Goal: Task Accomplishment & Management: Use online tool/utility

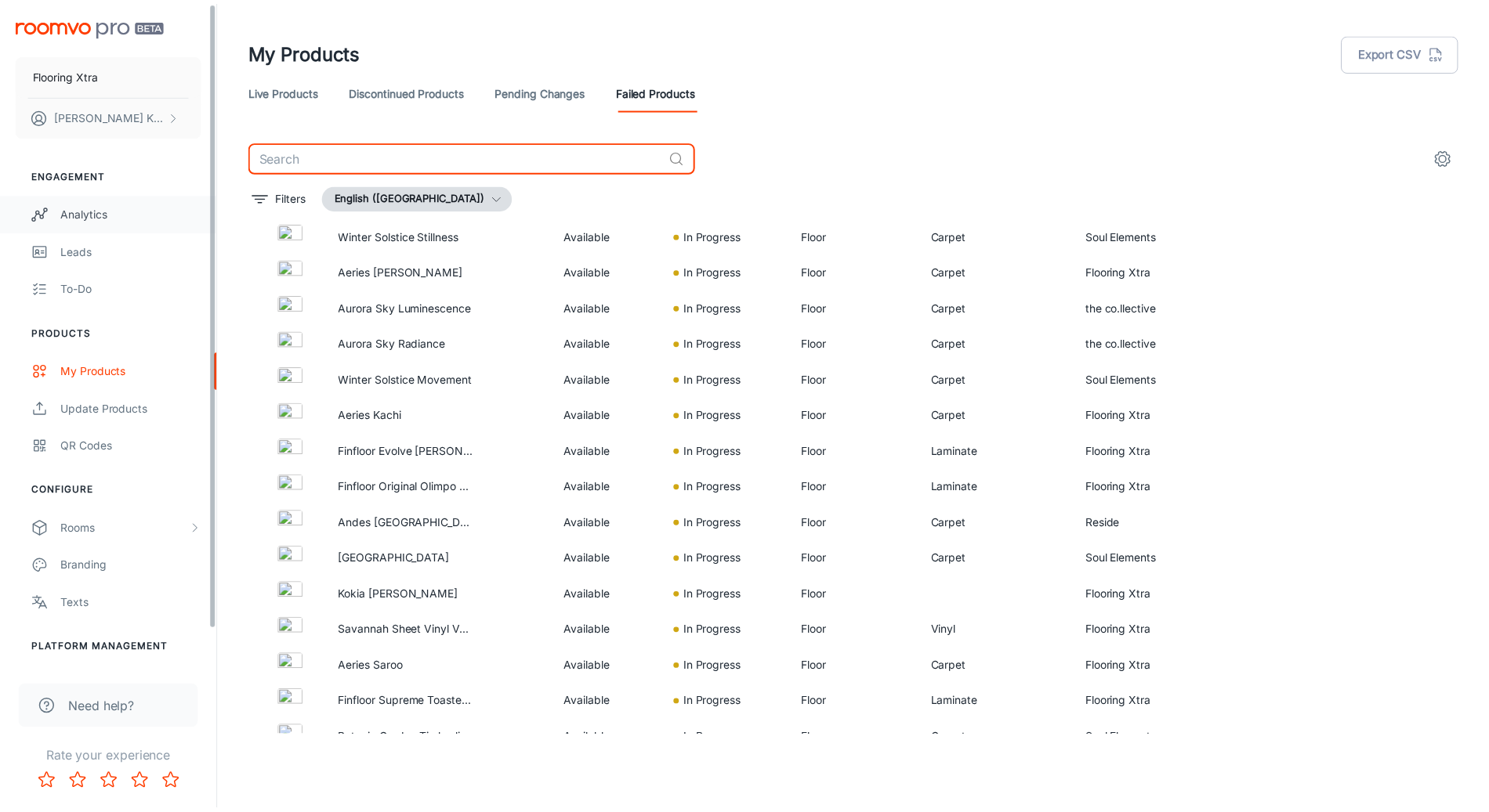
scroll to position [2699, 0]
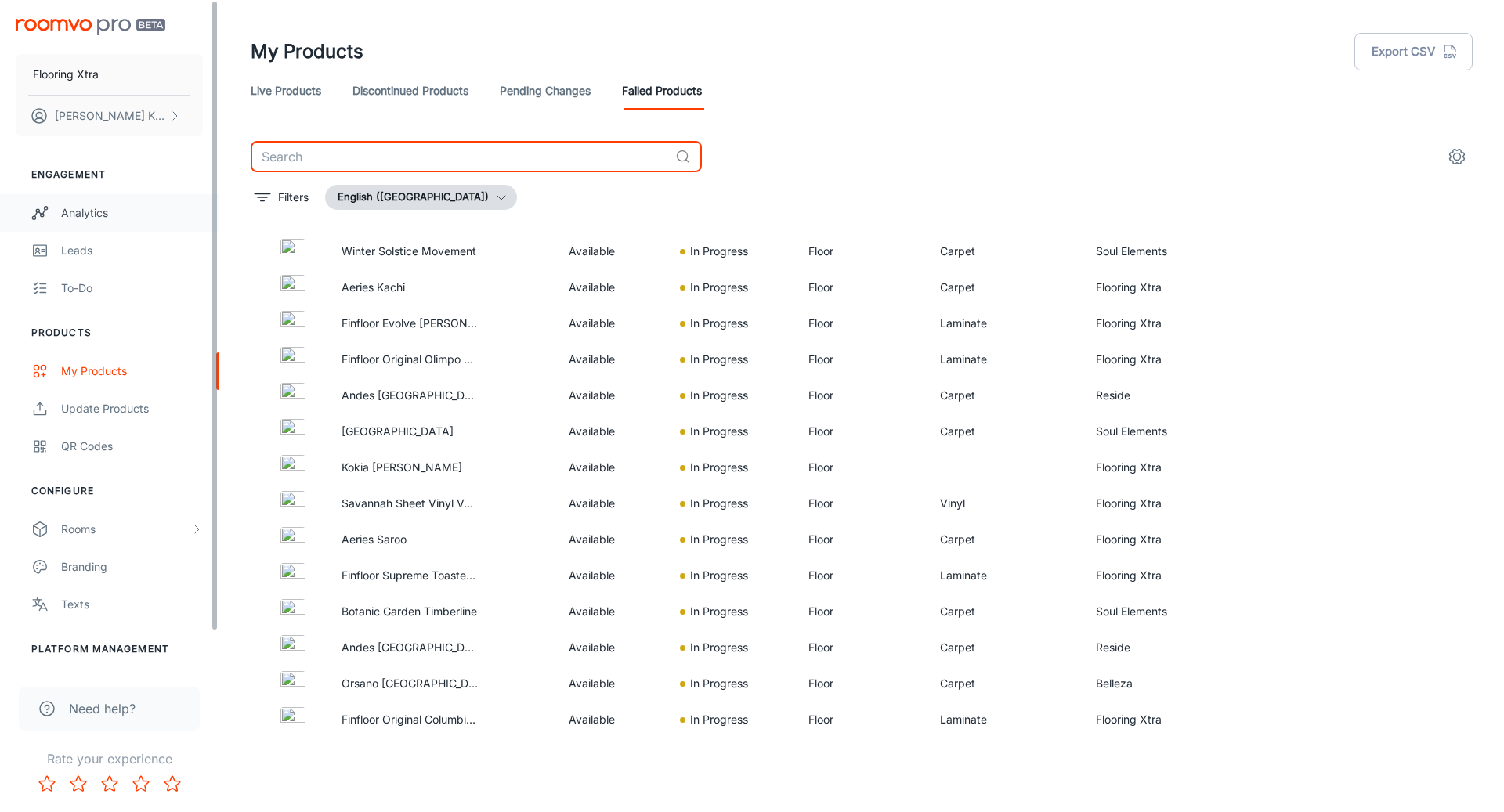
click at [42, 214] on circle "scrollable content" at bounding box center [42, 215] width 3 height 3
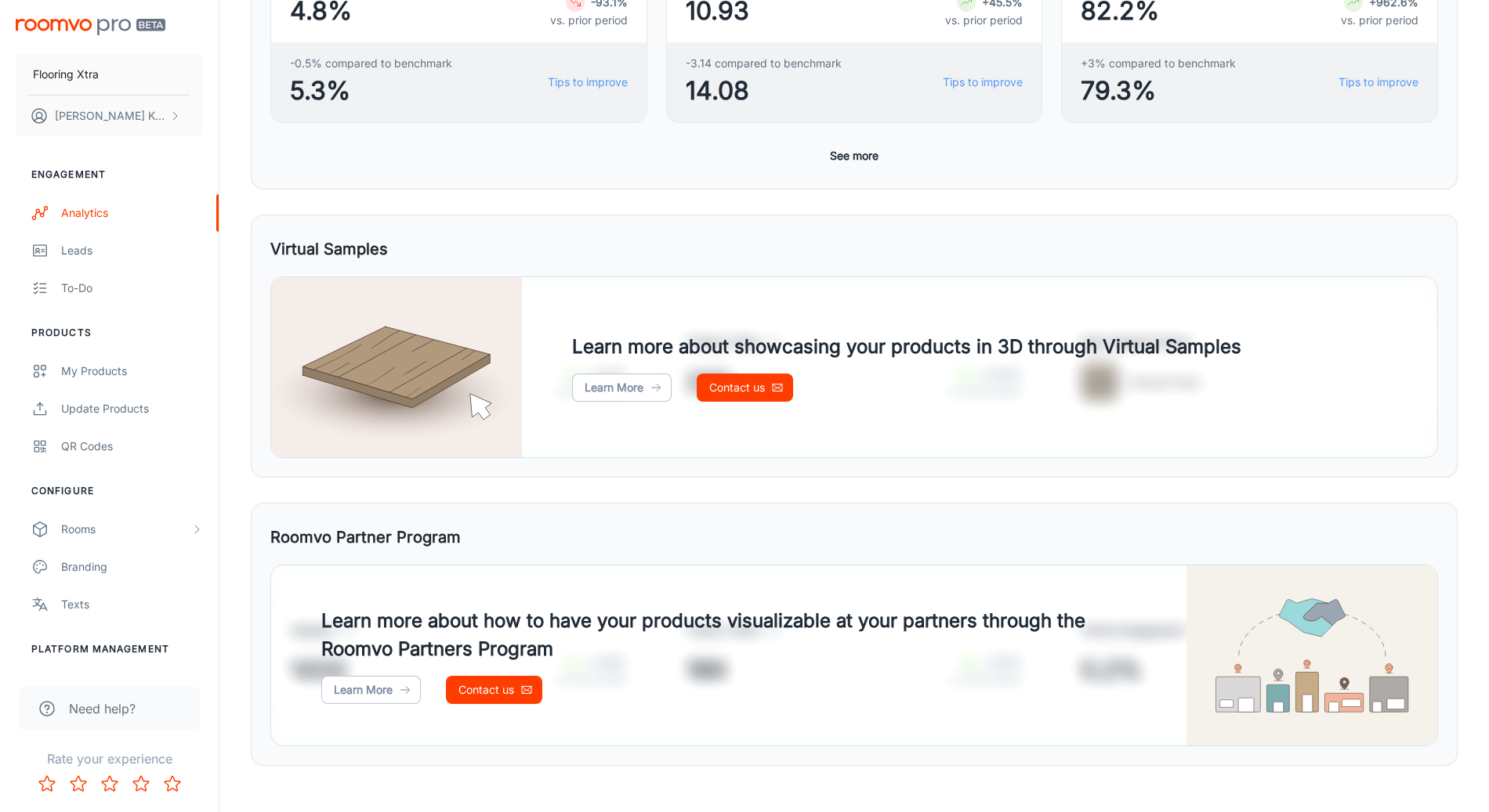
scroll to position [622, 0]
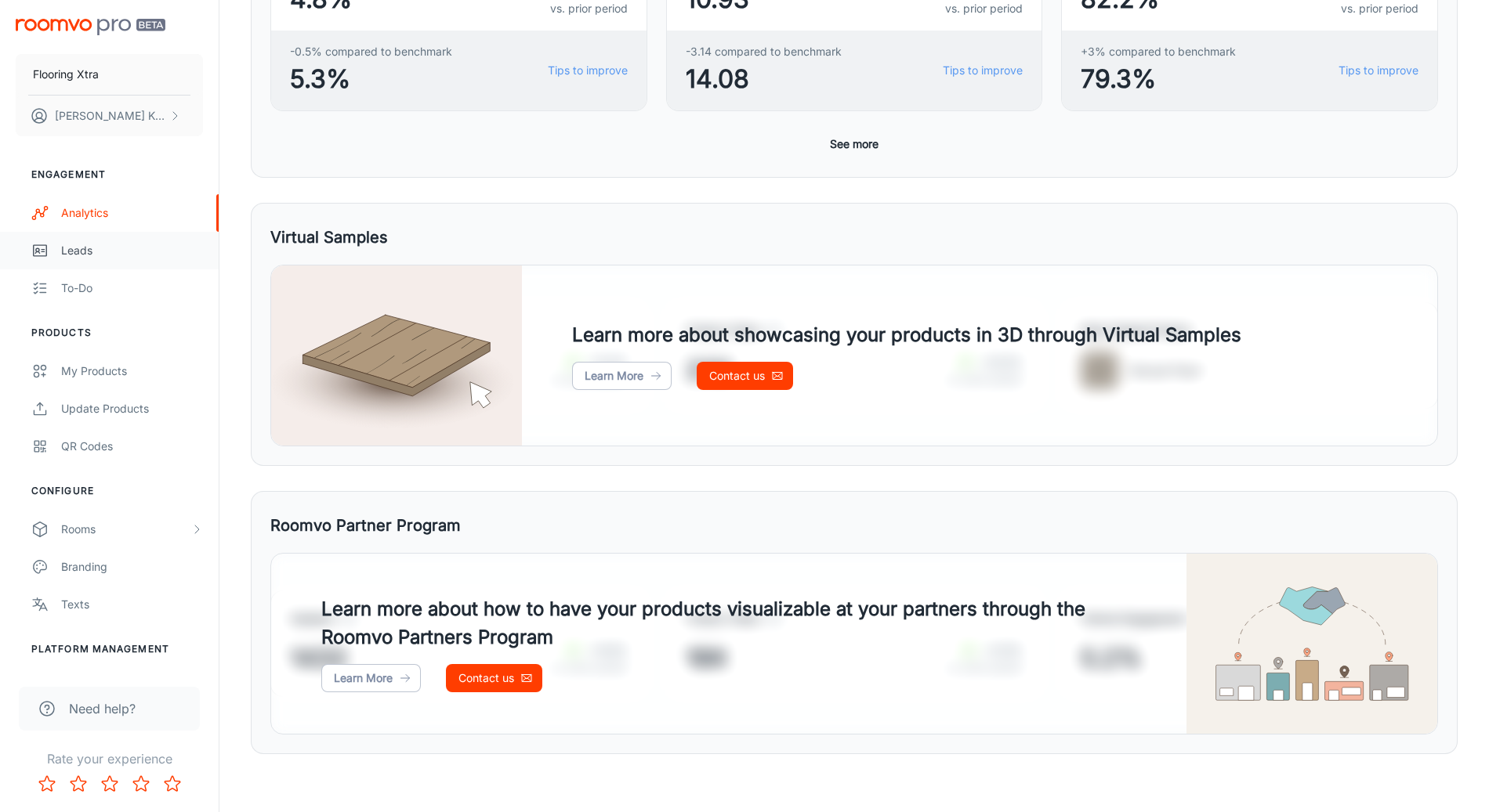
click at [87, 246] on div "Leads" at bounding box center [132, 250] width 142 height 18
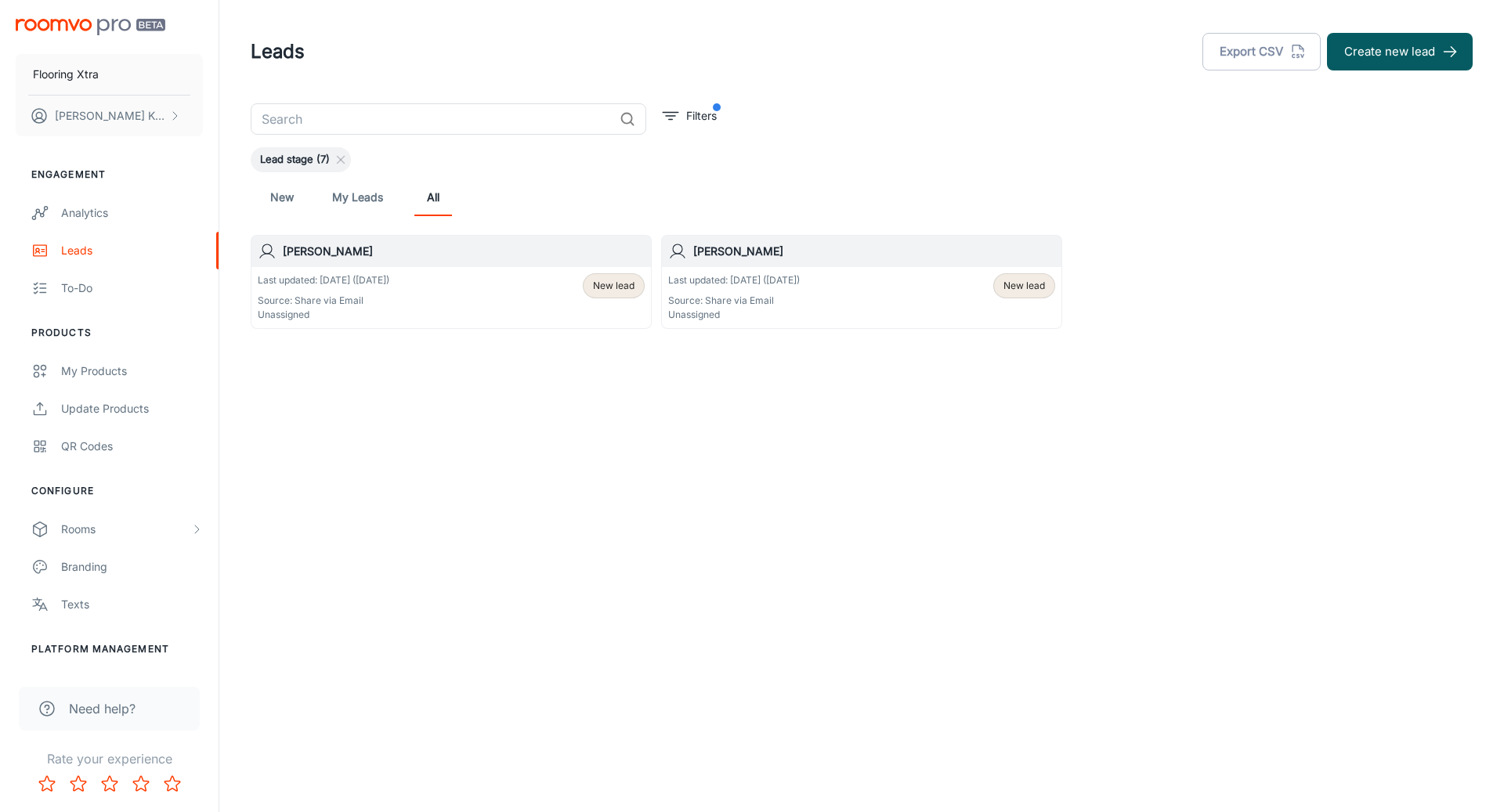
click at [524, 273] on div "Last updated: [DATE] ([DATE]) Source: Share via Email Unassigned New lead" at bounding box center [451, 298] width 400 height 61
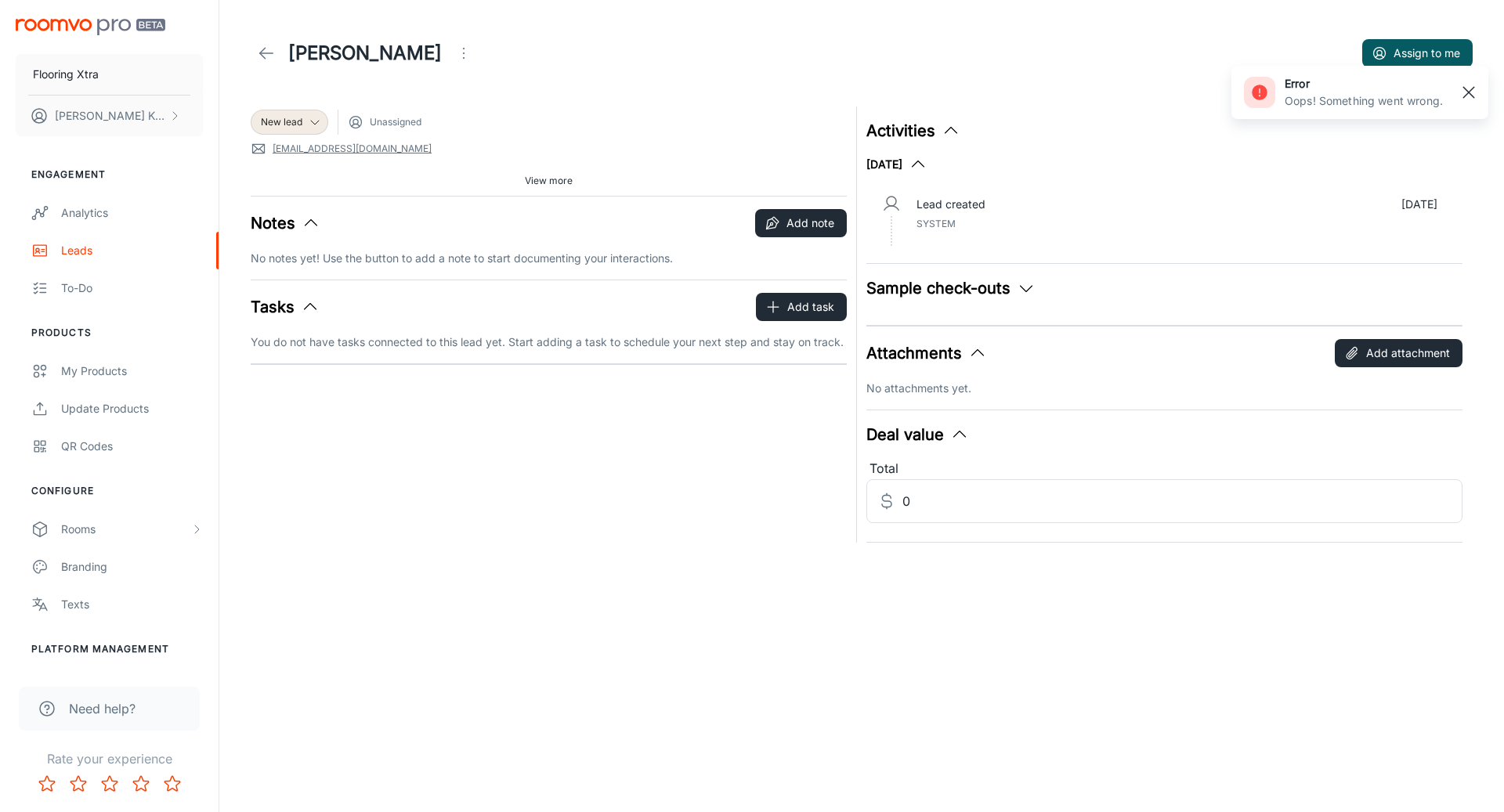
click at [1466, 89] on rect "button" at bounding box center [1469, 93] width 19 height 19
click at [1411, 50] on button "Assign to me" at bounding box center [1418, 53] width 110 height 28
click at [1383, 53] on icon "button" at bounding box center [1380, 53] width 16 height 16
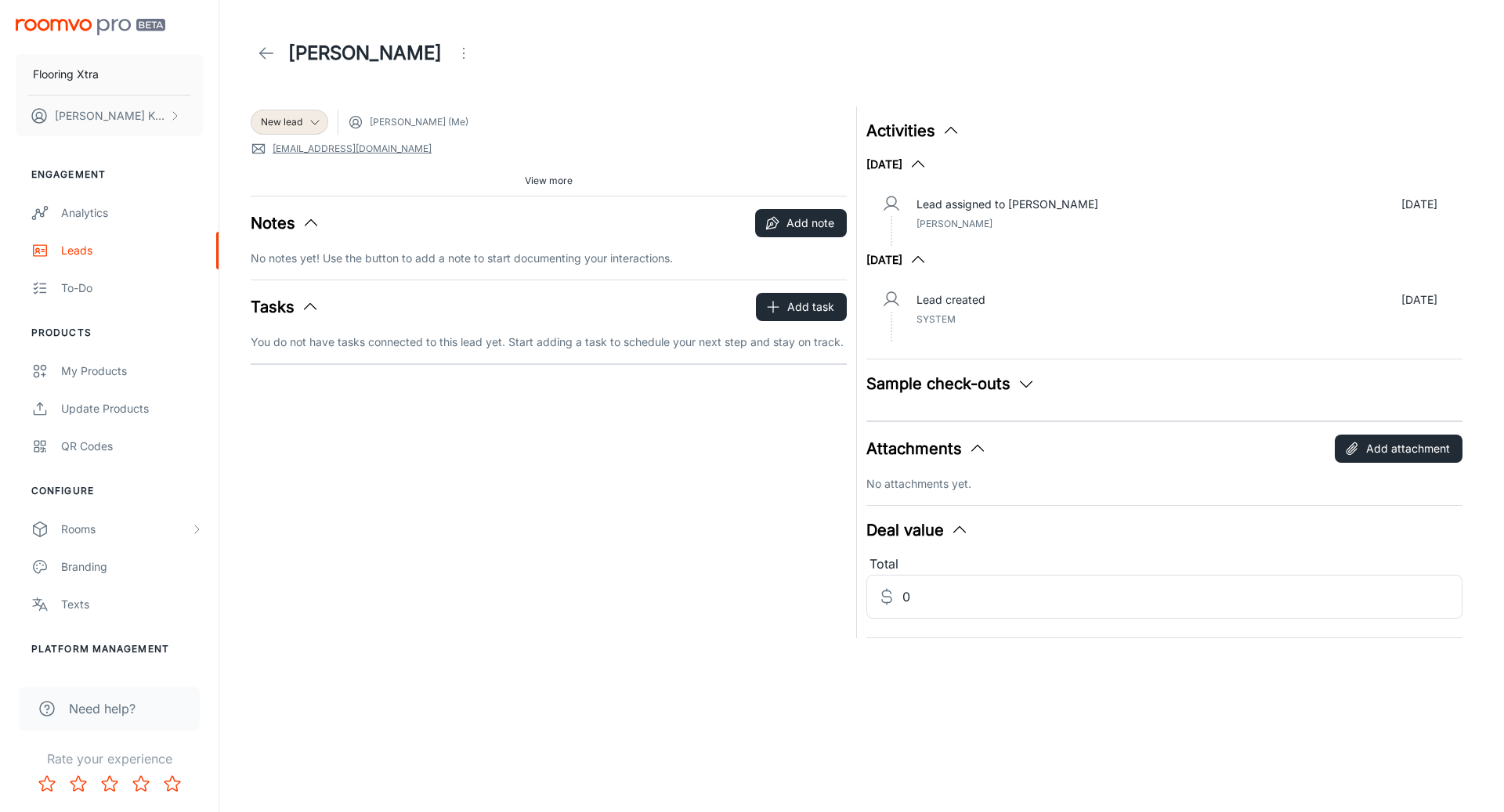
click at [942, 312] on div "Lead created [DATE] System" at bounding box center [1177, 309] width 521 height 36
click at [928, 256] on icon "button" at bounding box center [918, 260] width 19 height 19
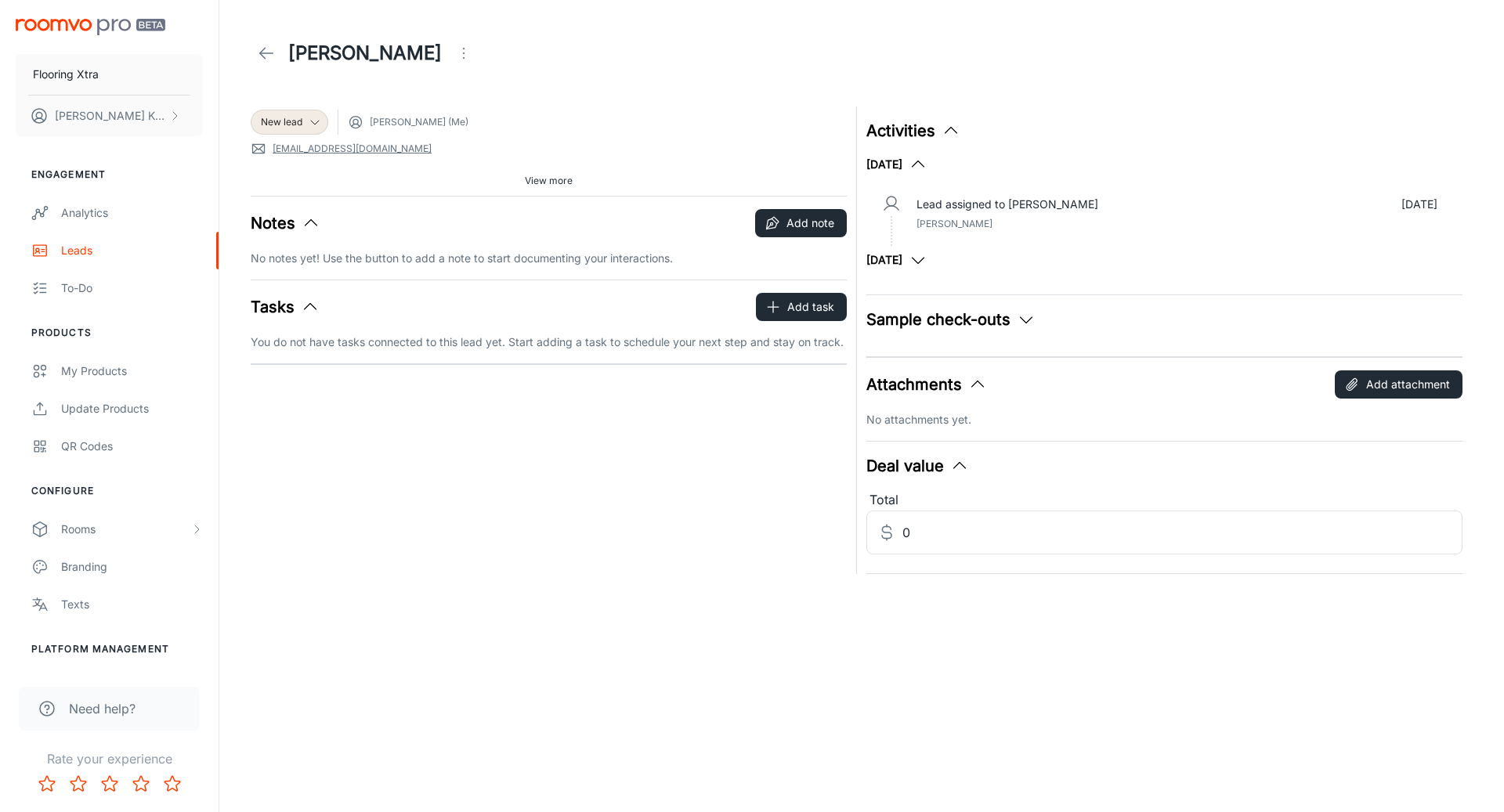
drag, startPoint x: 918, startPoint y: 238, endPoint x: 1423, endPoint y: 215, distance: 505.5
click at [926, 235] on div "Lead assigned to [PERSON_NAME] [DATE] [PERSON_NAME]" at bounding box center [1177, 219] width 546 height 55
drag, startPoint x: 932, startPoint y: 230, endPoint x: 486, endPoint y: 226, distance: 446.0
click at [932, 230] on div "Lead assigned to [PERSON_NAME] [DATE] [PERSON_NAME]" at bounding box center [1177, 213] width 521 height 36
click at [250, 60] on header "[PERSON_NAME]" at bounding box center [862, 53] width 1260 height 107
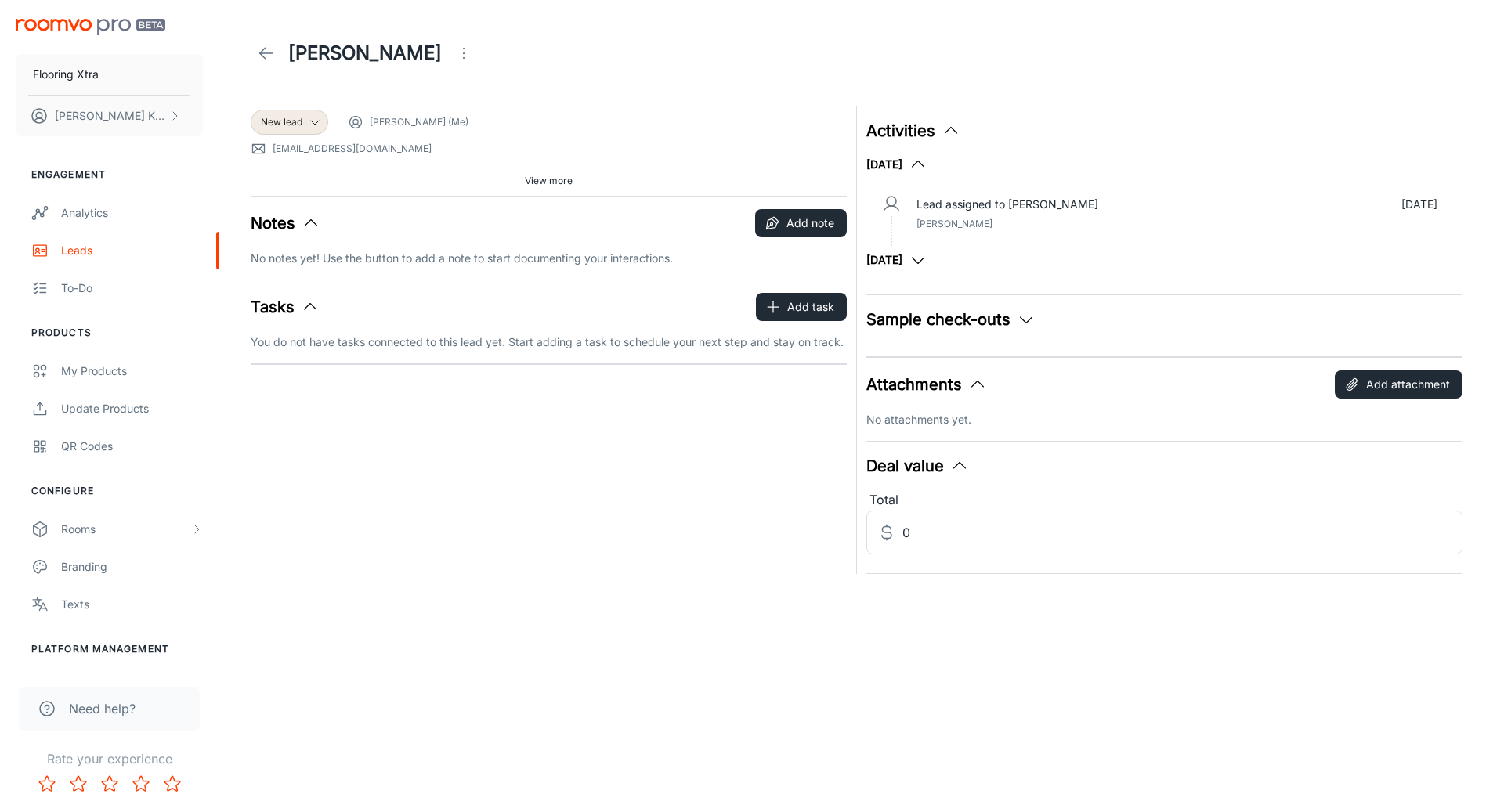
click at [271, 48] on icon at bounding box center [266, 53] width 19 height 19
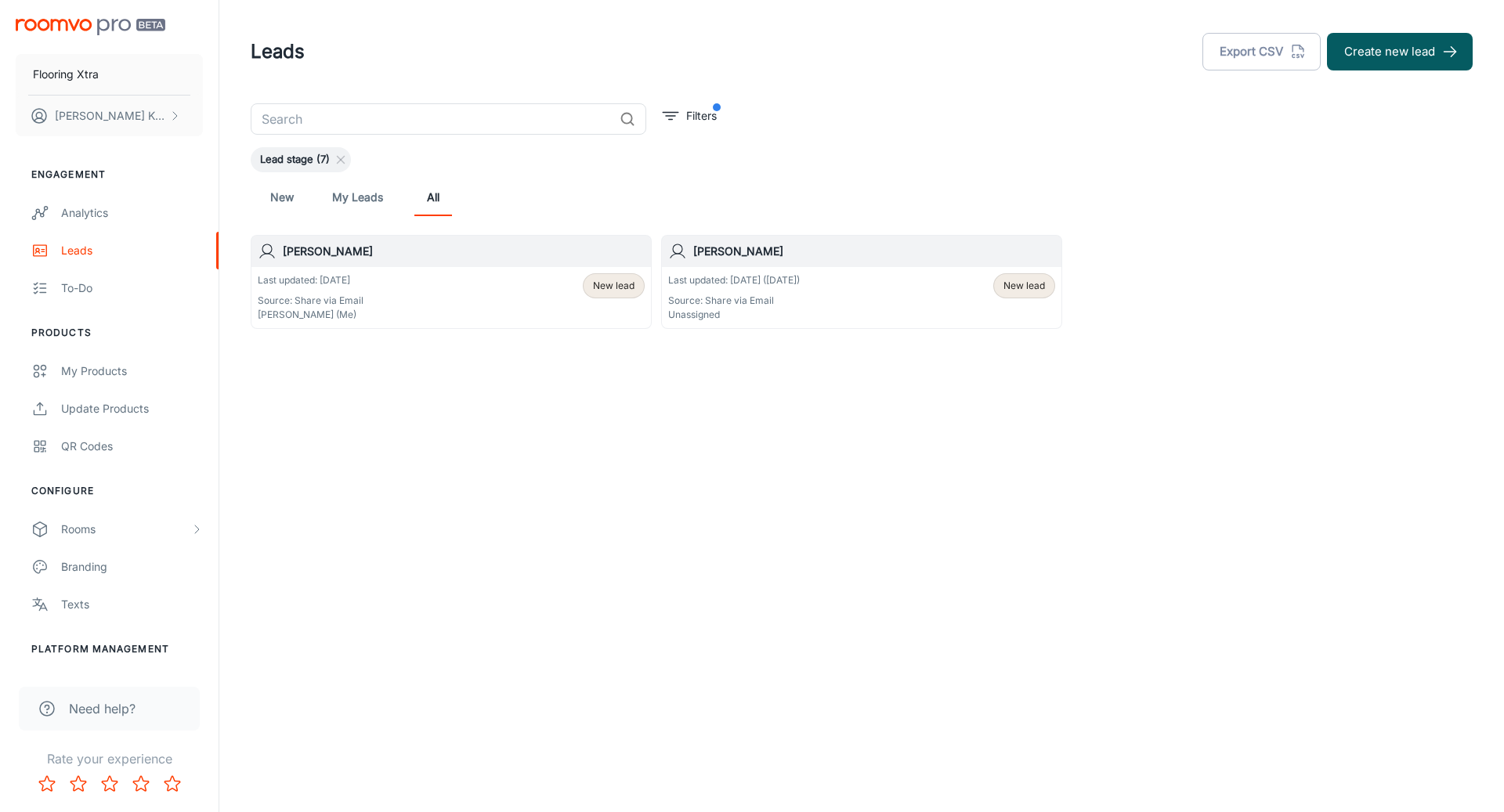
click at [835, 290] on div "Last updated: [DATE] ([DATE]) Source: Share via Email Unassigned New lead" at bounding box center [862, 298] width 387 height 49
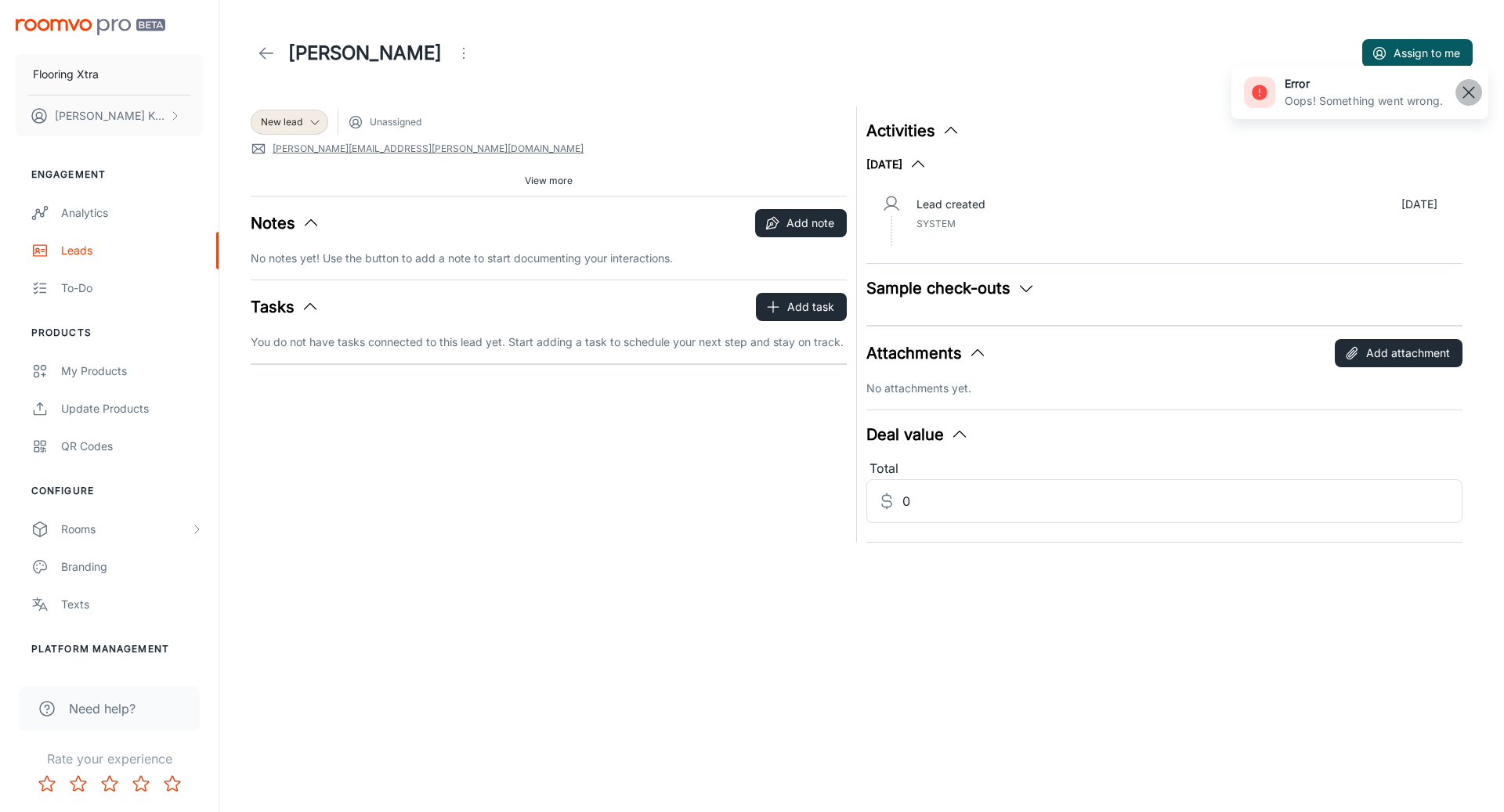
click at [1464, 85] on rect "button" at bounding box center [1469, 93] width 19 height 19
click at [407, 123] on span "Unassigned" at bounding box center [395, 122] width 52 height 14
click at [448, 64] on button "Open menu" at bounding box center [464, 53] width 31 height 31
click at [490, 118] on span "Reassign" at bounding box center [495, 118] width 101 height 19
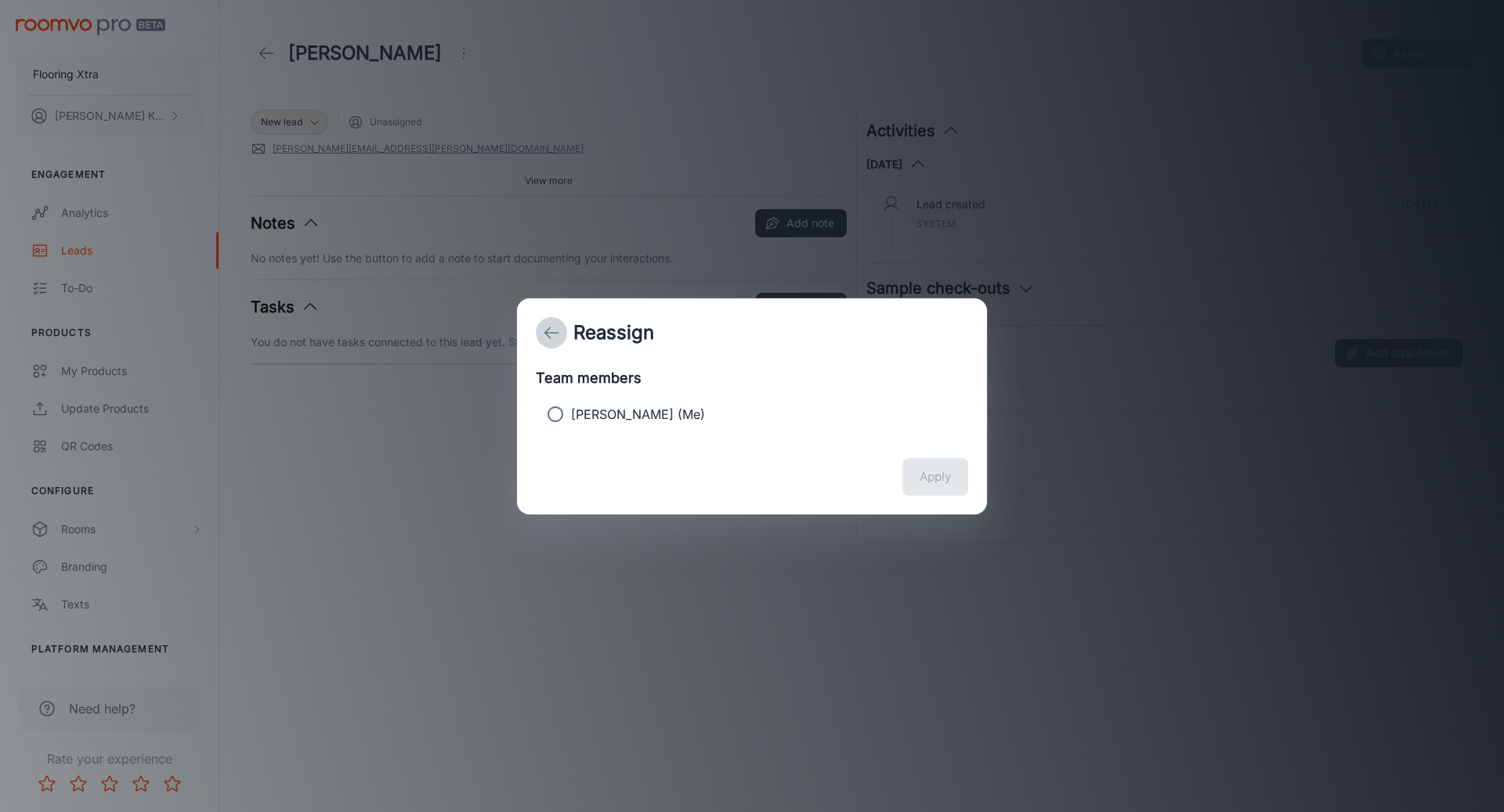
click at [551, 337] on icon "back" at bounding box center [551, 333] width 19 height 19
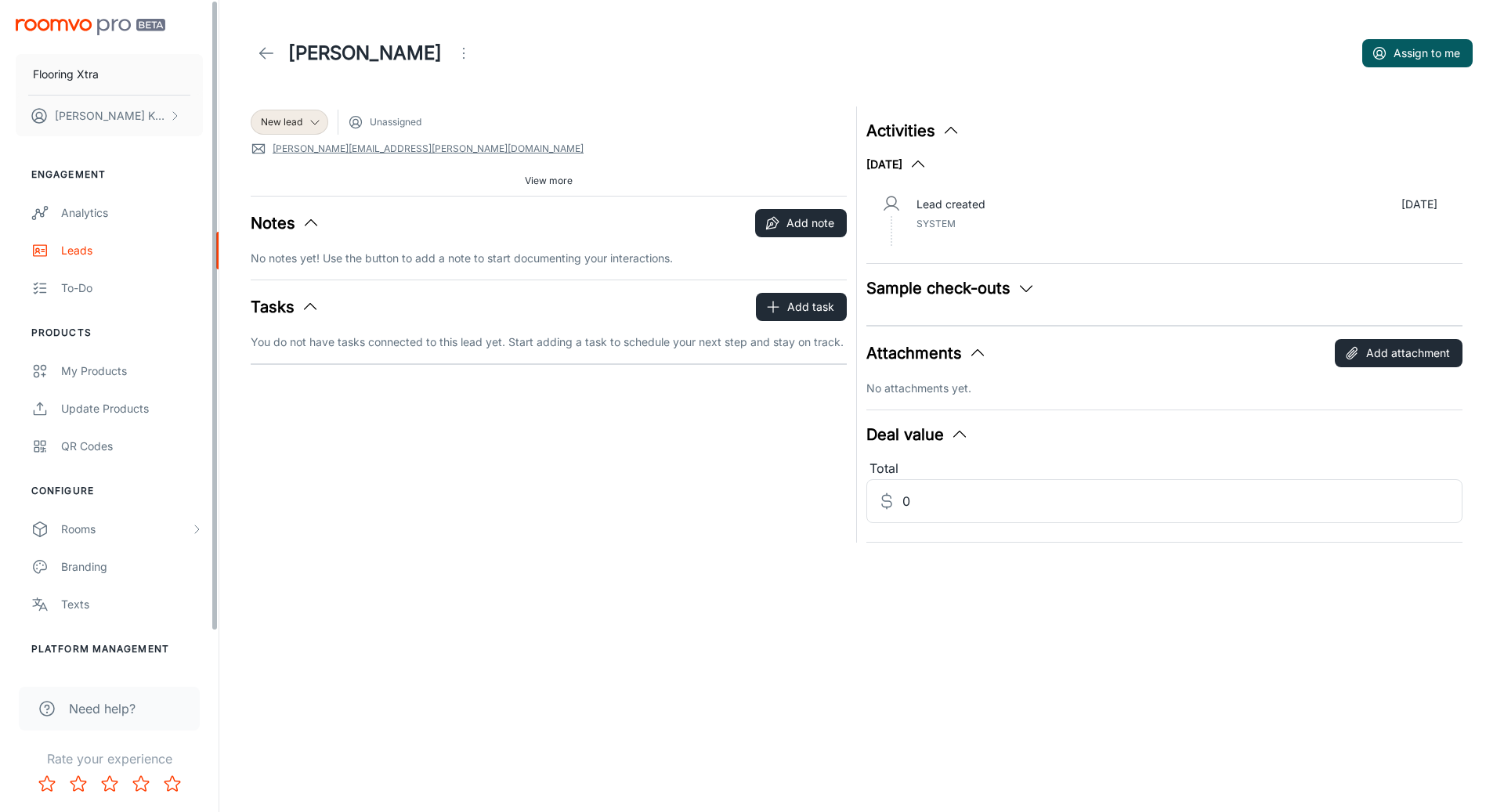
click at [268, 47] on icon at bounding box center [266, 53] width 19 height 19
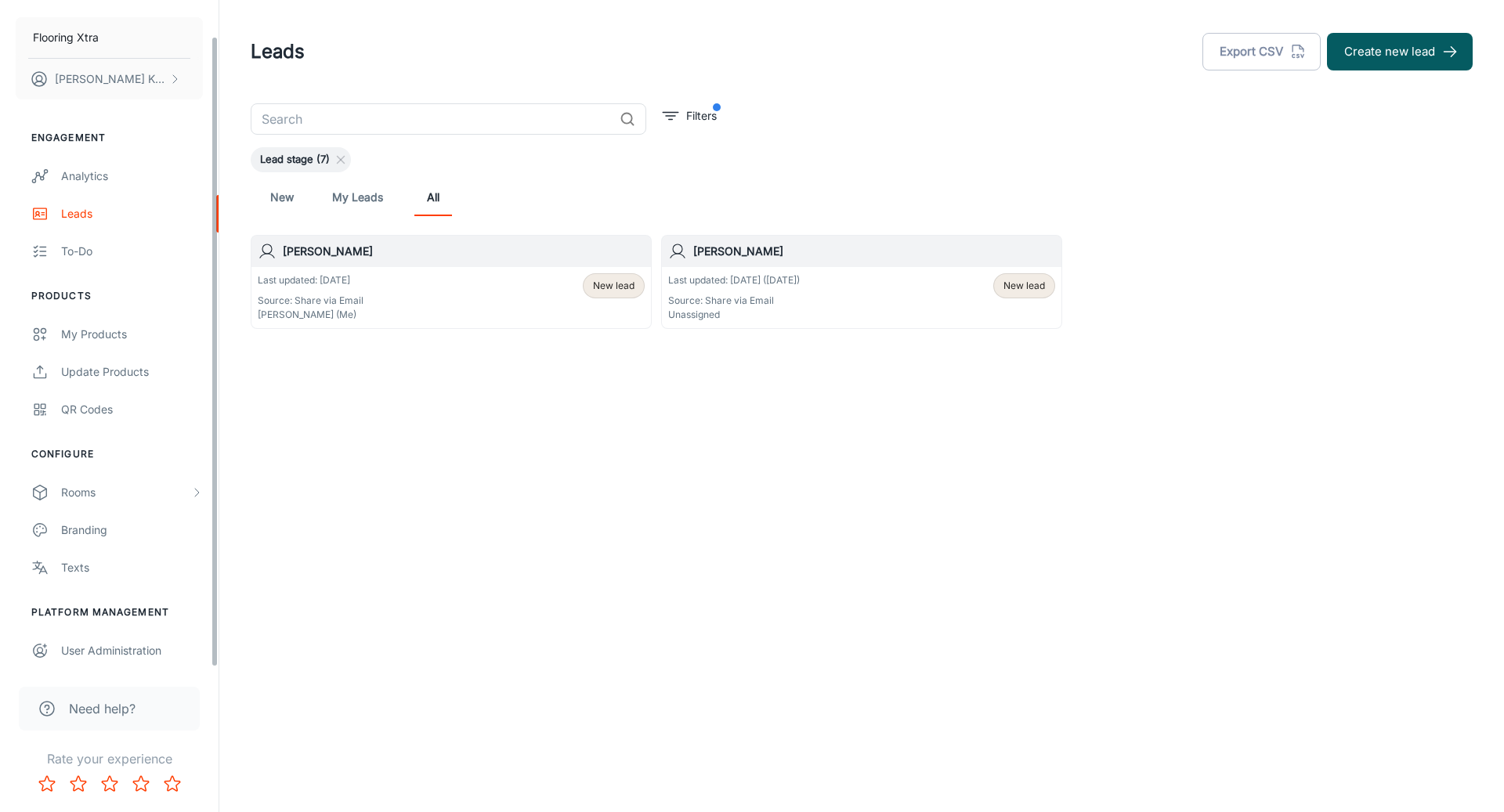
scroll to position [37, 0]
click at [99, 493] on div "Rooms" at bounding box center [126, 492] width 129 height 18
click at [139, 405] on div "QR Codes" at bounding box center [132, 409] width 142 height 18
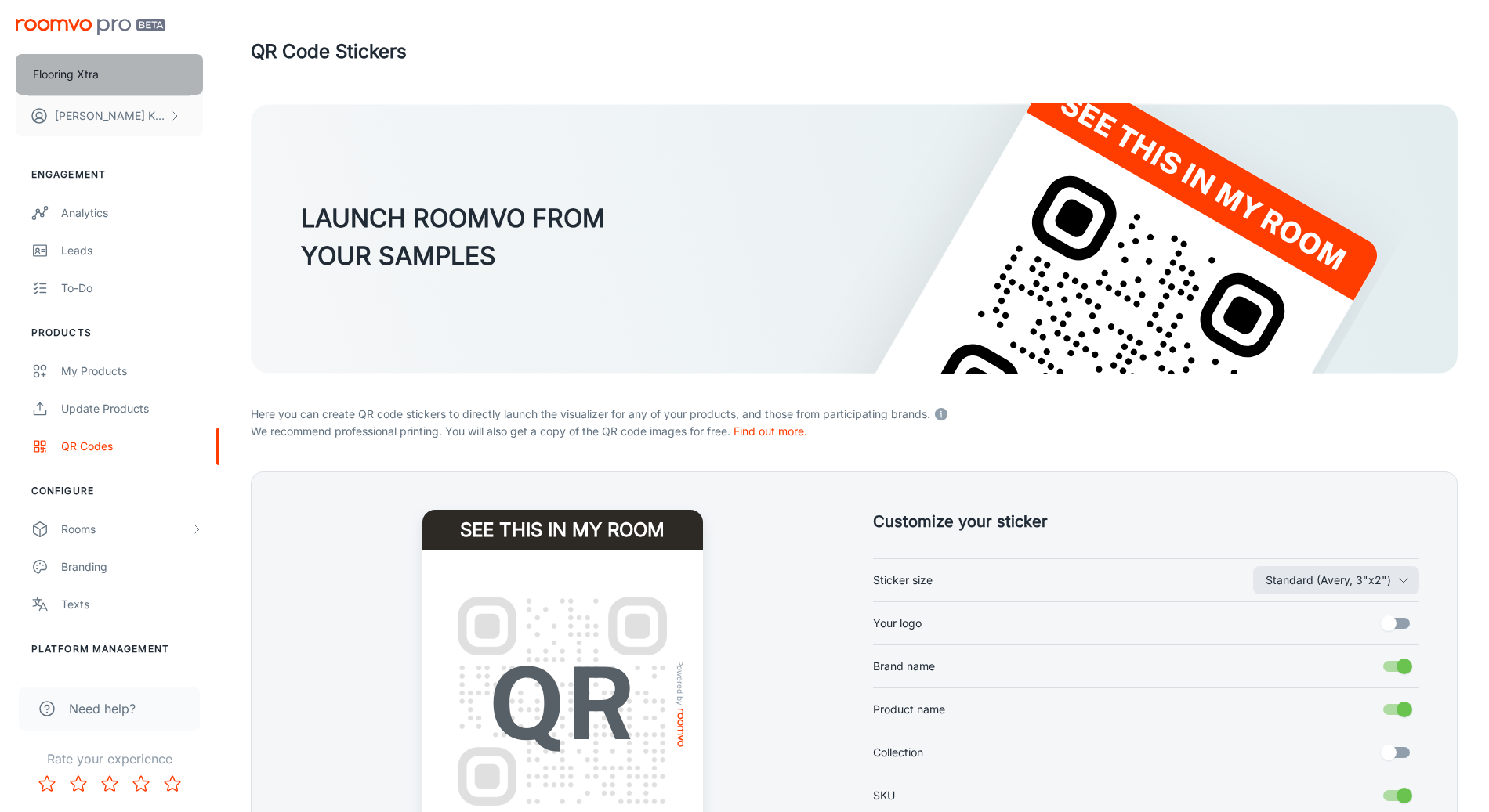
click at [104, 70] on button "Flooring Xtra" at bounding box center [109, 74] width 188 height 41
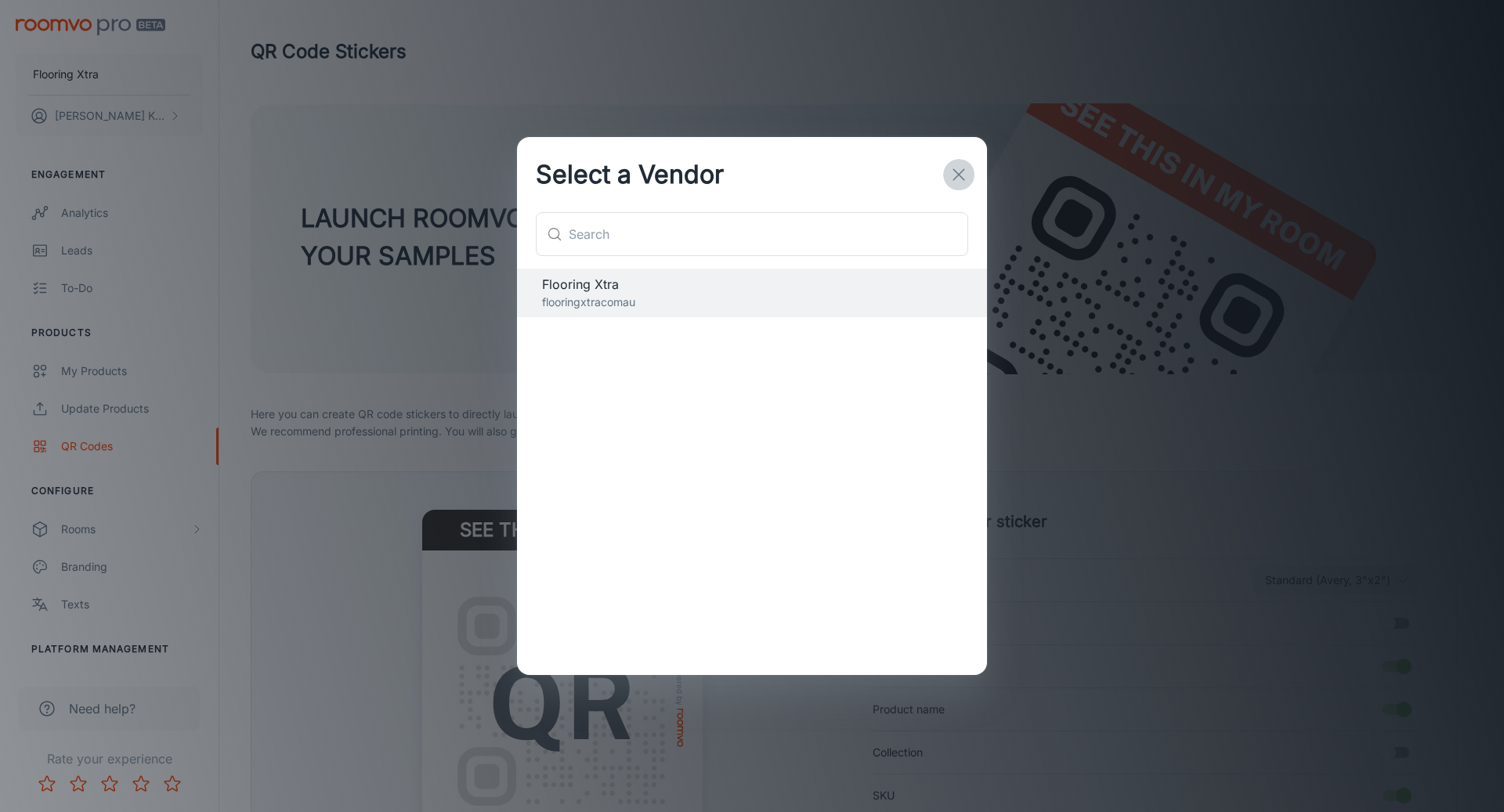
click at [950, 180] on icon "button" at bounding box center [959, 175] width 19 height 19
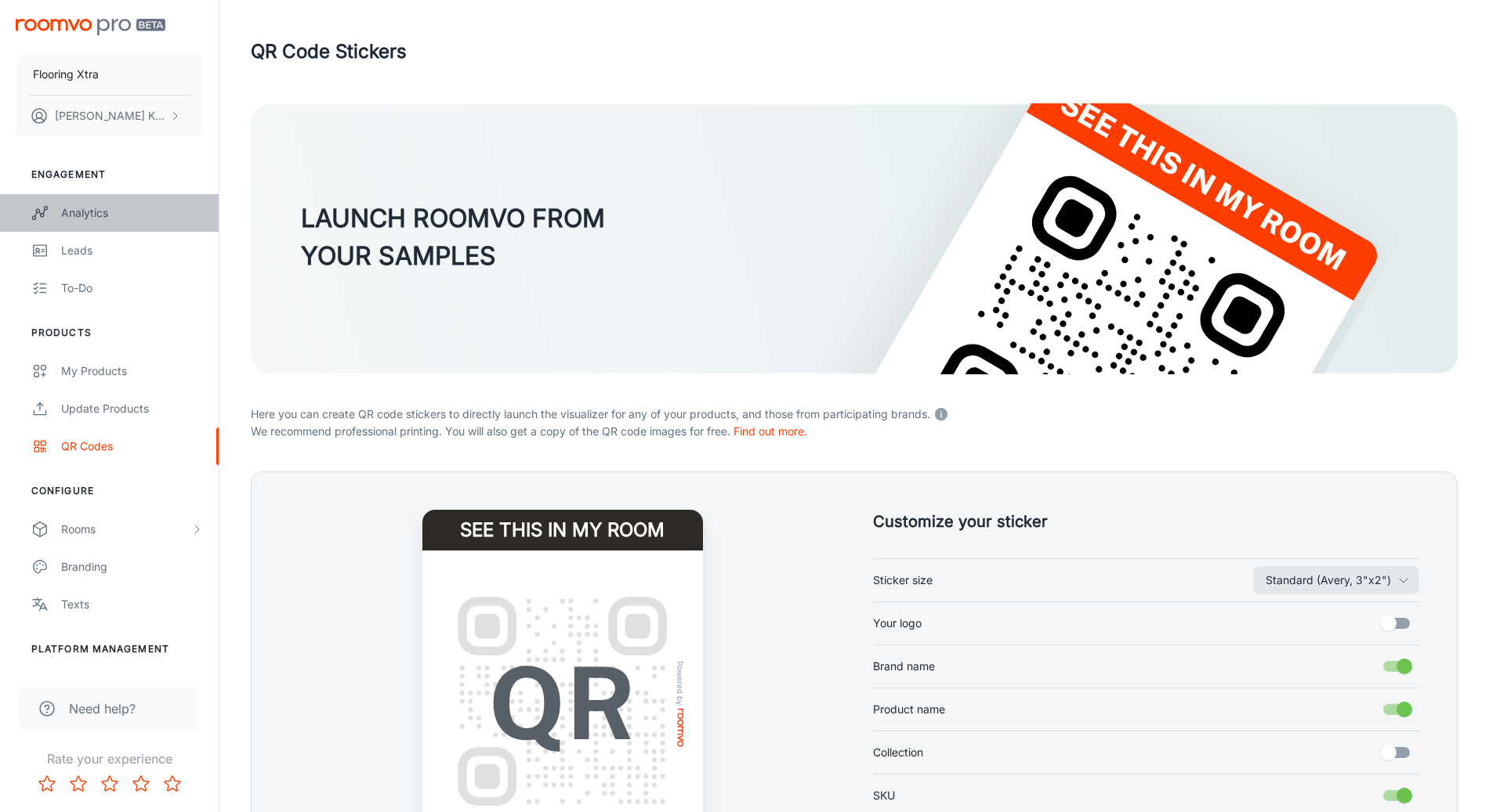
click at [80, 227] on link "Analytics" at bounding box center [109, 213] width 219 height 37
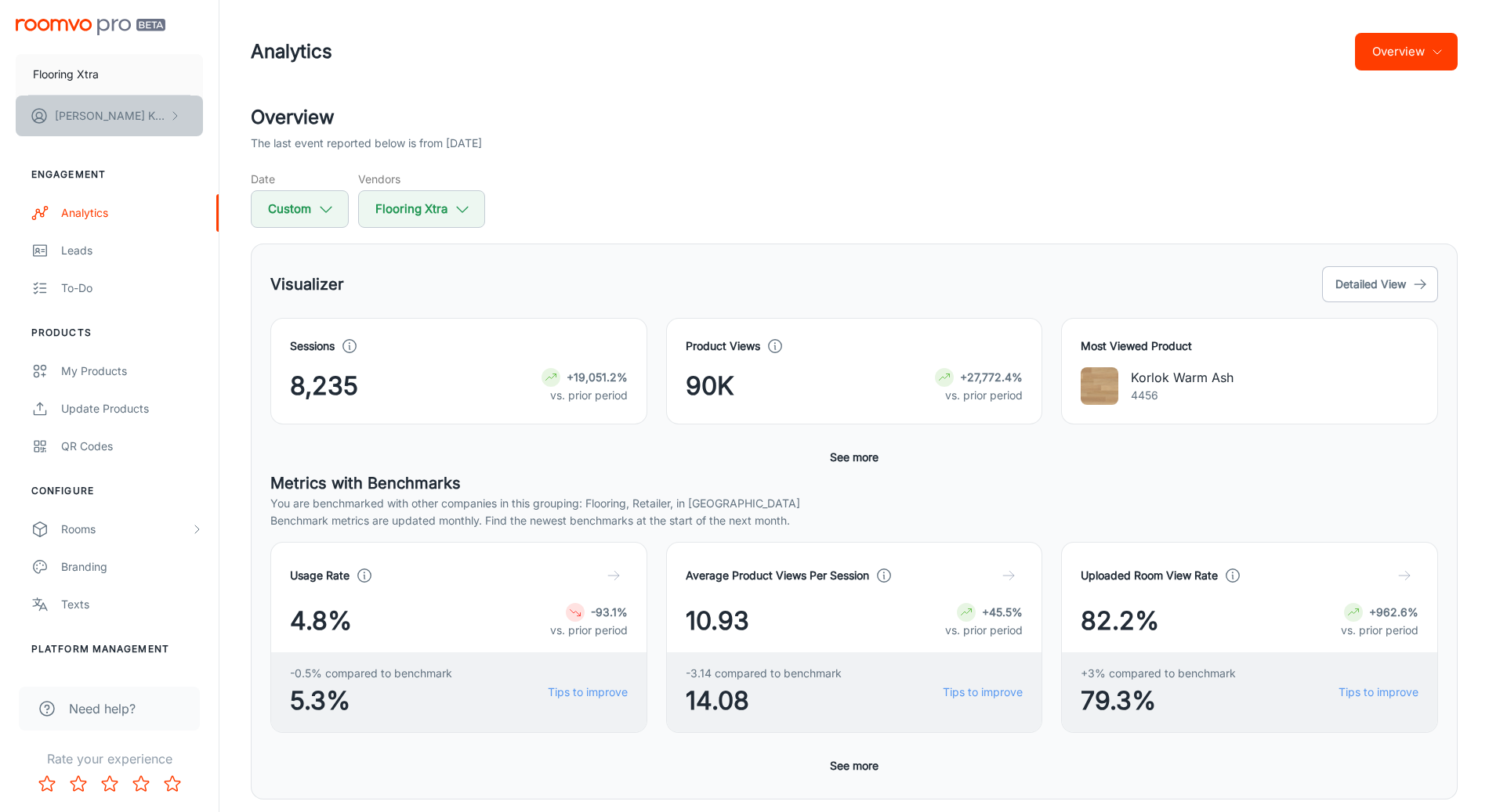
click at [143, 117] on button "[PERSON_NAME]" at bounding box center [109, 116] width 188 height 41
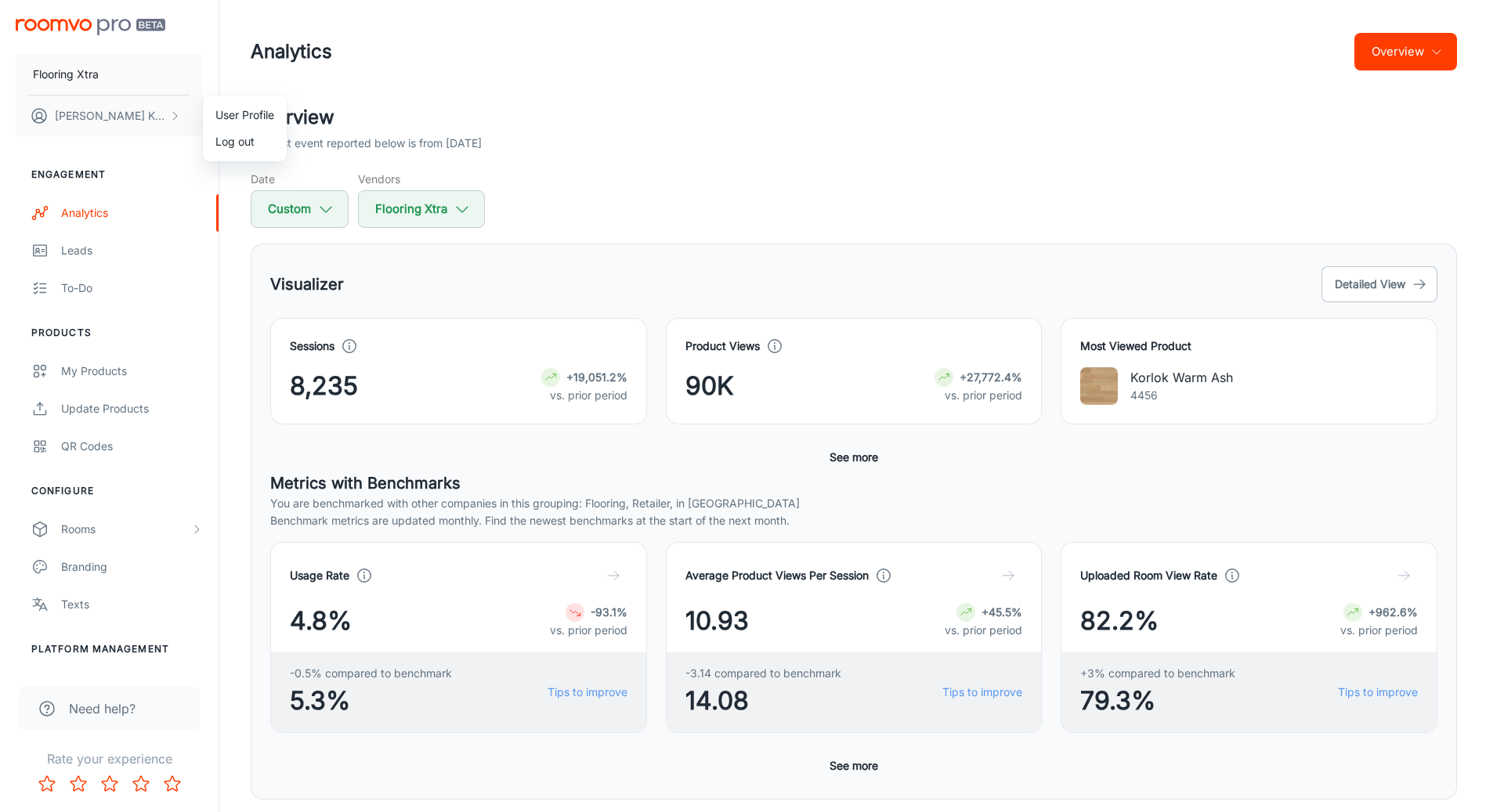
click at [286, 75] on div at bounding box center [752, 406] width 1504 height 812
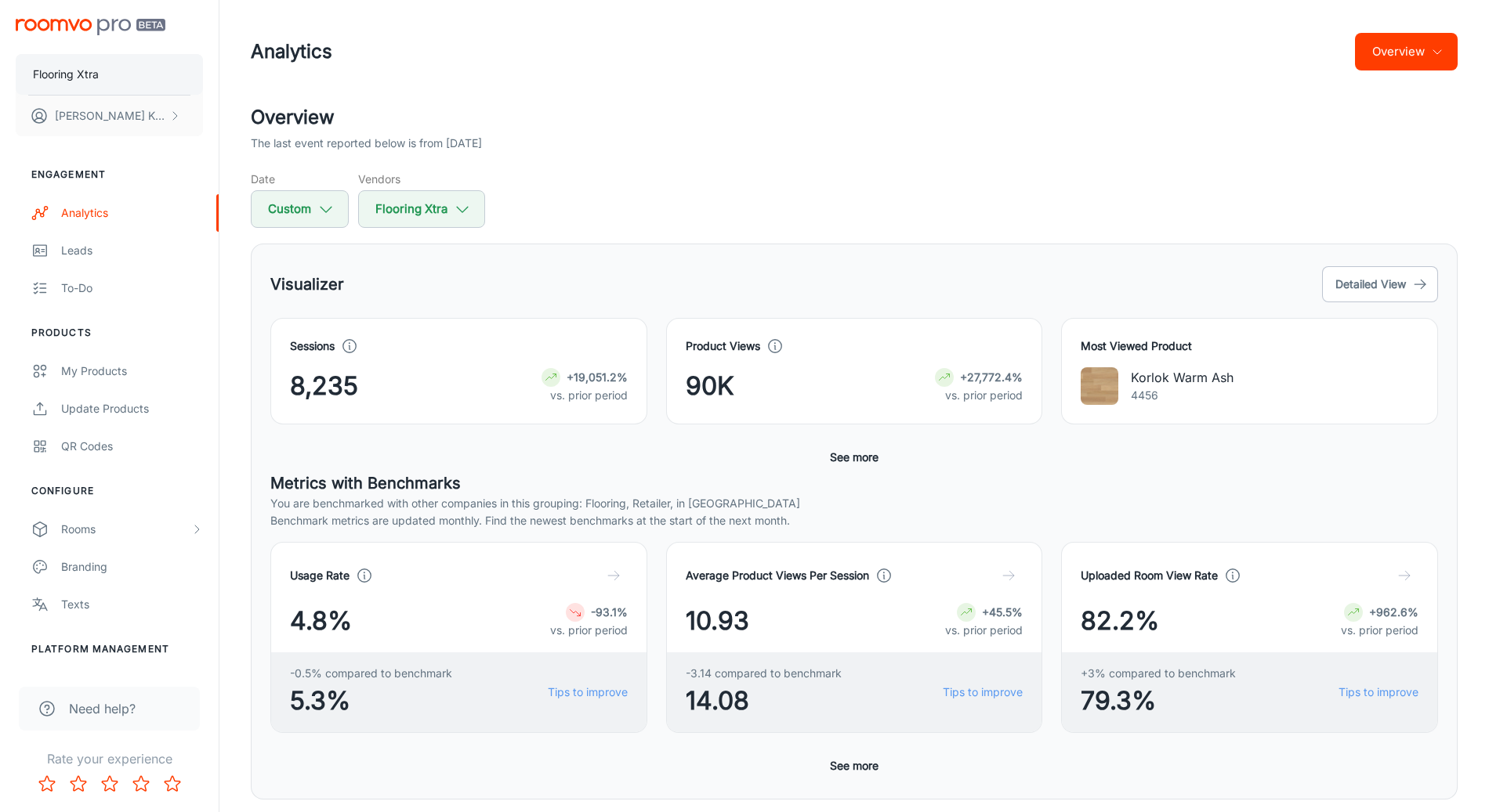
click at [154, 75] on button "Flooring Xtra" at bounding box center [109, 74] width 188 height 41
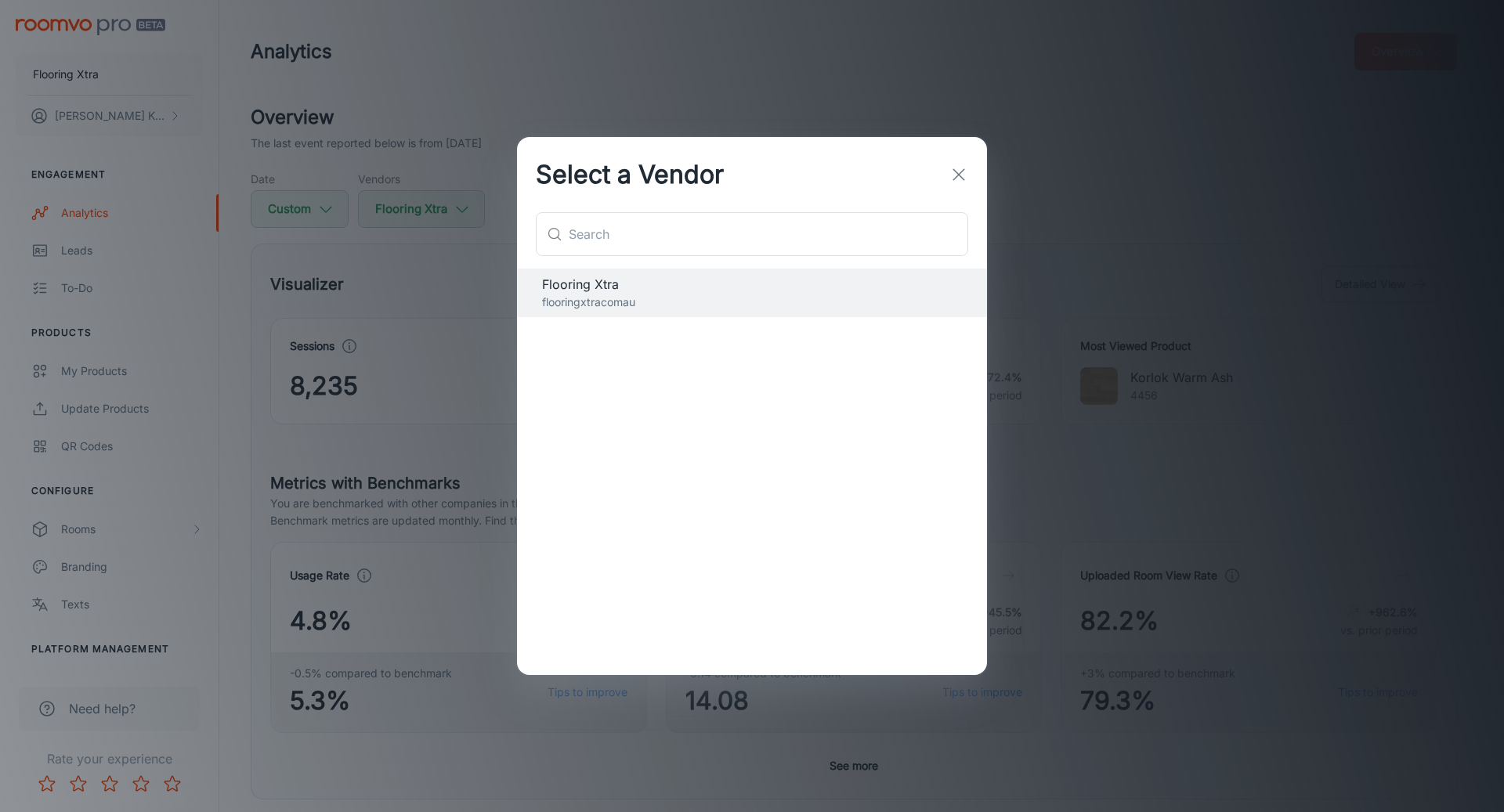
drag, startPoint x: 977, startPoint y: 171, endPoint x: 965, endPoint y: 179, distance: 14.4
click at [976, 171] on div "Select a Vendor" at bounding box center [752, 175] width 470 height 75
drag, startPoint x: 962, startPoint y: 179, endPoint x: 969, endPoint y: 173, distance: 9.2
click at [963, 178] on icon "button" at bounding box center [959, 175] width 19 height 19
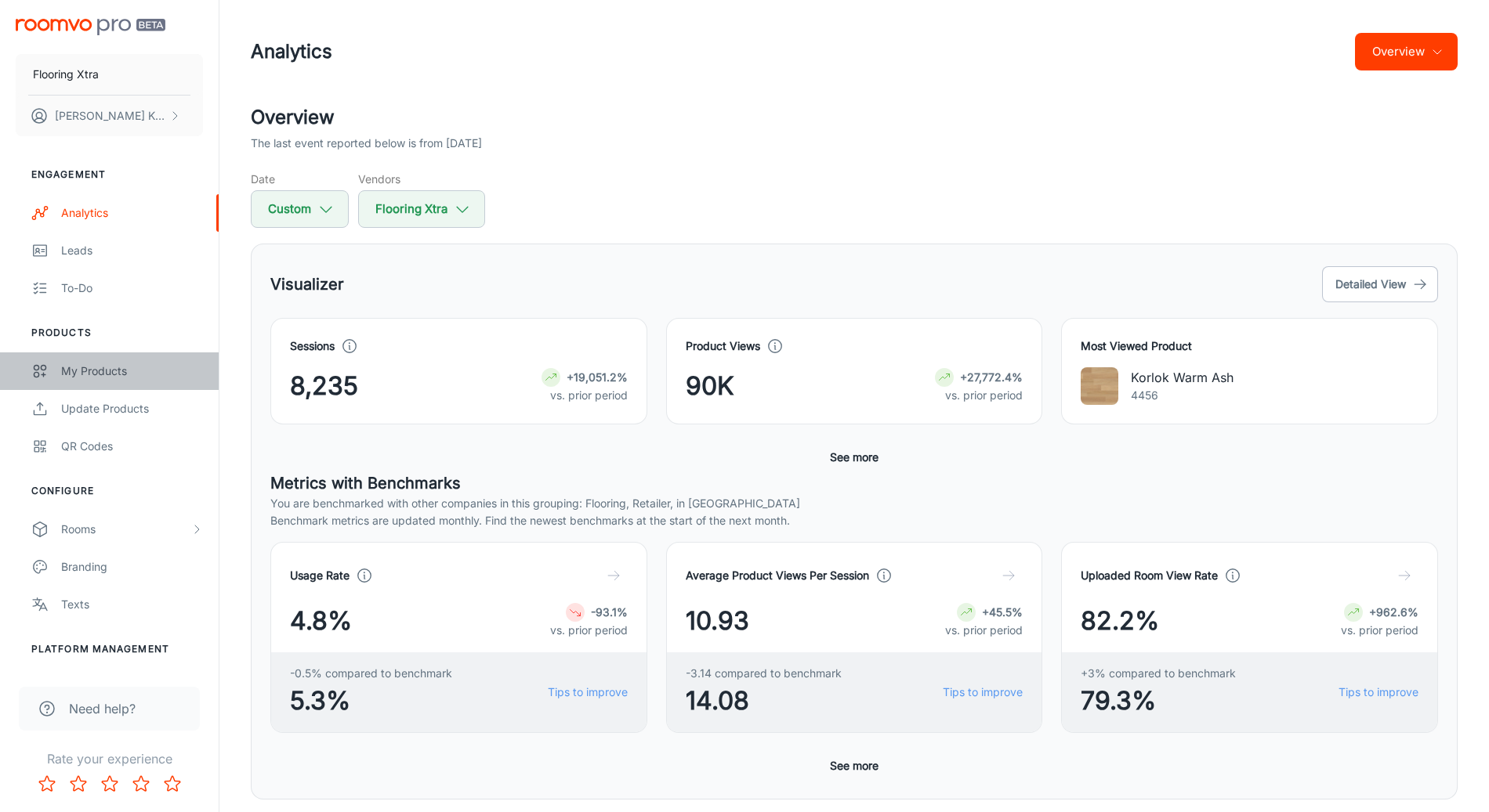
click at [128, 374] on div "My Products" at bounding box center [132, 372] width 142 height 18
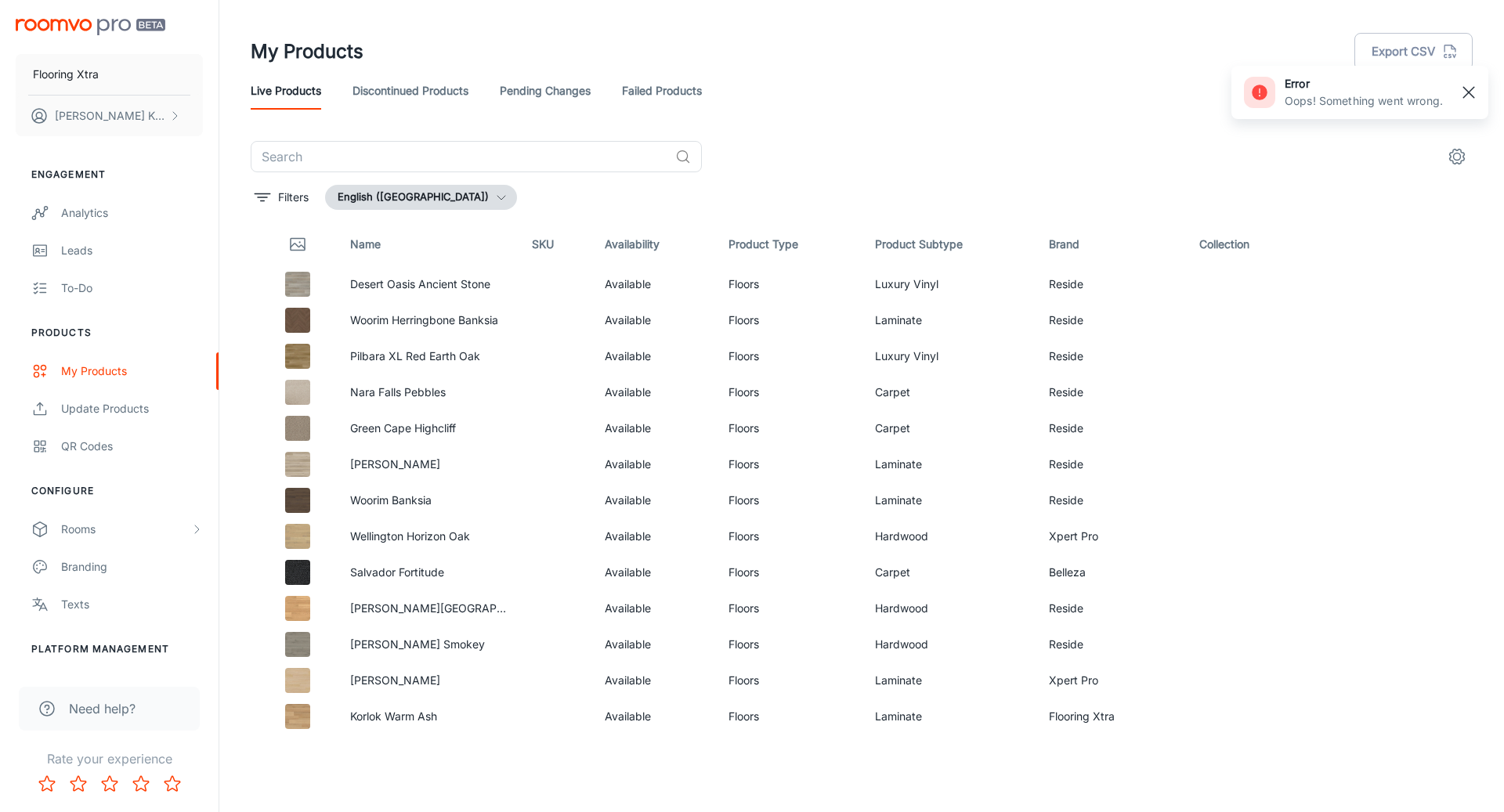
click at [1481, 92] on button "button" at bounding box center [1468, 92] width 26 height 26
click at [489, 282] on p "Desert Oasis Ancient Stone" at bounding box center [428, 285] width 156 height 18
click at [1405, 282] on icon "See in Visualizer" at bounding box center [1415, 285] width 19 height 19
drag, startPoint x: 121, startPoint y: 513, endPoint x: 234, endPoint y: 524, distance: 113.5
click at [121, 513] on div "Rooms" at bounding box center [109, 529] width 219 height 37
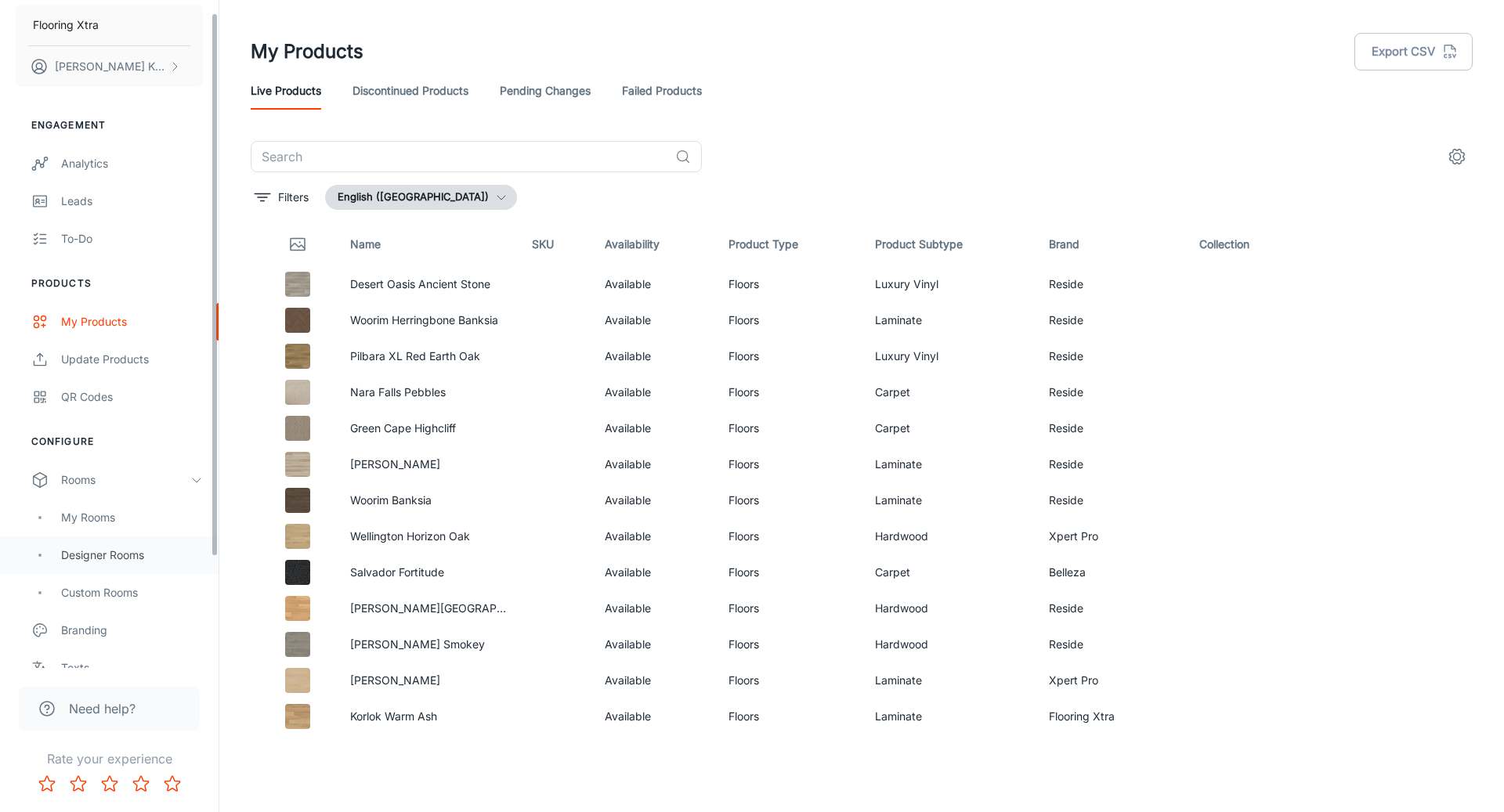
scroll to position [51, 0]
click at [124, 522] on div "My Rooms" at bounding box center [132, 516] width 142 height 18
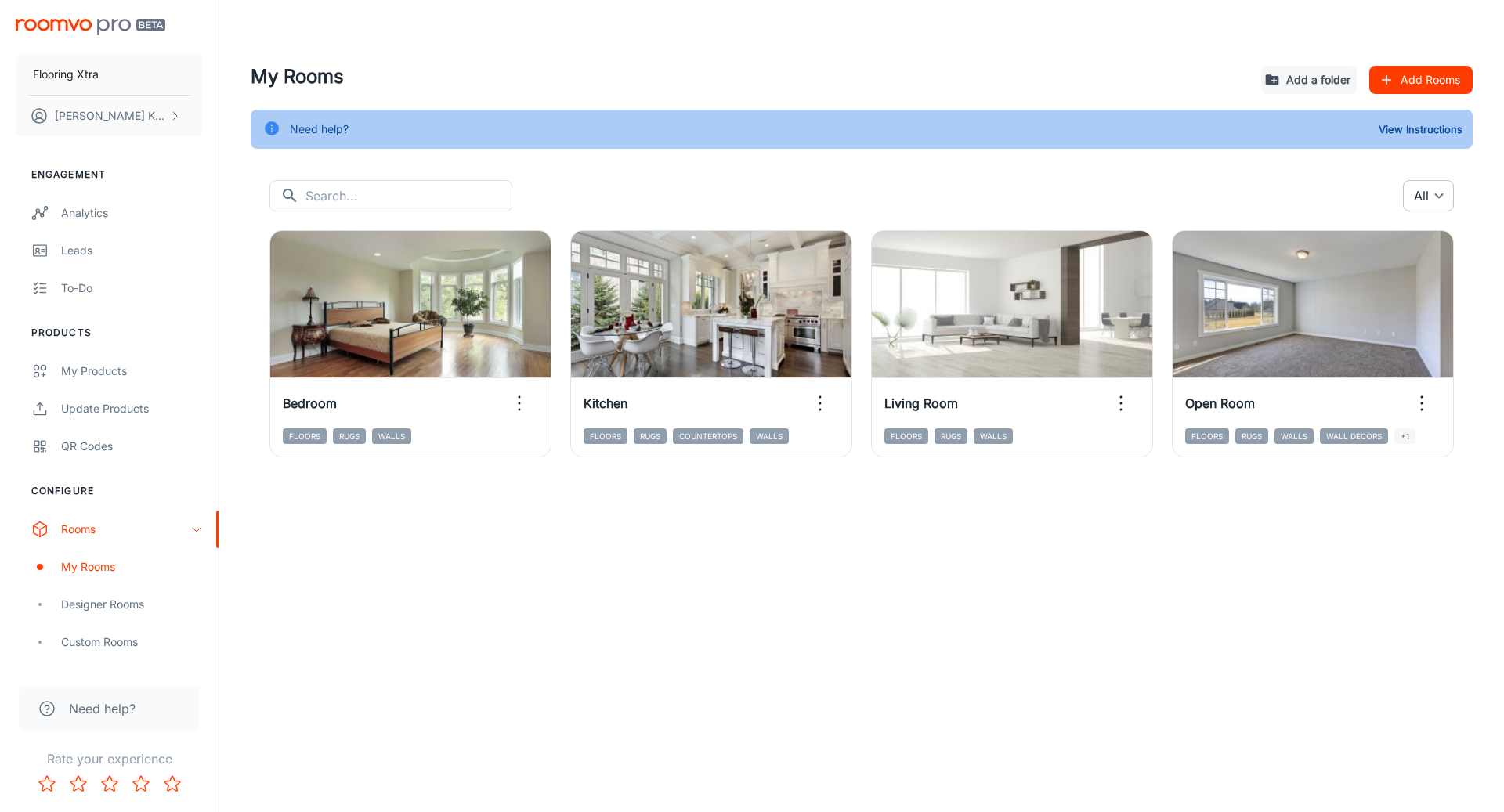
click at [1443, 198] on body "Flooring Xtra [PERSON_NAME] Engagement Analytics Leads To-do Products My Produc…" at bounding box center [752, 406] width 1504 height 812
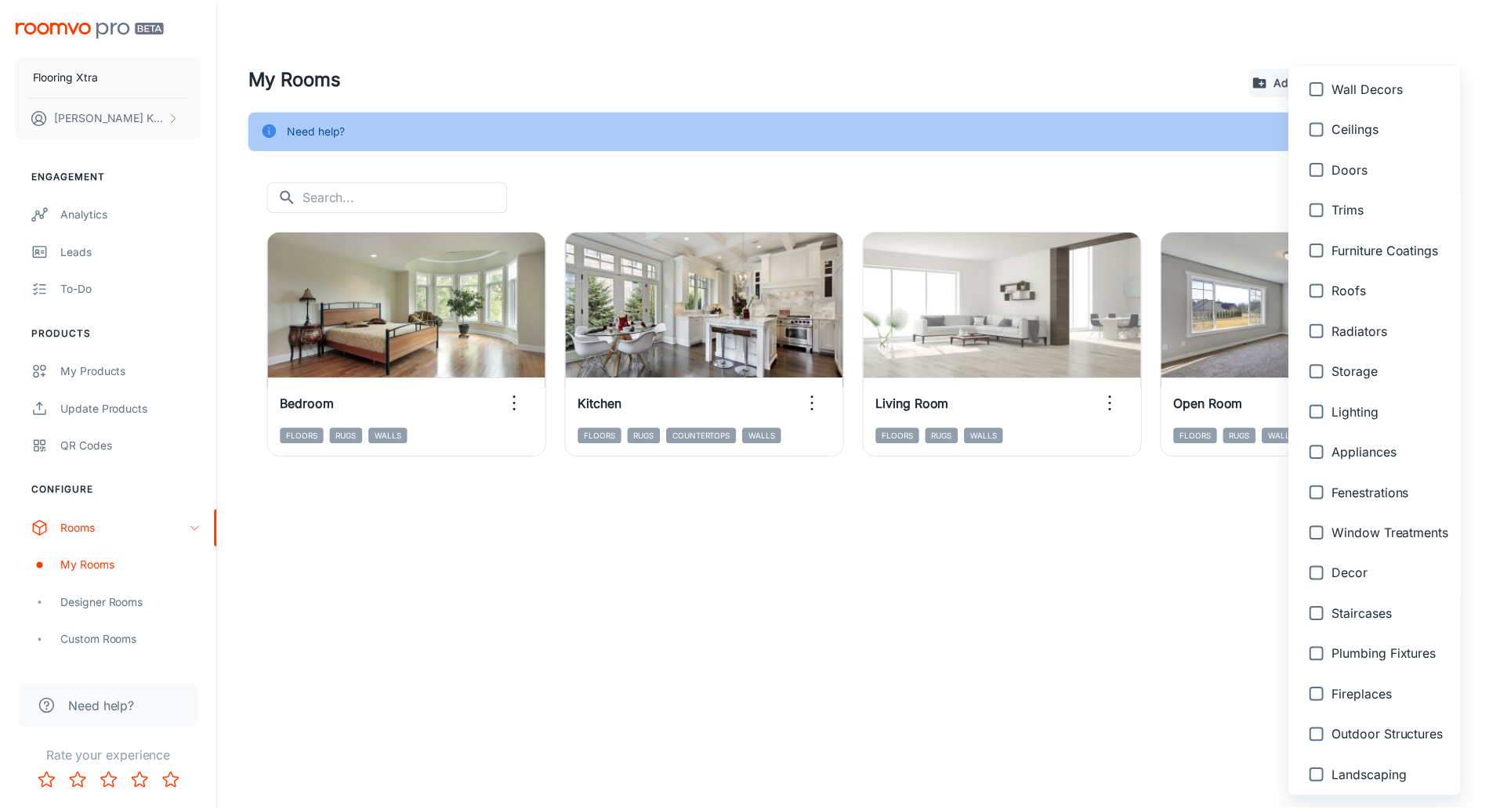
scroll to position [281, 0]
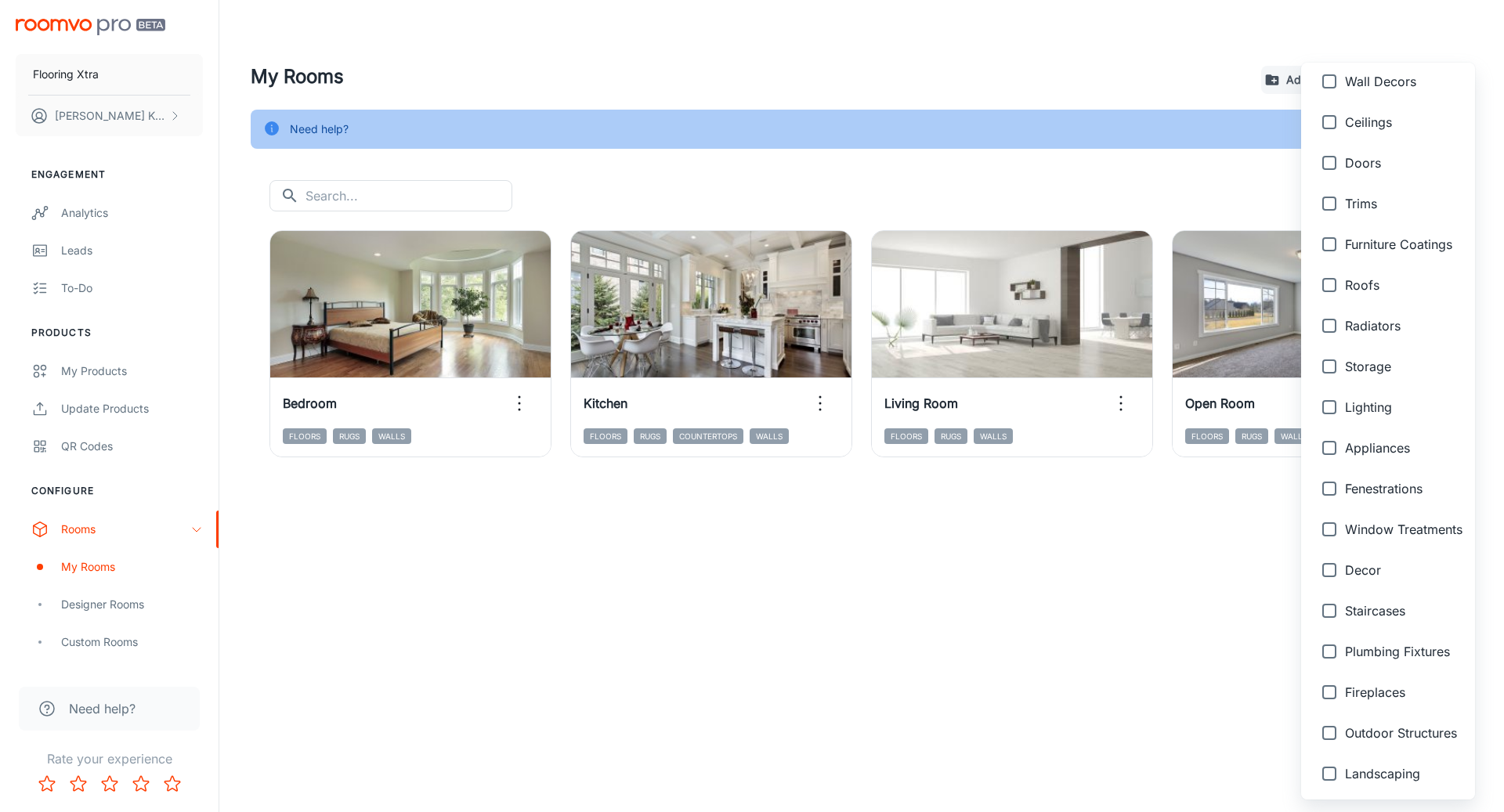
click at [722, 593] on div at bounding box center [752, 406] width 1504 height 812
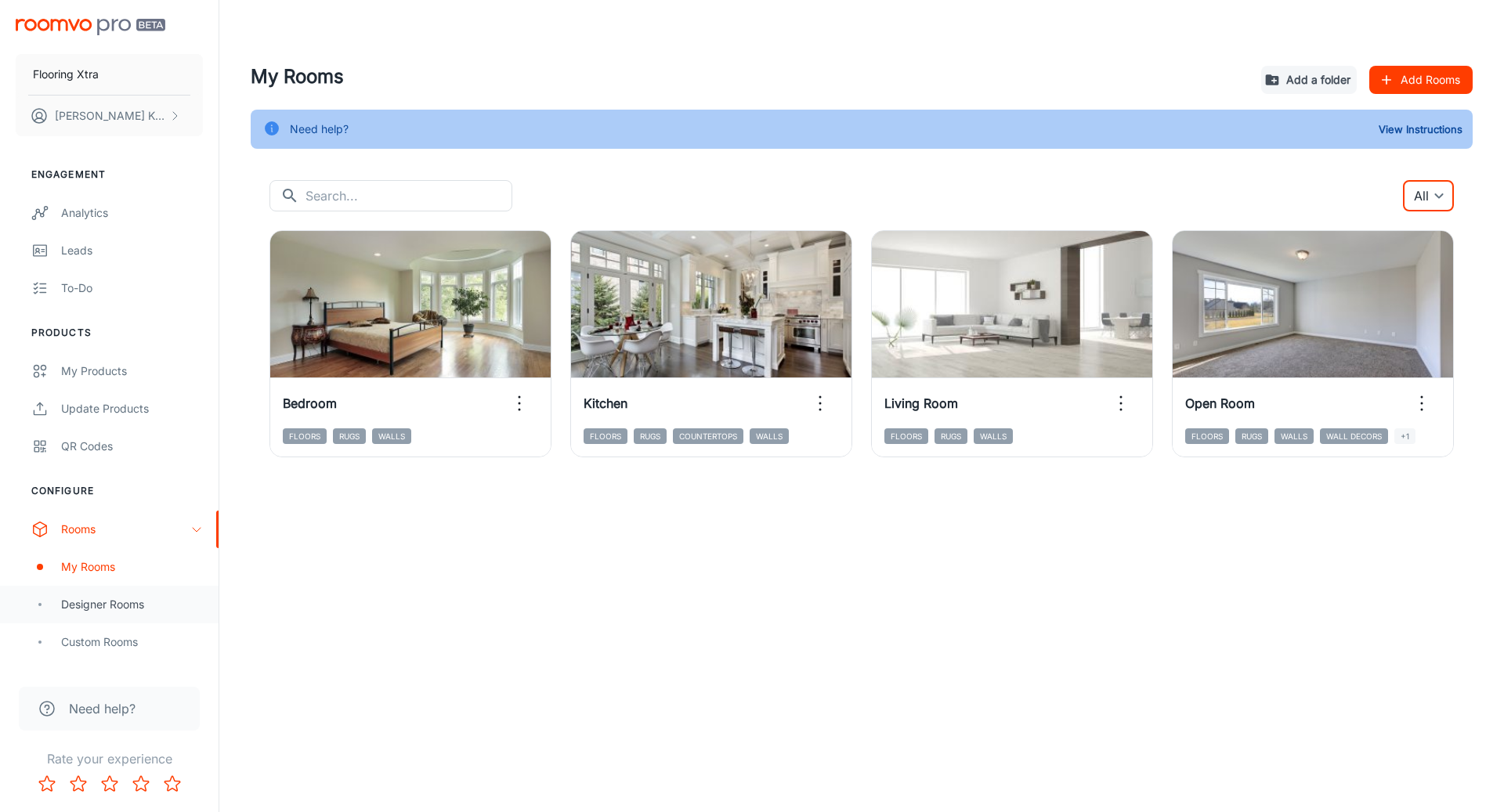
click at [118, 605] on div "Designer Rooms" at bounding box center [132, 605] width 142 height 18
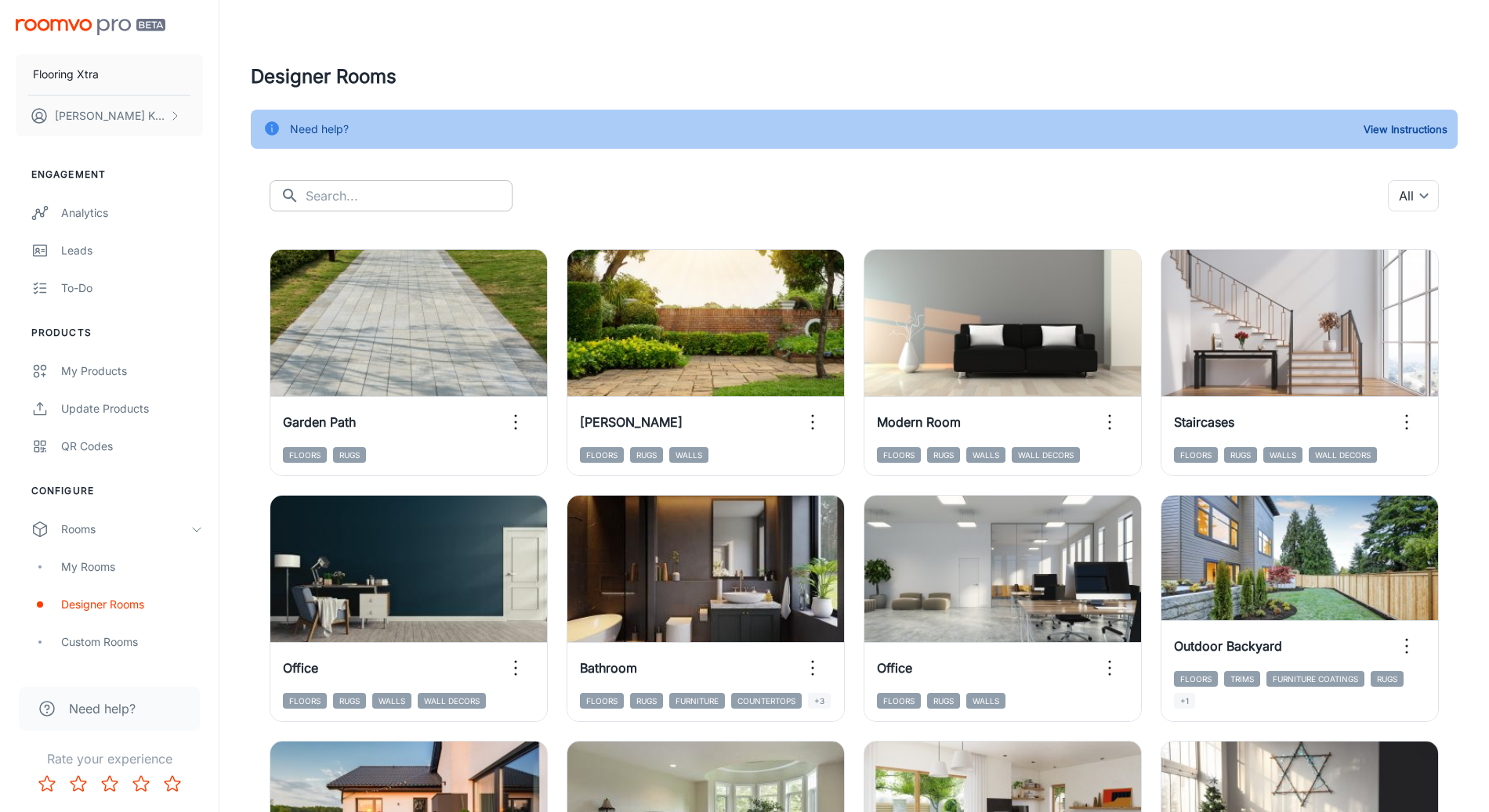
click at [406, 191] on input "text" at bounding box center [409, 195] width 207 height 31
type input "bedroom"
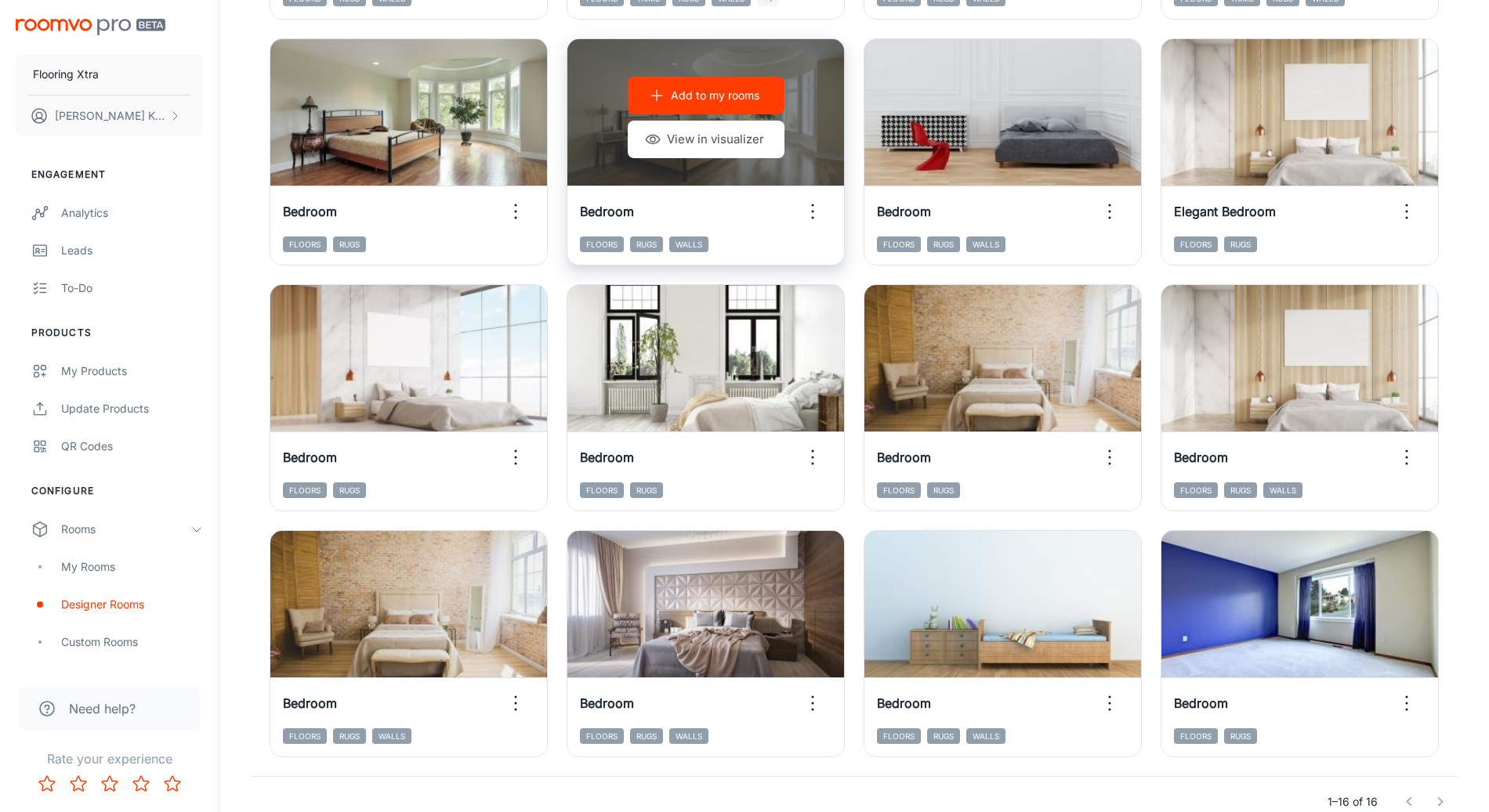
scroll to position [457, 0]
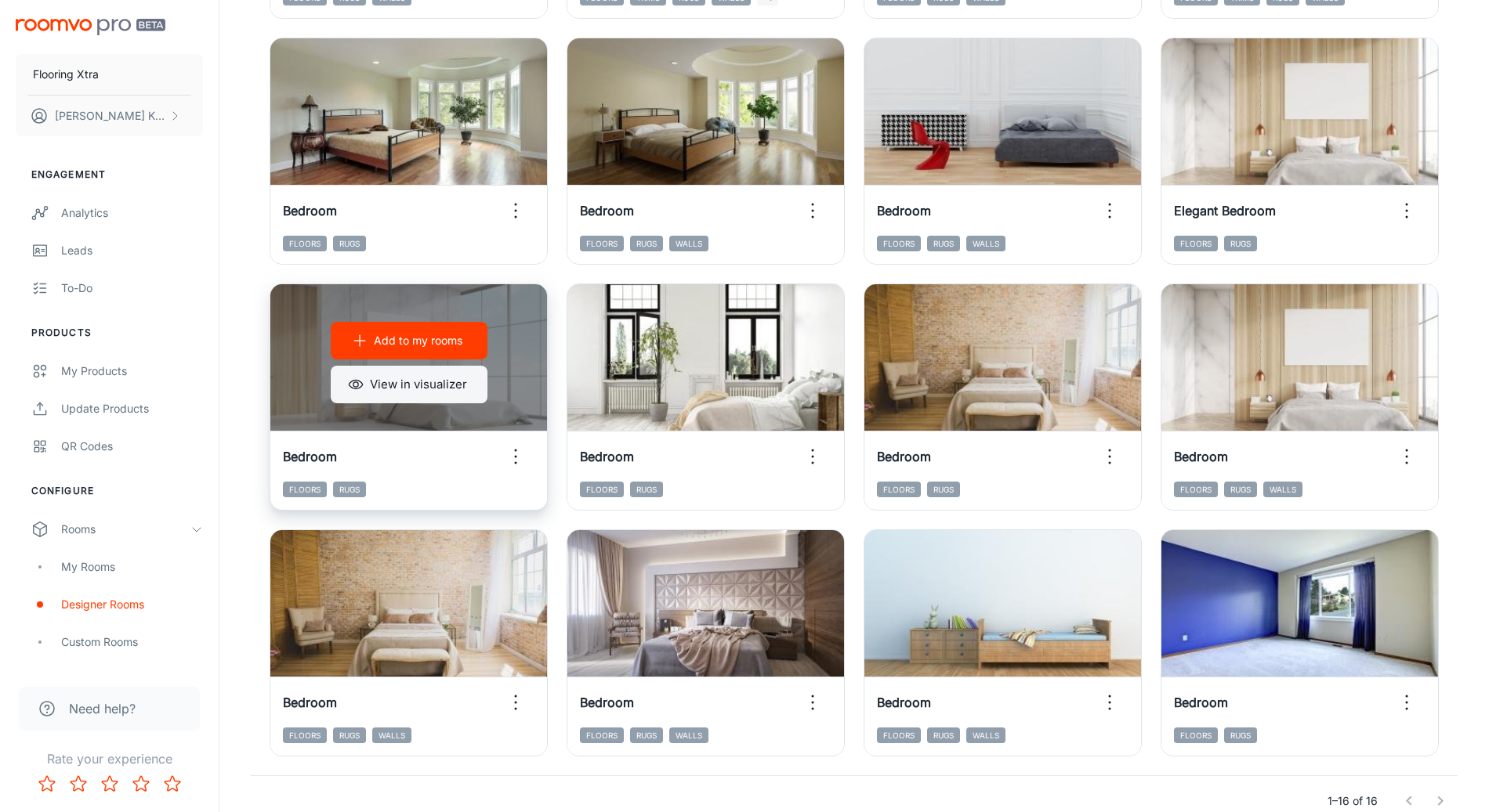
click at [425, 391] on button "View in visualizer" at bounding box center [409, 384] width 156 height 37
click at [369, 344] on button "Add to my rooms" at bounding box center [409, 341] width 156 height 37
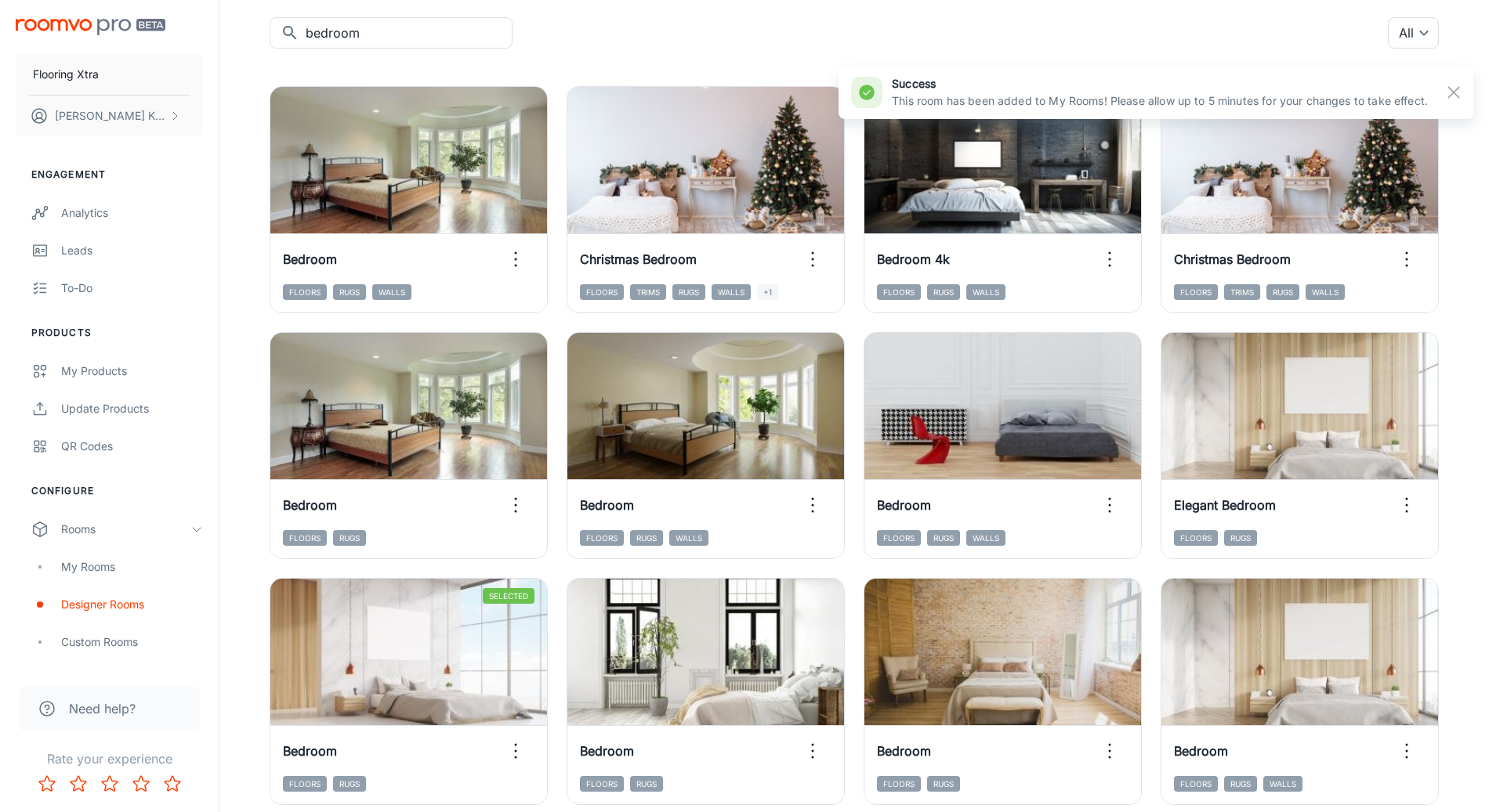
scroll to position [0, 0]
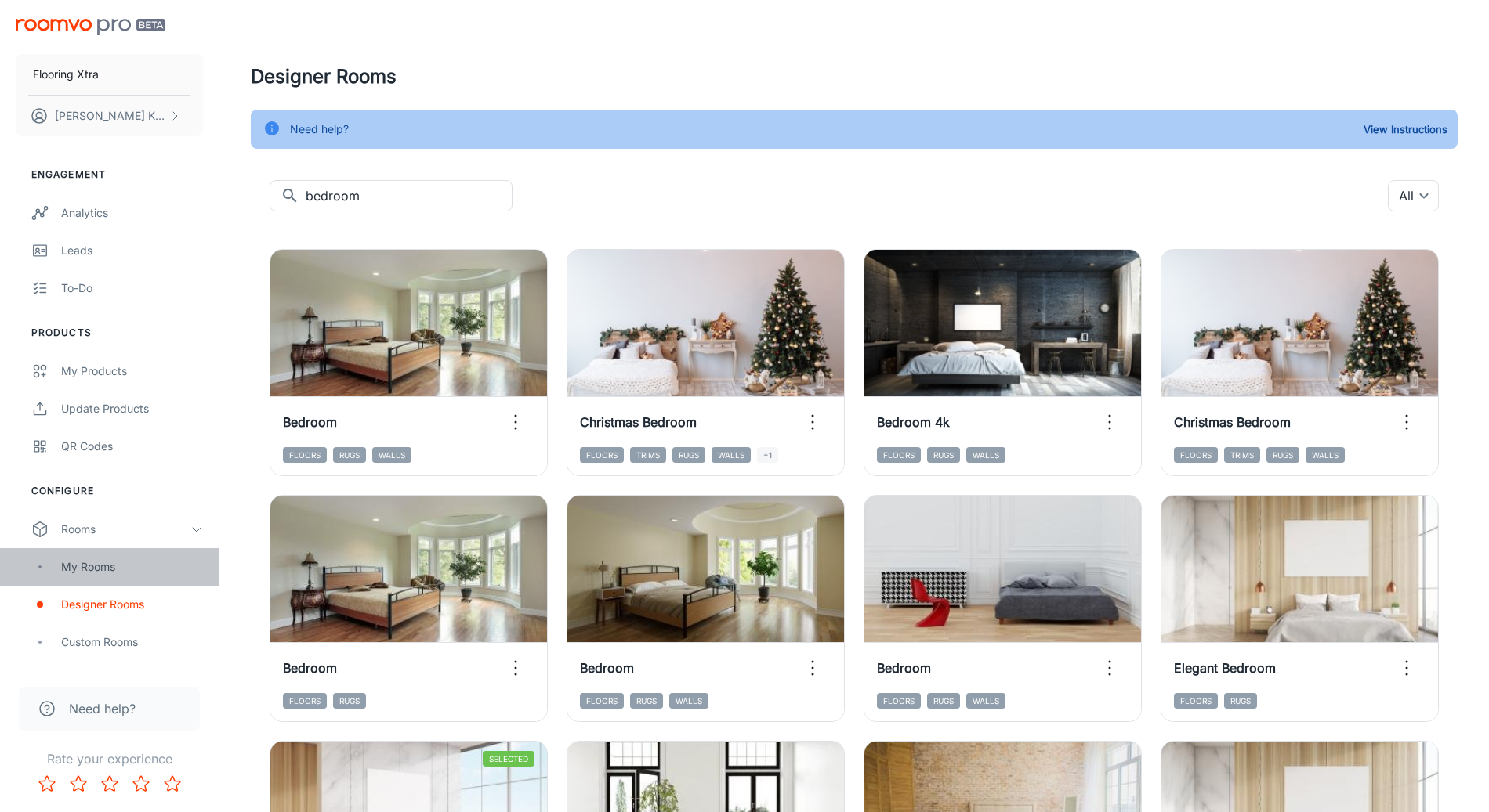
click at [103, 564] on div "My Rooms" at bounding box center [132, 567] width 142 height 18
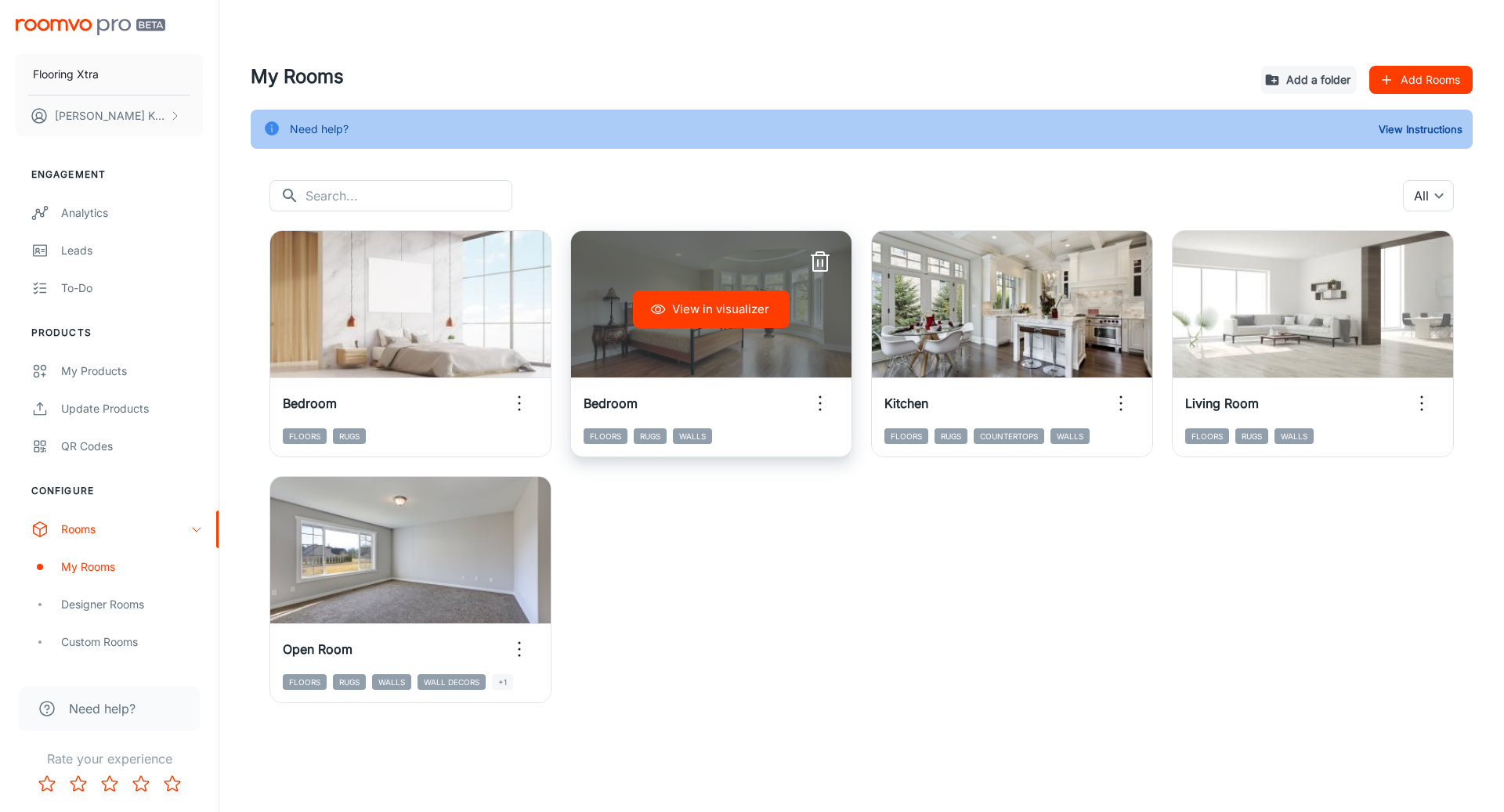
click at [821, 266] on icon "button" at bounding box center [819, 262] width 25 height 25
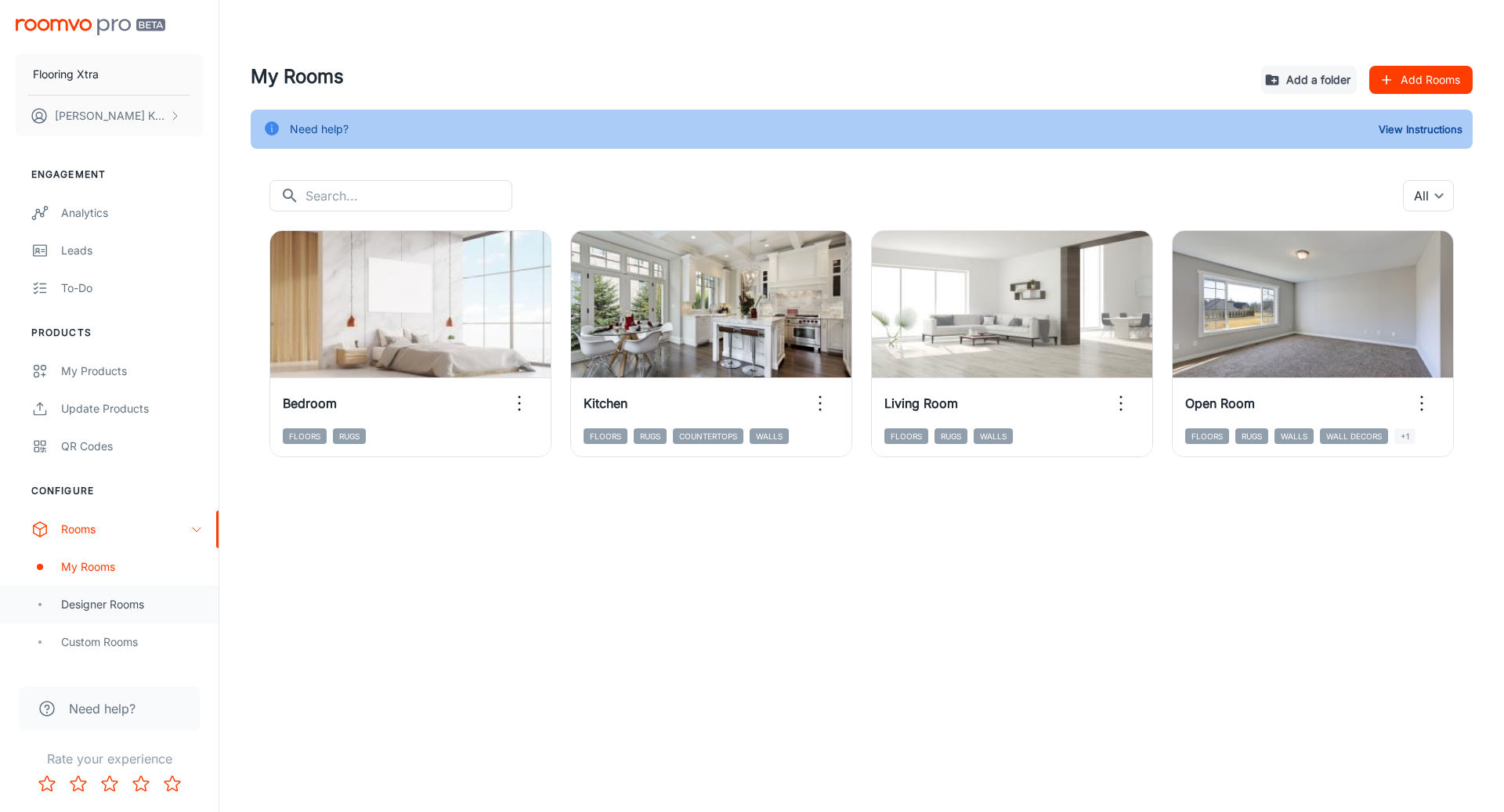
click at [79, 613] on div "Designer Rooms" at bounding box center [109, 604] width 219 height 37
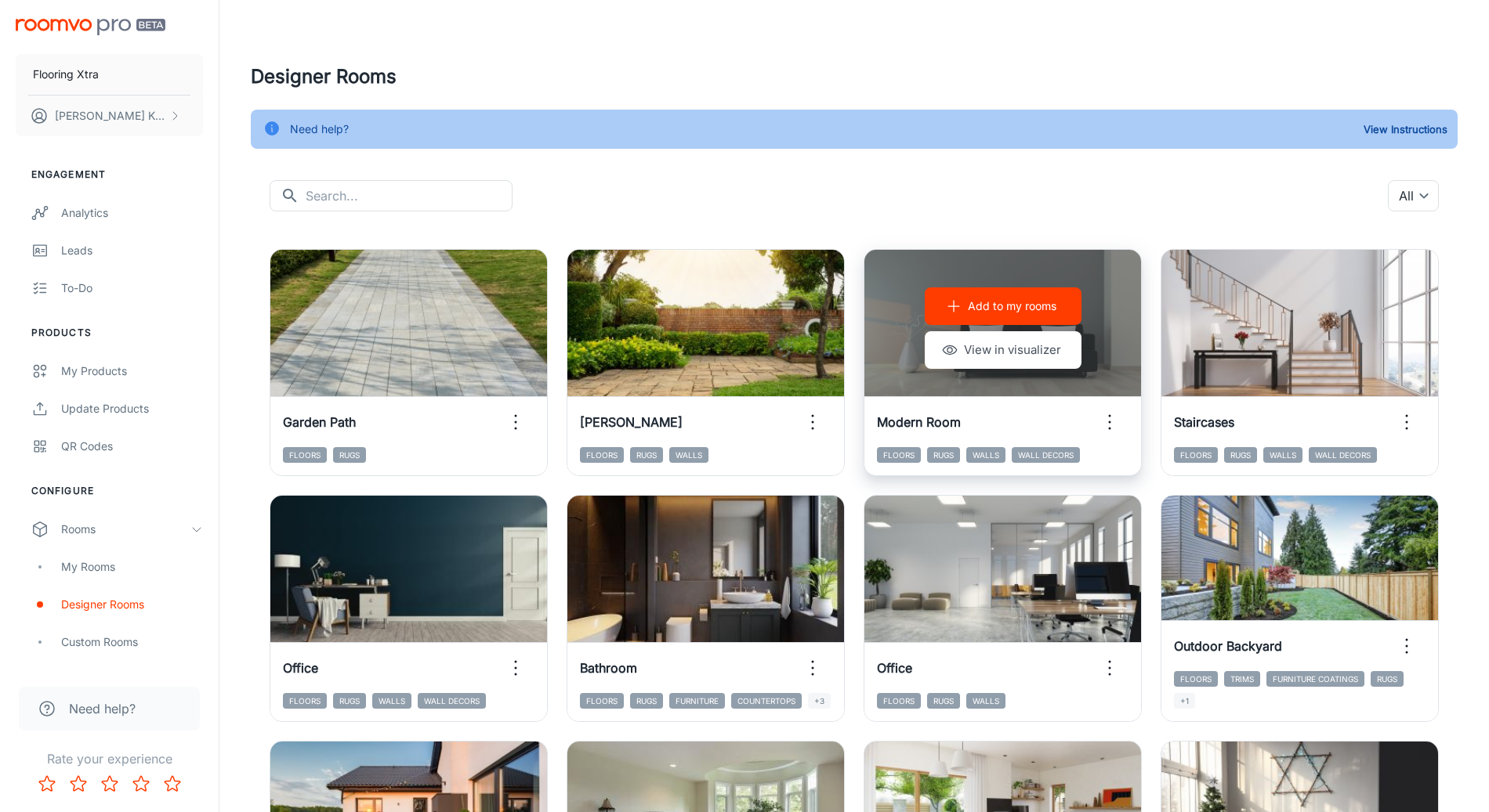
click at [1005, 313] on p "Add to my rooms" at bounding box center [1012, 306] width 89 height 18
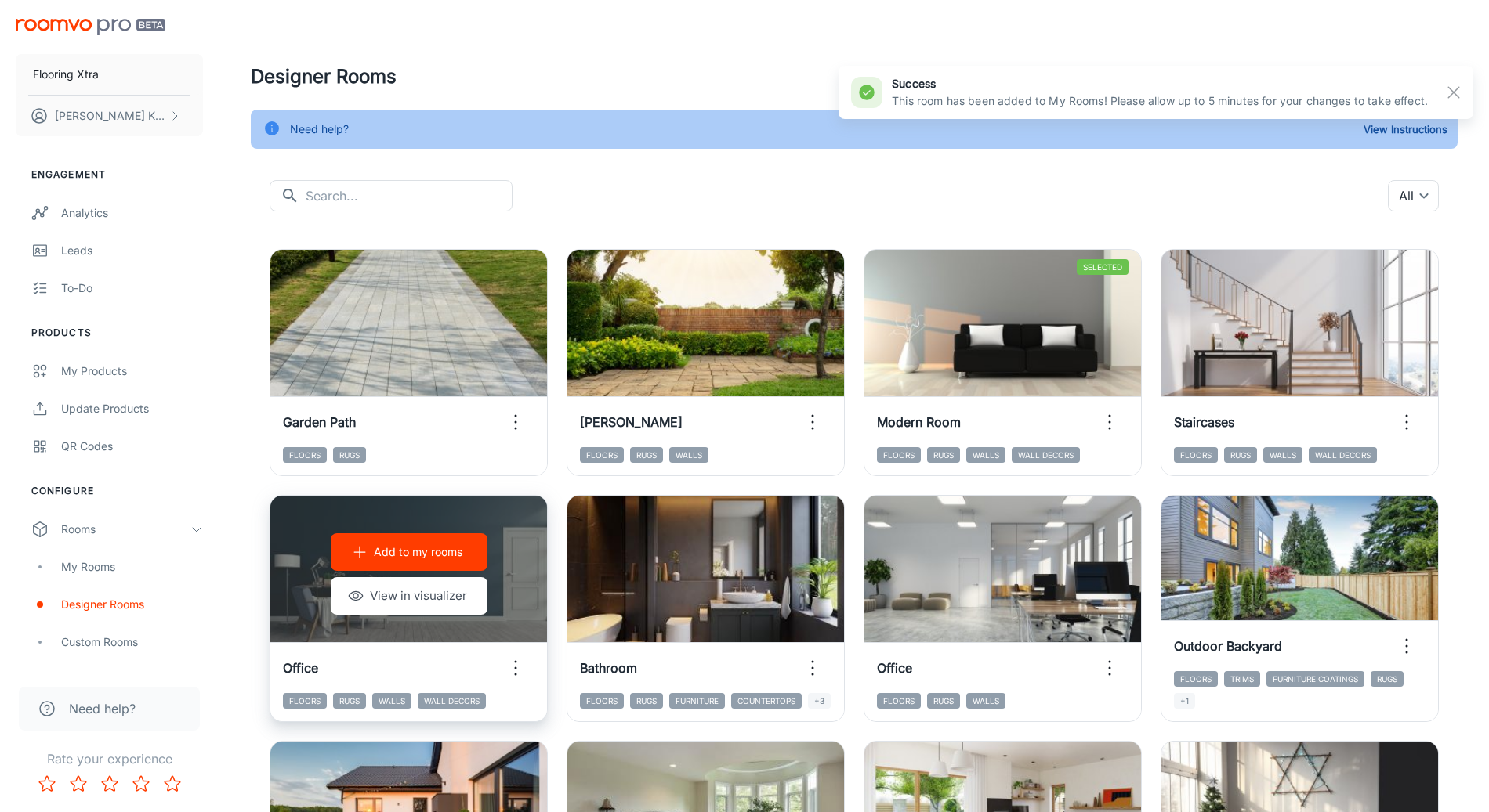
click at [432, 559] on p "Add to my rooms" at bounding box center [417, 552] width 89 height 18
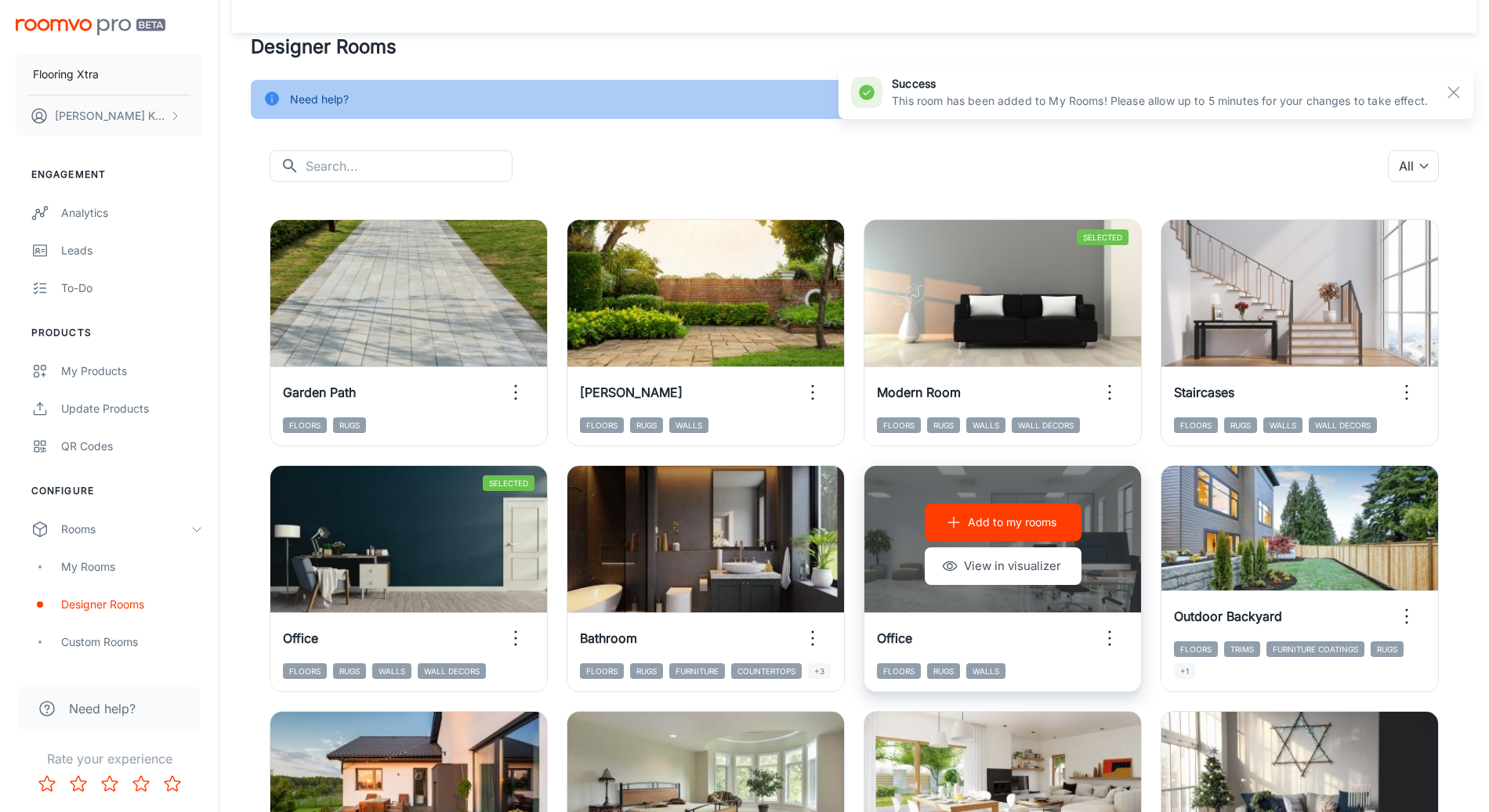
scroll to position [159, 0]
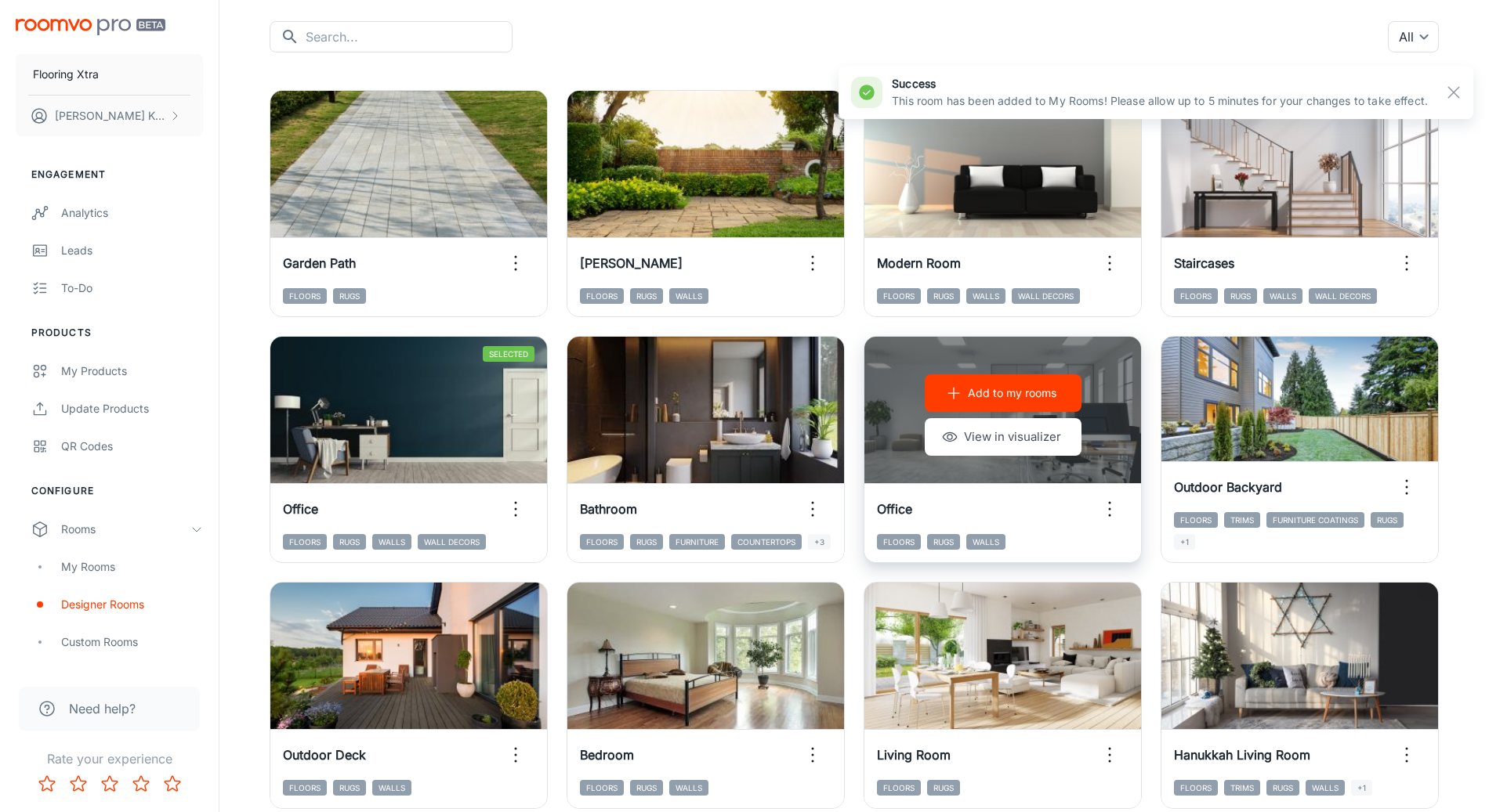
click at [1009, 386] on p "Add to my rooms" at bounding box center [1012, 393] width 89 height 18
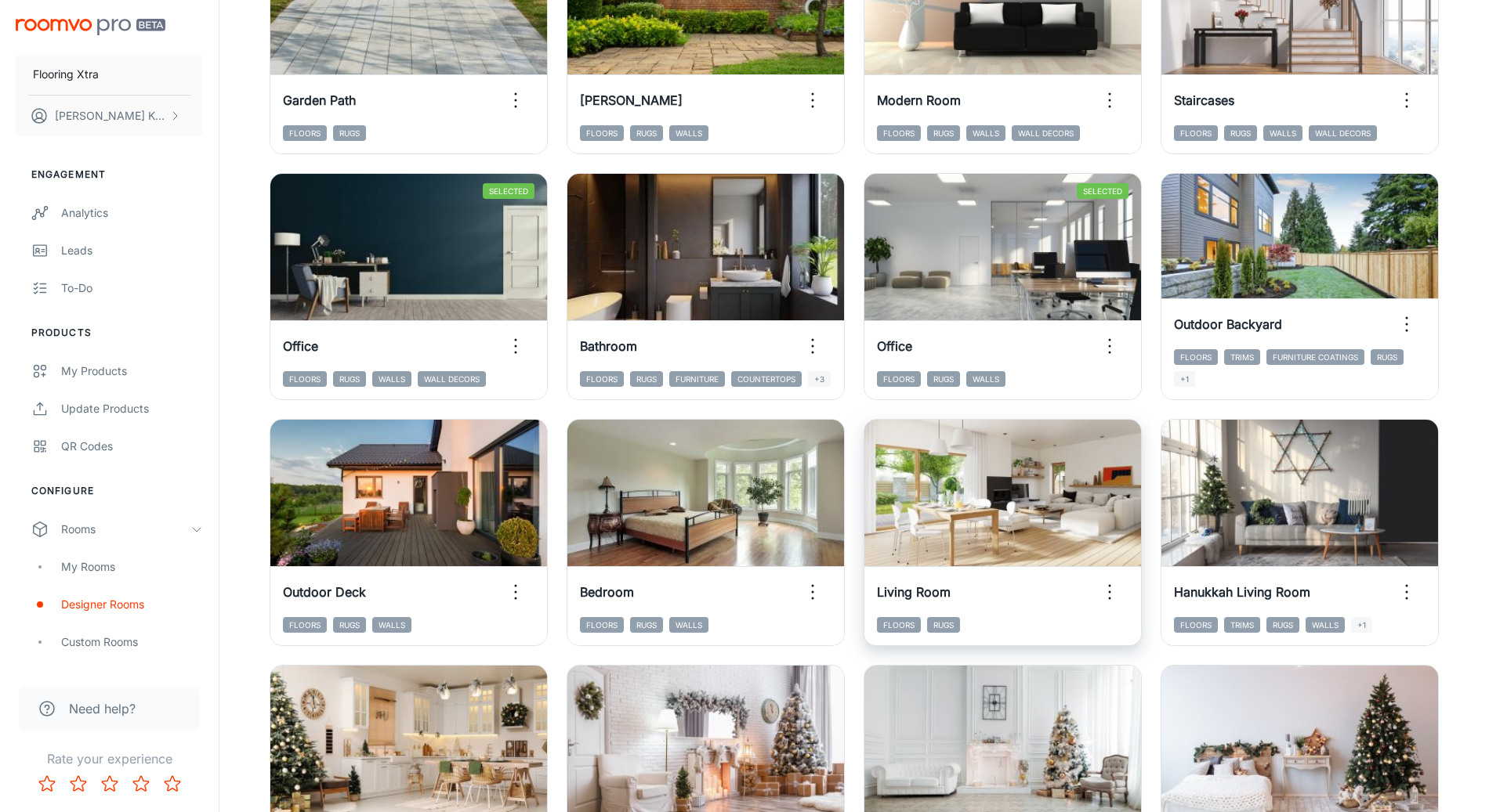
scroll to position [323, 0]
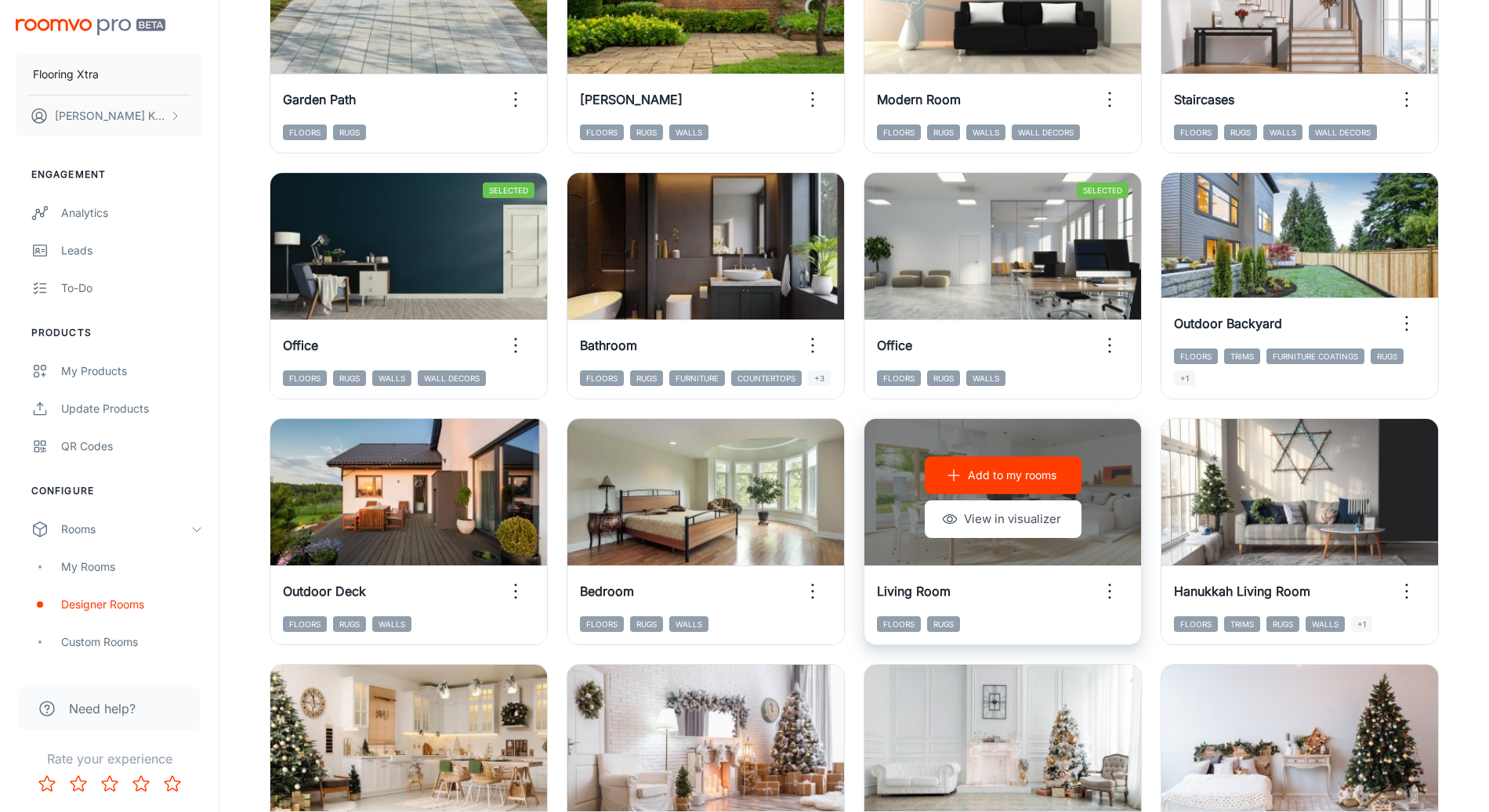
drag, startPoint x: 1033, startPoint y: 478, endPoint x: 1043, endPoint y: 488, distance: 14.1
click at [1033, 479] on p "Add to my rooms" at bounding box center [1012, 475] width 89 height 18
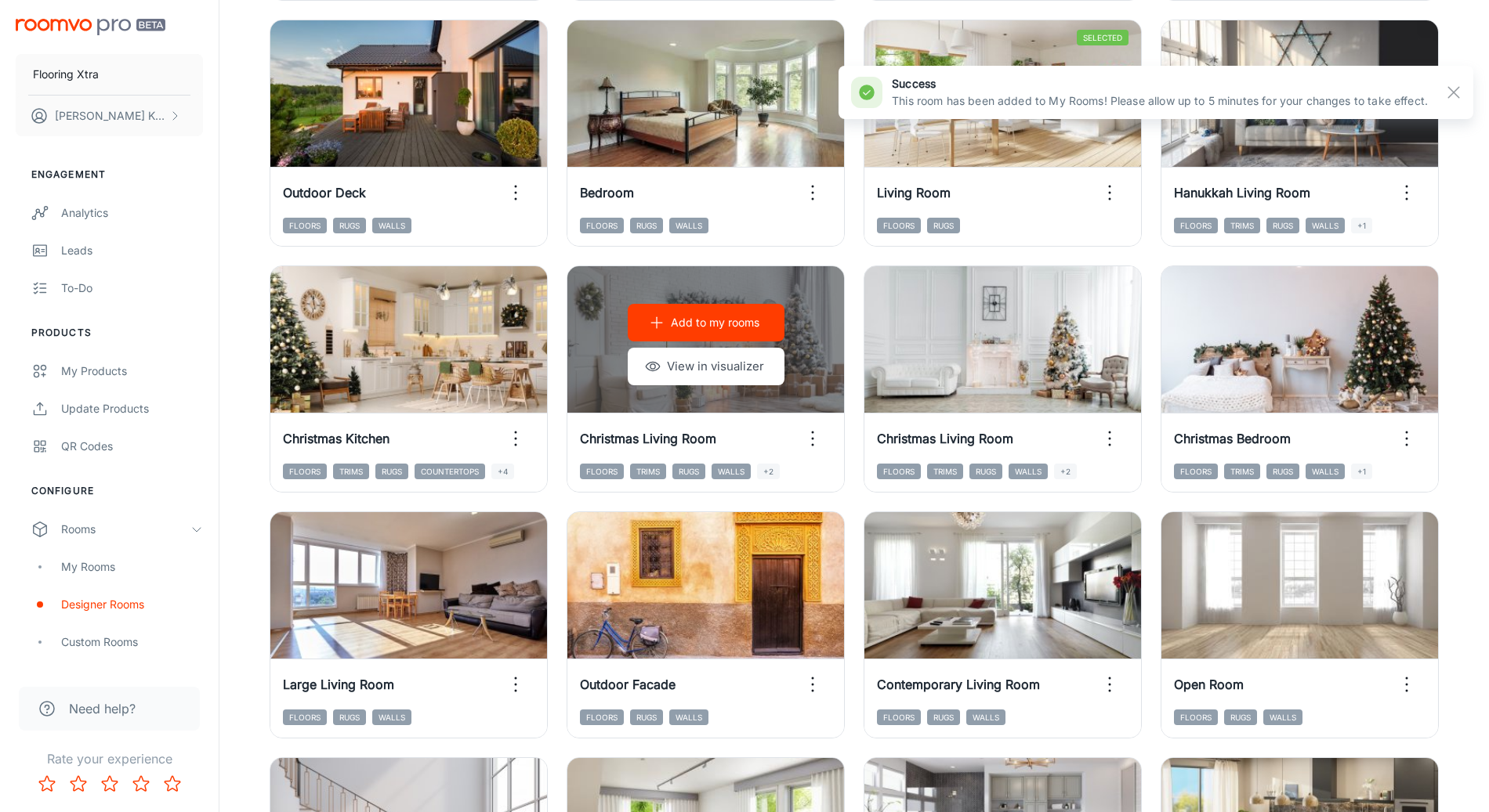
scroll to position [846, 0]
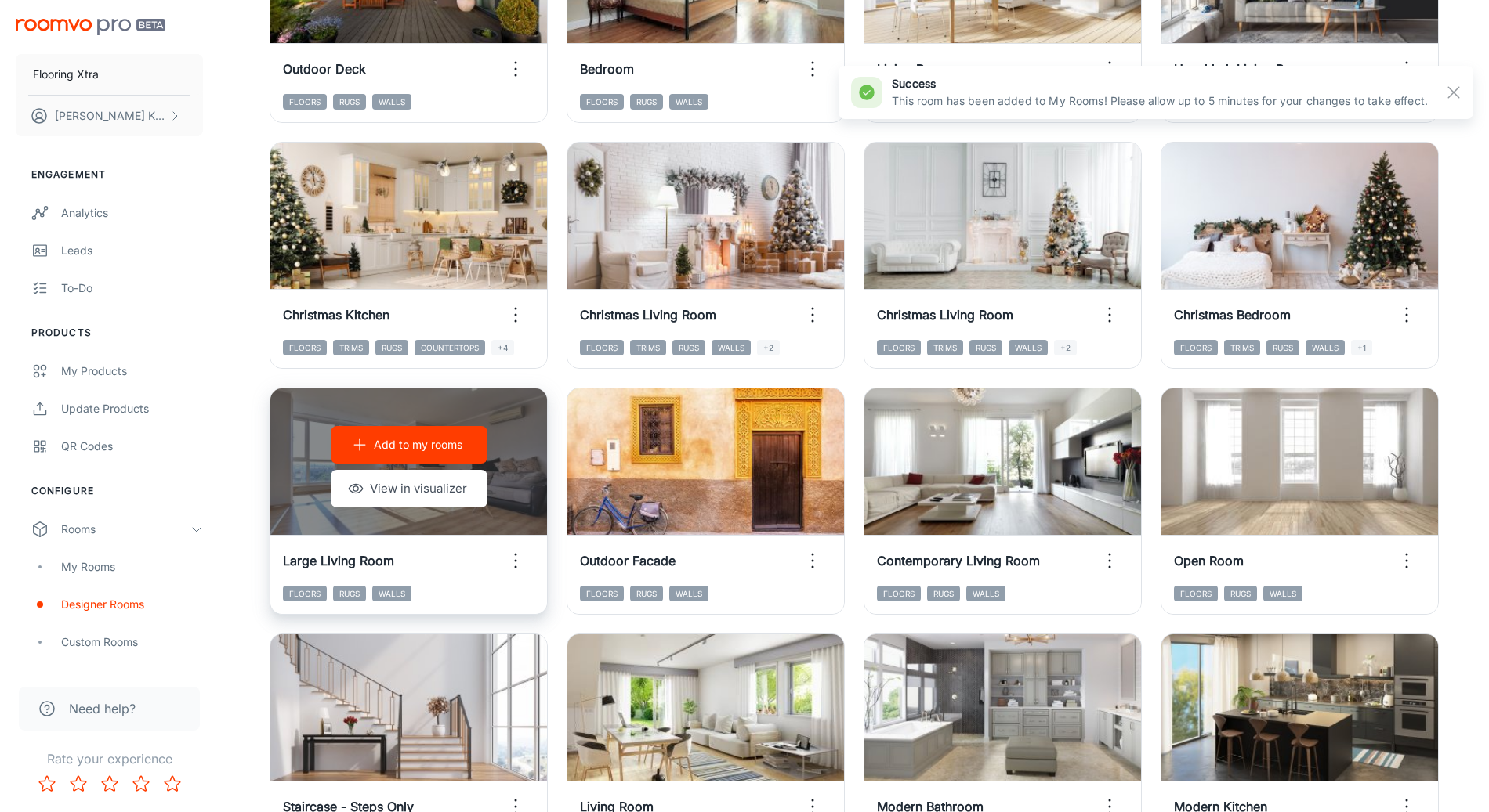
click at [446, 456] on button "Add to my rooms" at bounding box center [409, 444] width 156 height 37
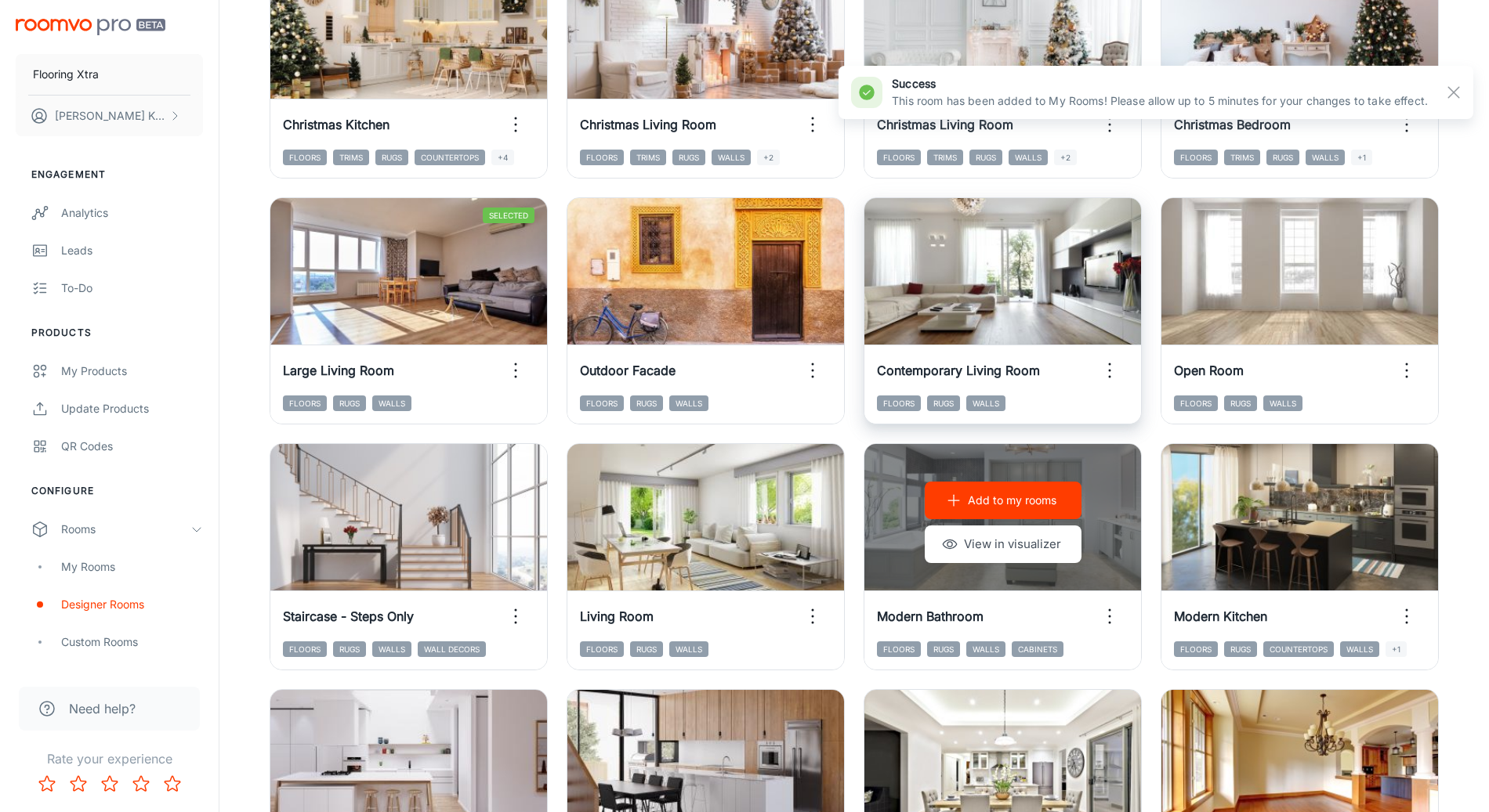
scroll to position [1000, 0]
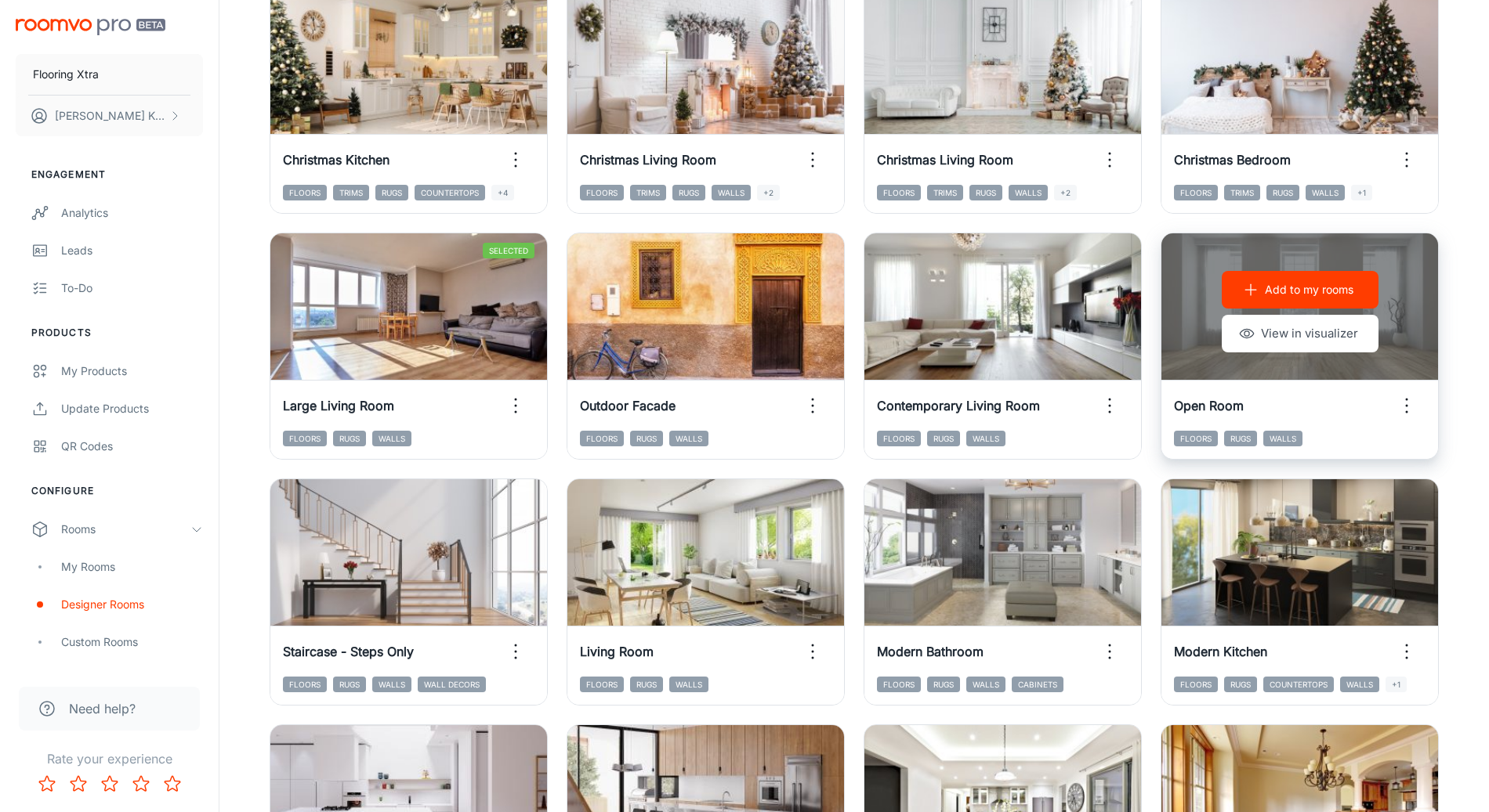
click at [1321, 286] on p "Add to my rooms" at bounding box center [1309, 290] width 89 height 18
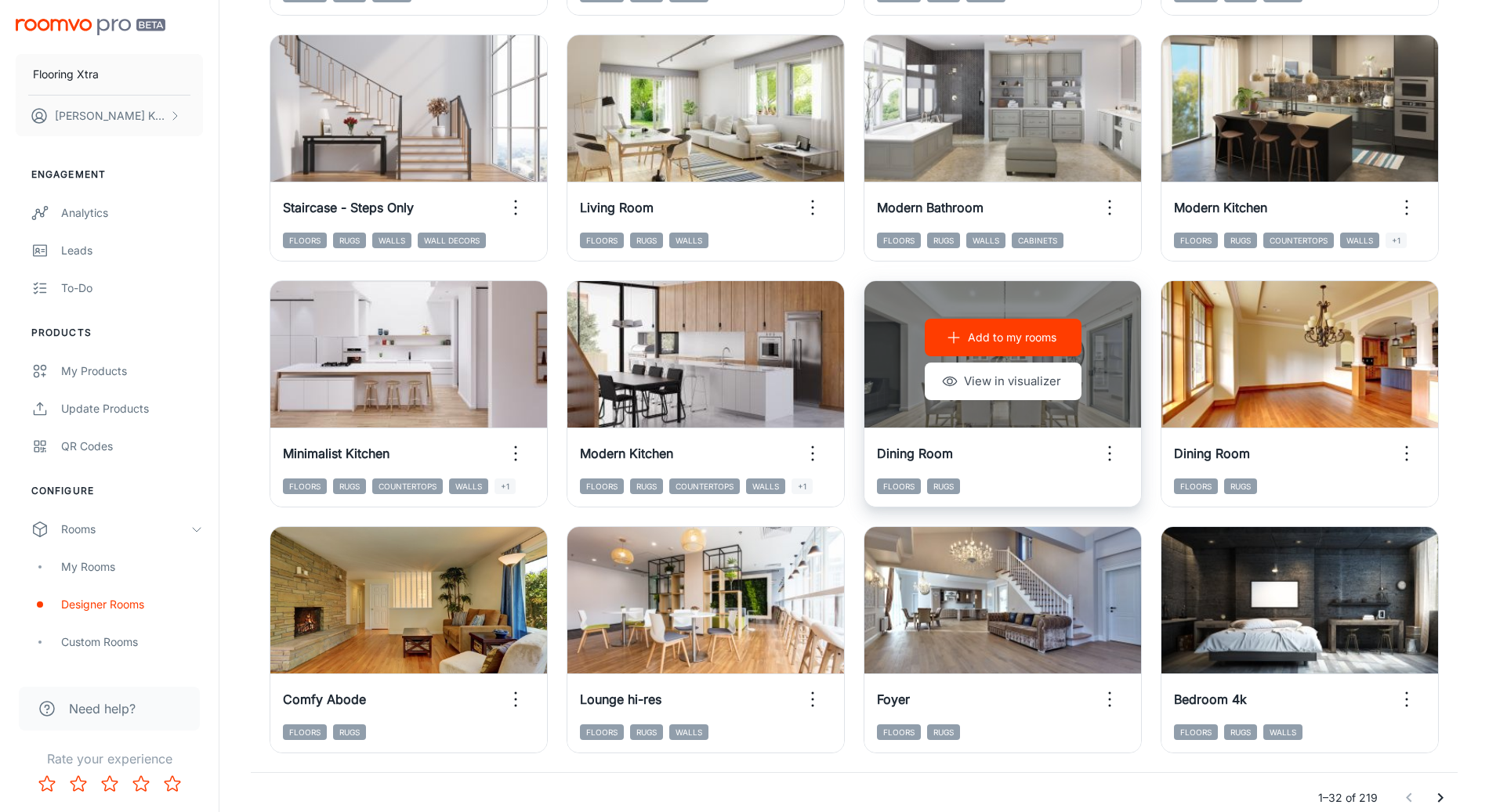
scroll to position [1461, 0]
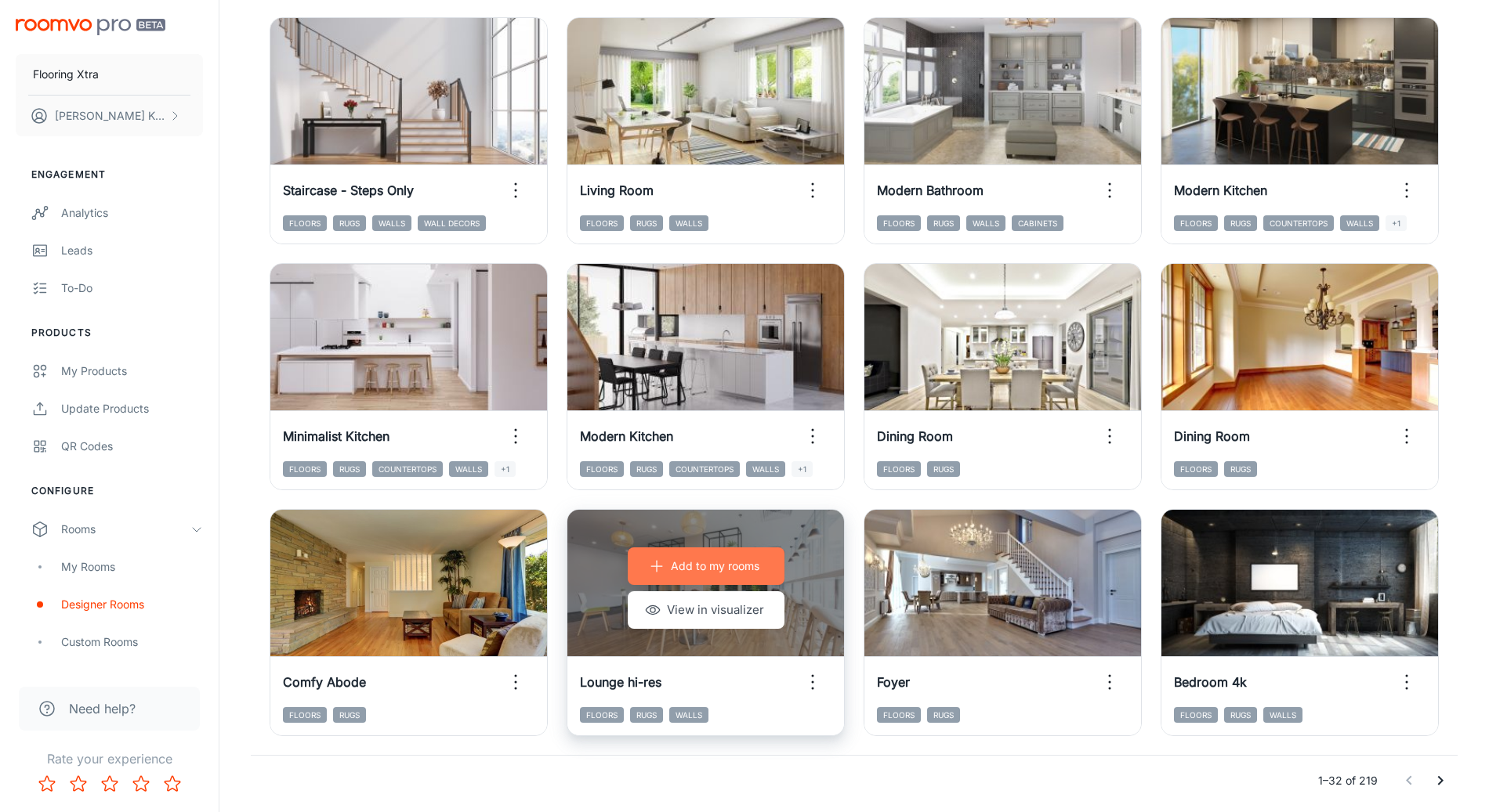
click at [711, 564] on p "Add to my rooms" at bounding box center [715, 566] width 89 height 18
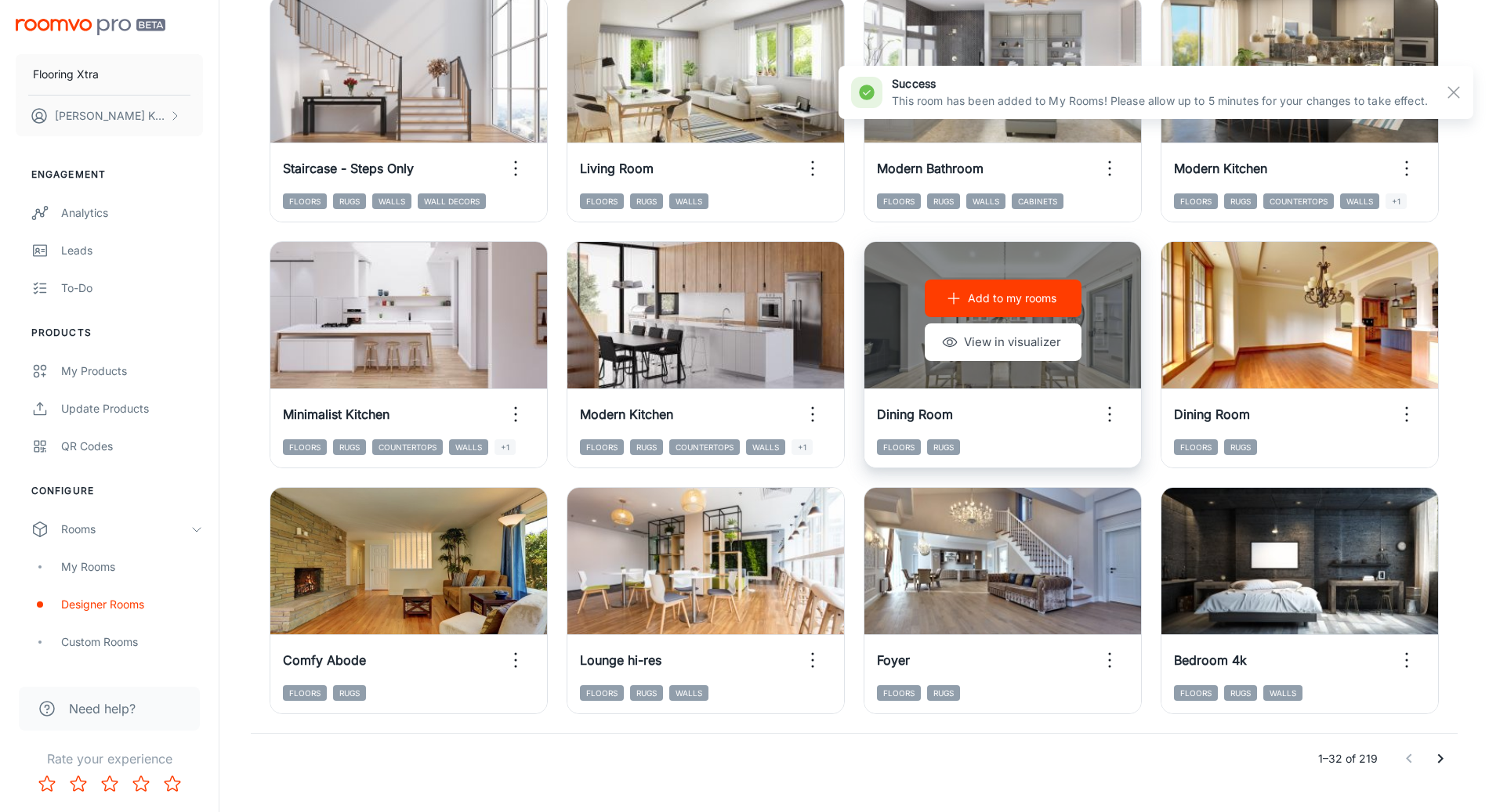
scroll to position [1517, 0]
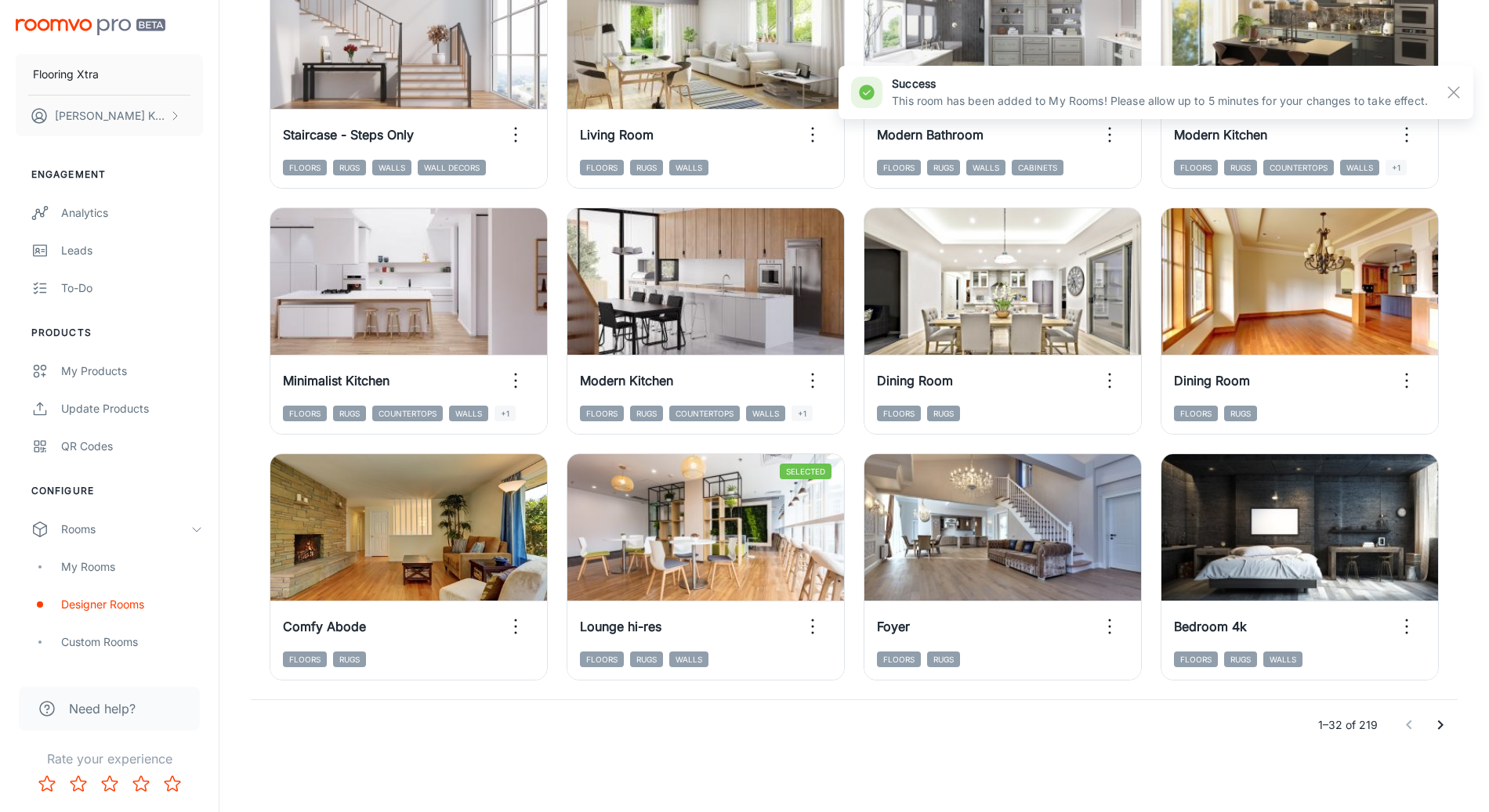
click at [1422, 718] on div at bounding box center [1424, 725] width 63 height 31
click at [1435, 724] on icon "Go to next page" at bounding box center [1440, 725] width 19 height 19
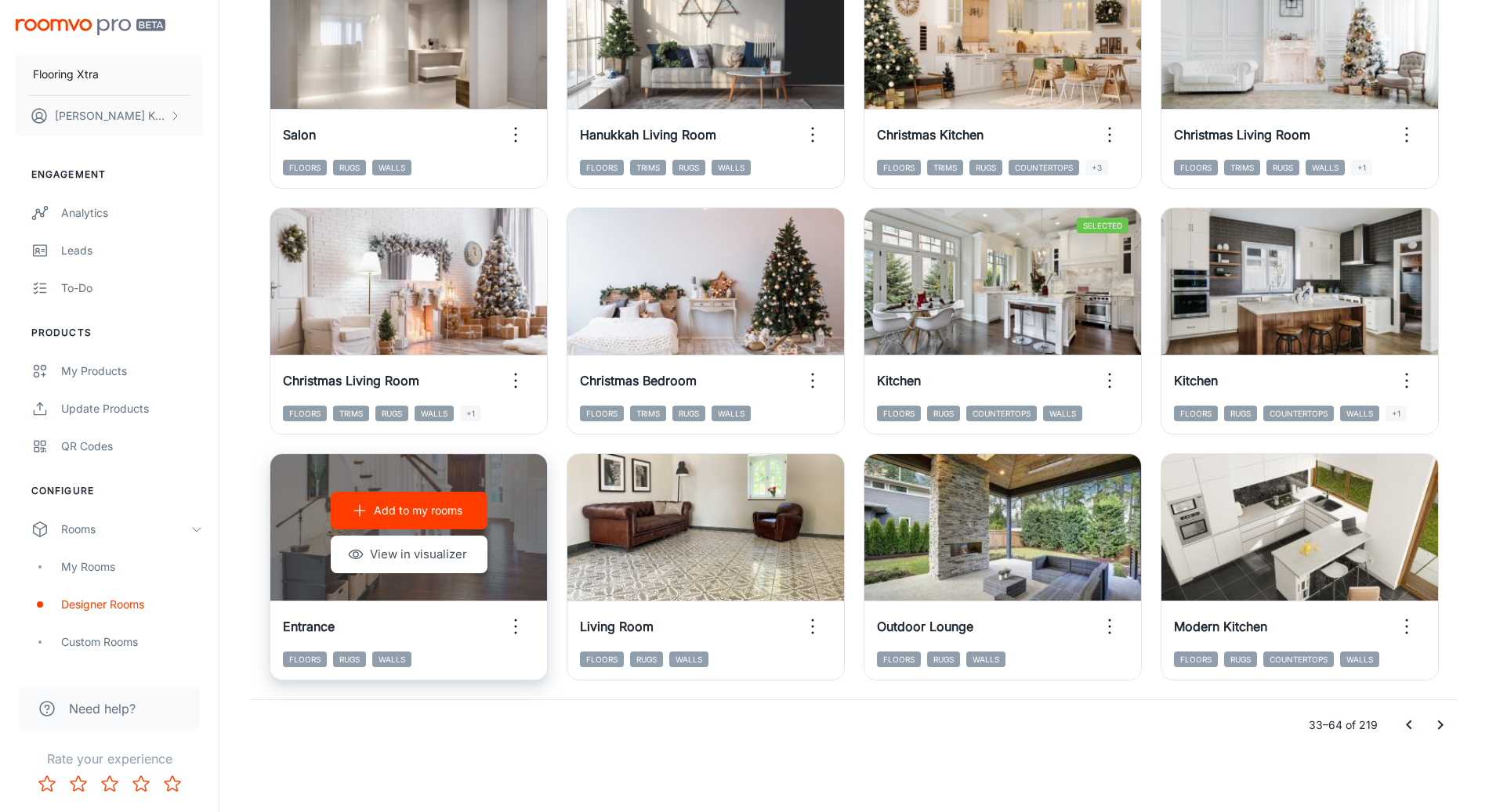
click at [398, 508] on p "Add to my rooms" at bounding box center [417, 510] width 89 height 18
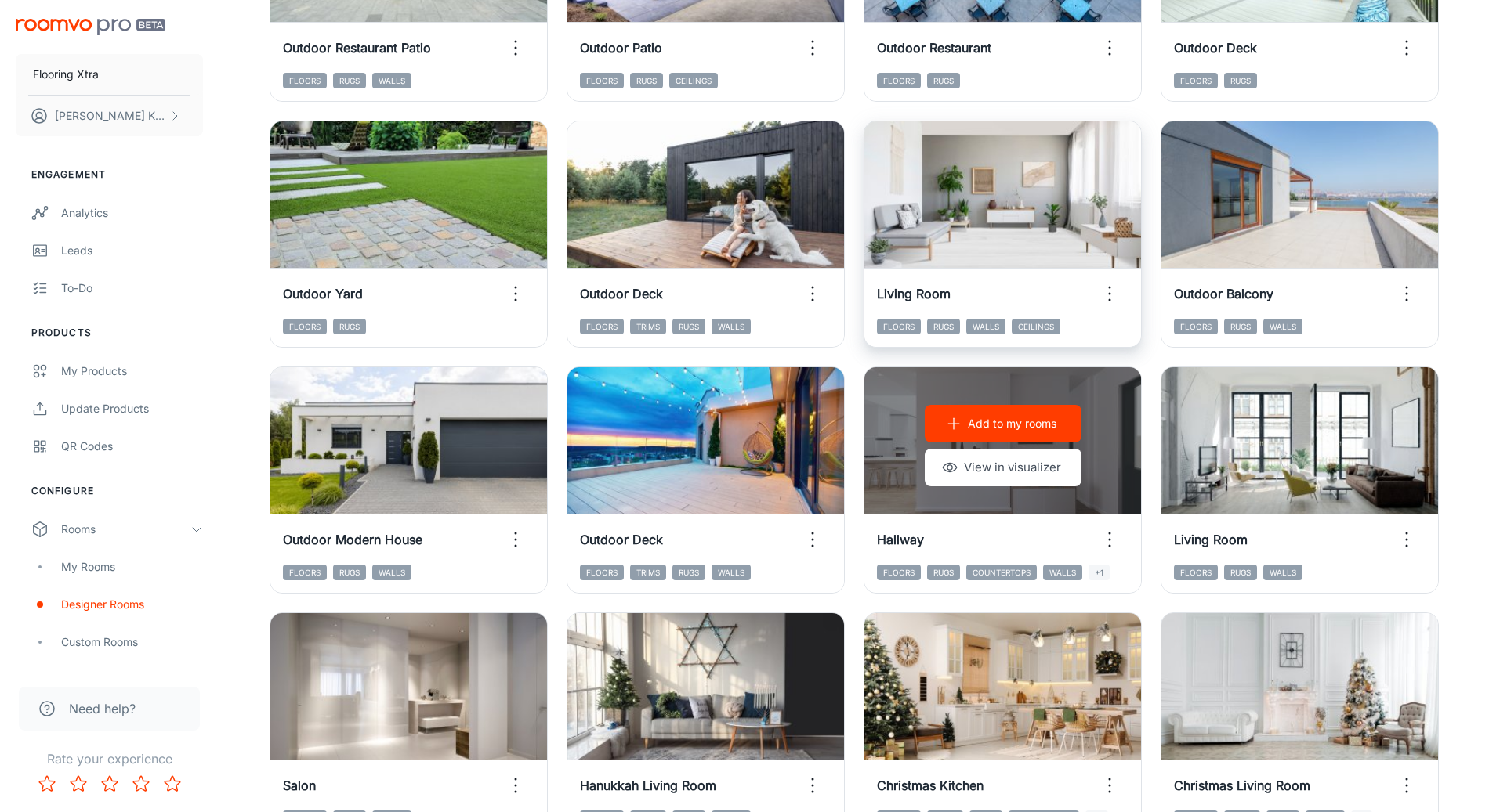
scroll to position [866, 0]
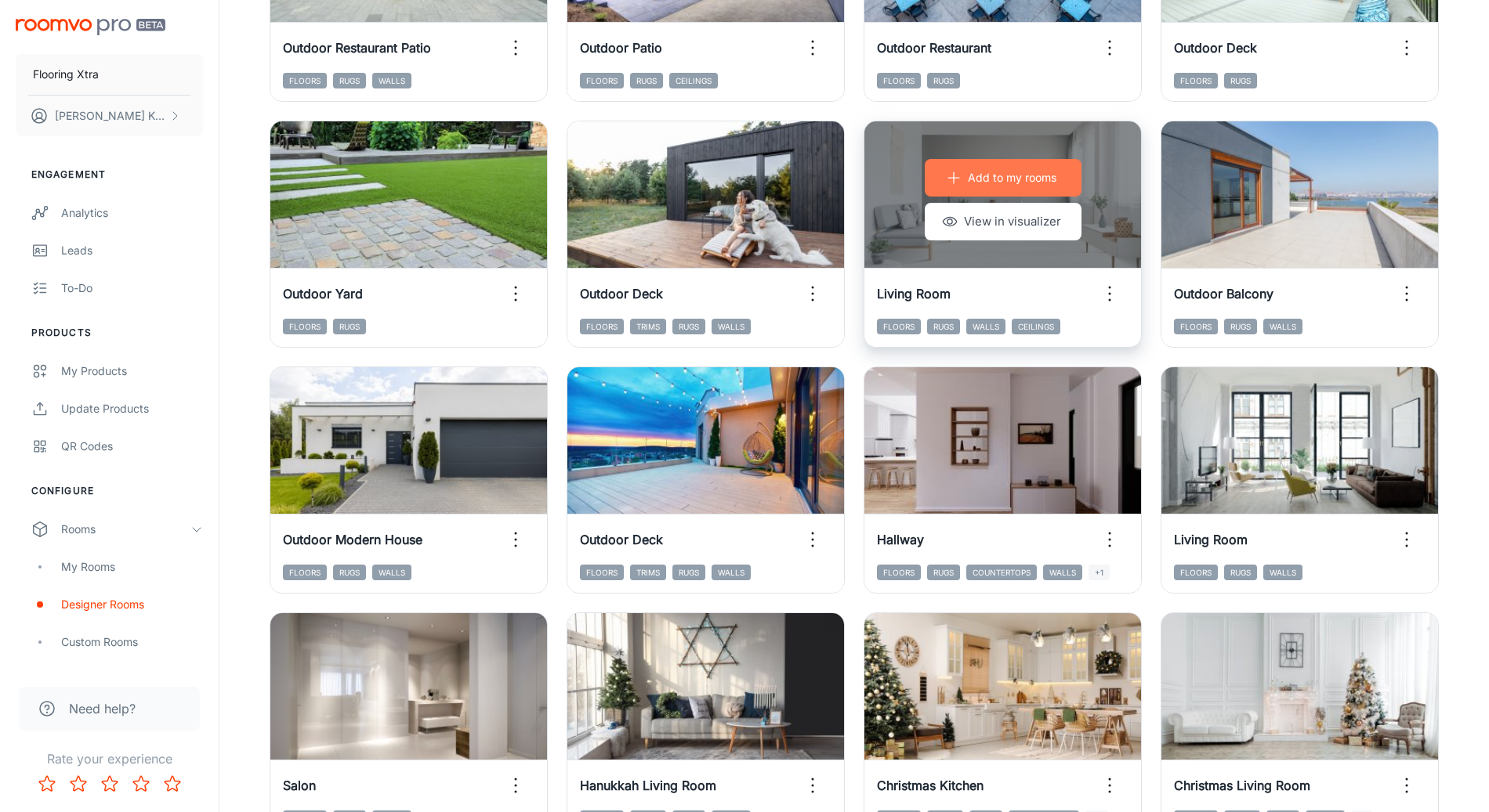
click at [988, 191] on button "Add to my rooms" at bounding box center [1003, 177] width 156 height 37
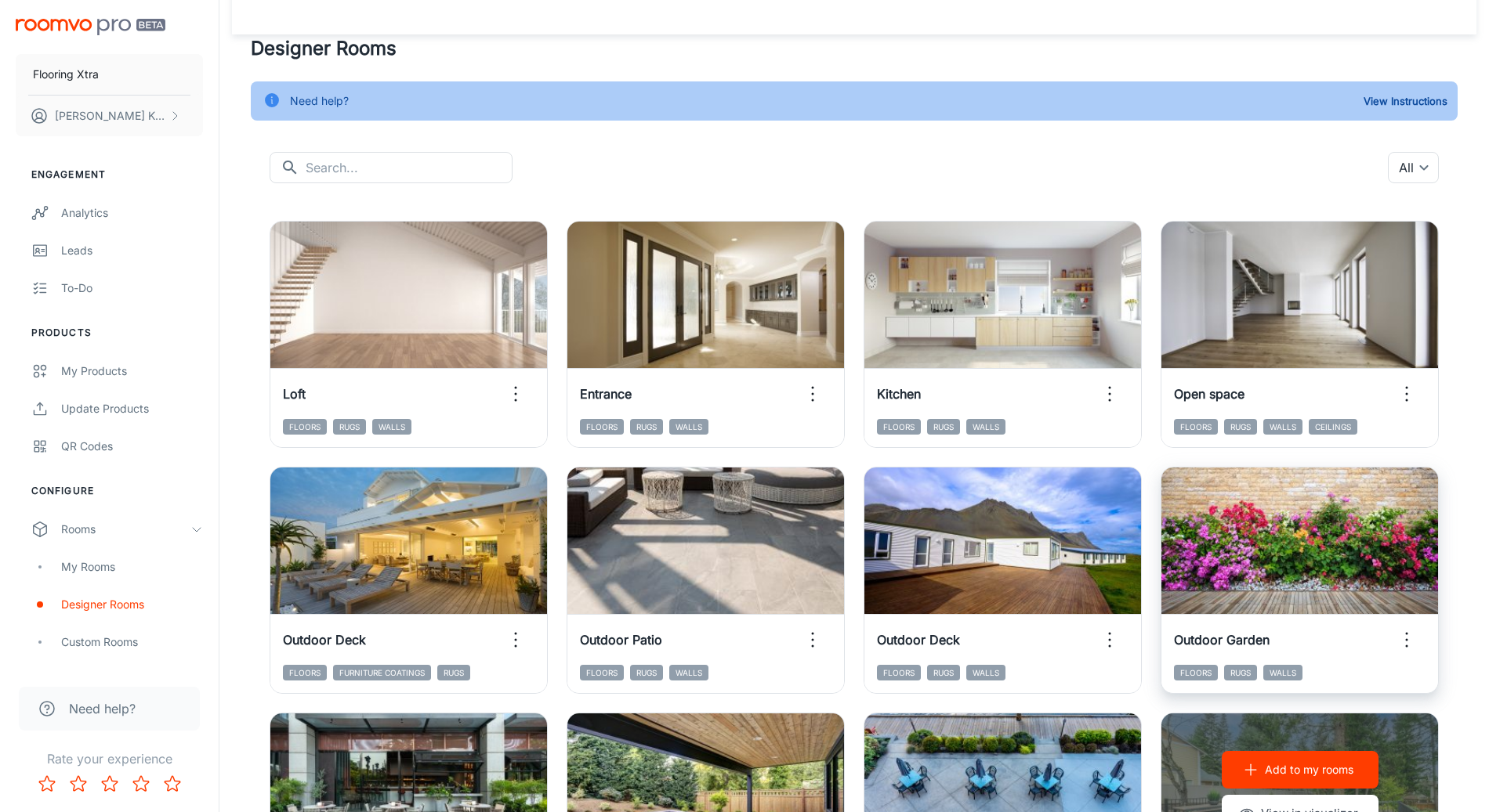
scroll to position [0, 0]
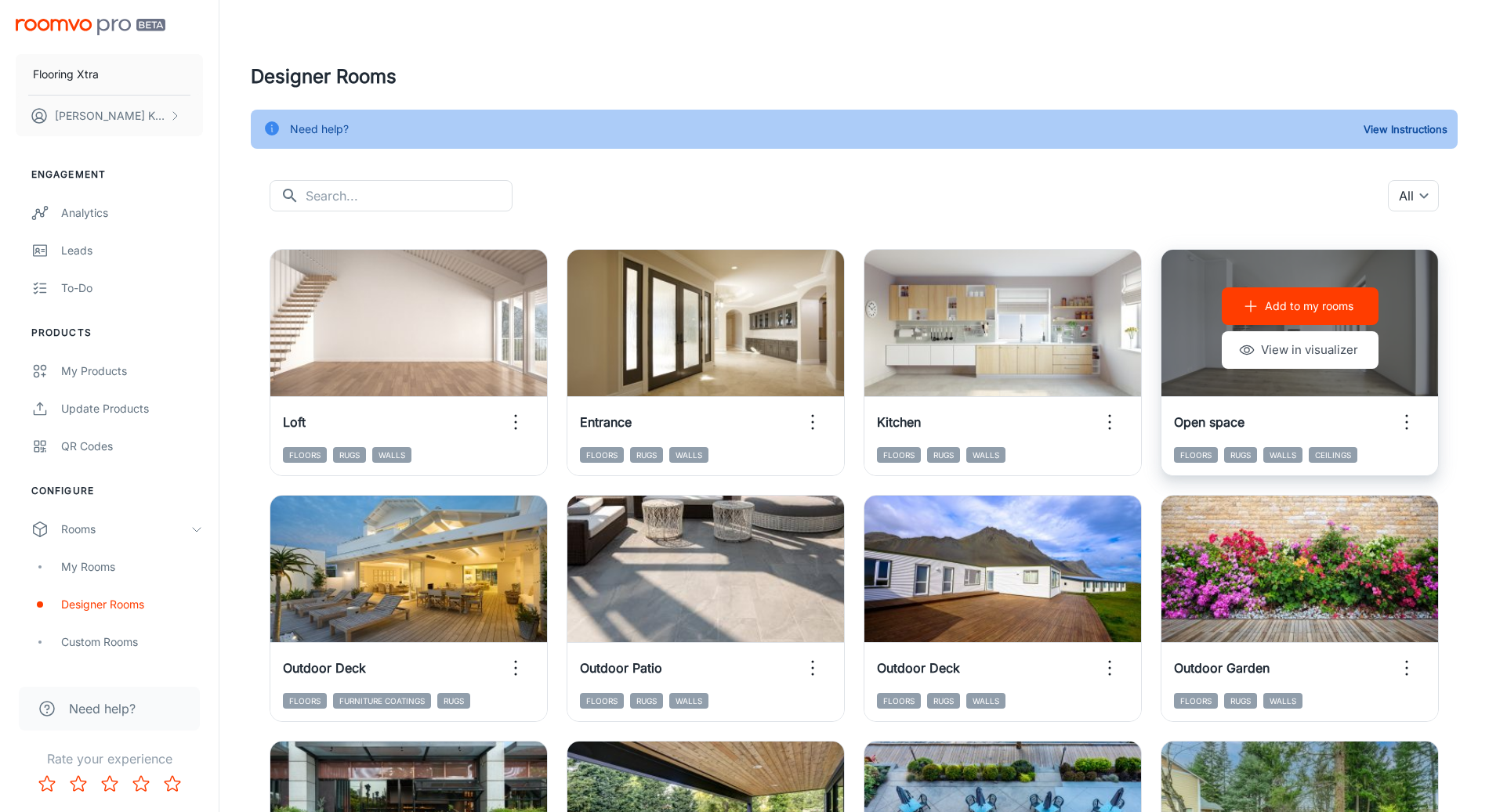
click at [1319, 302] on p "Add to my rooms" at bounding box center [1309, 306] width 89 height 18
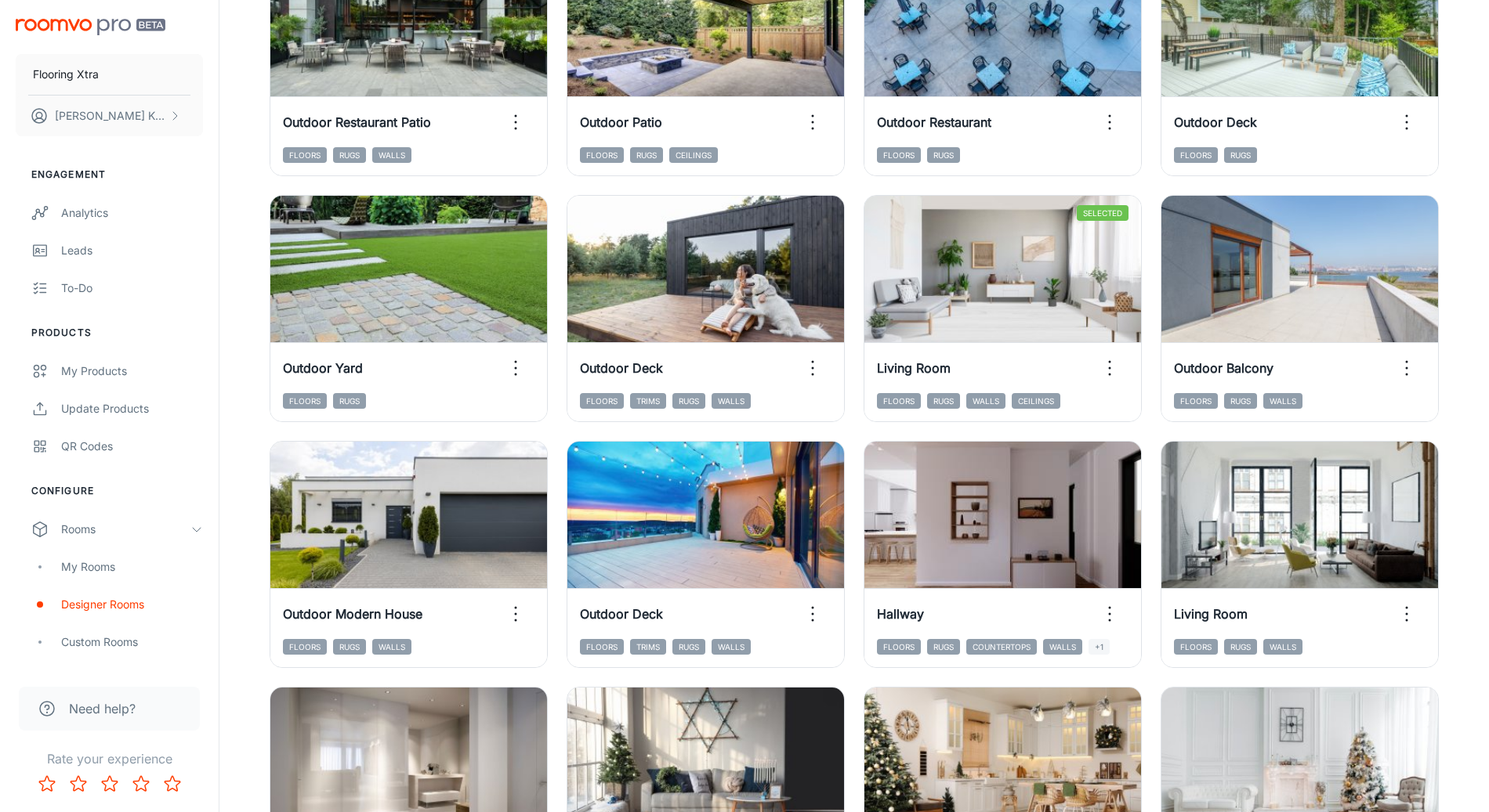
scroll to position [1517, 0]
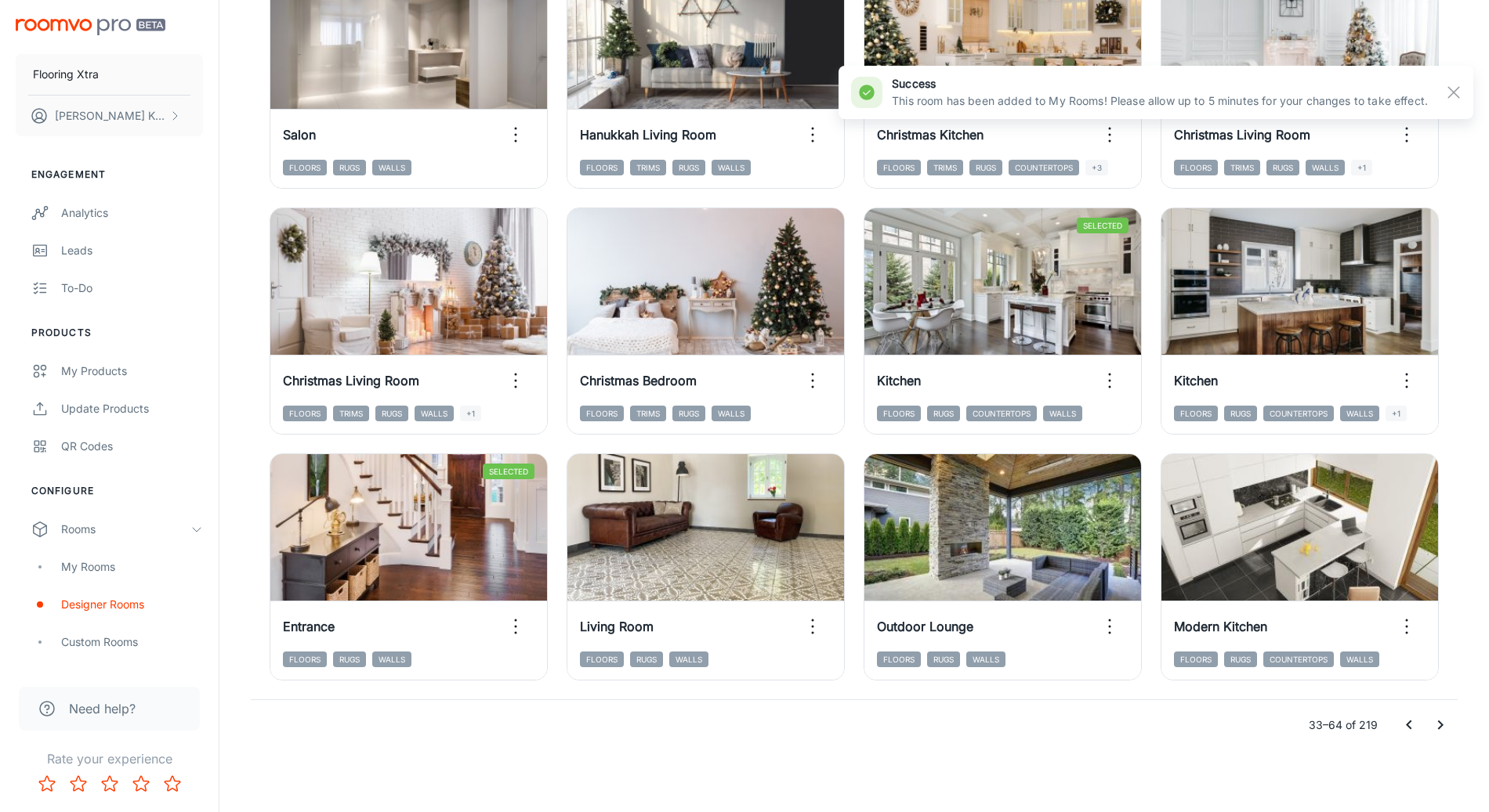
click at [1436, 719] on icon "Go to next page" at bounding box center [1440, 725] width 19 height 19
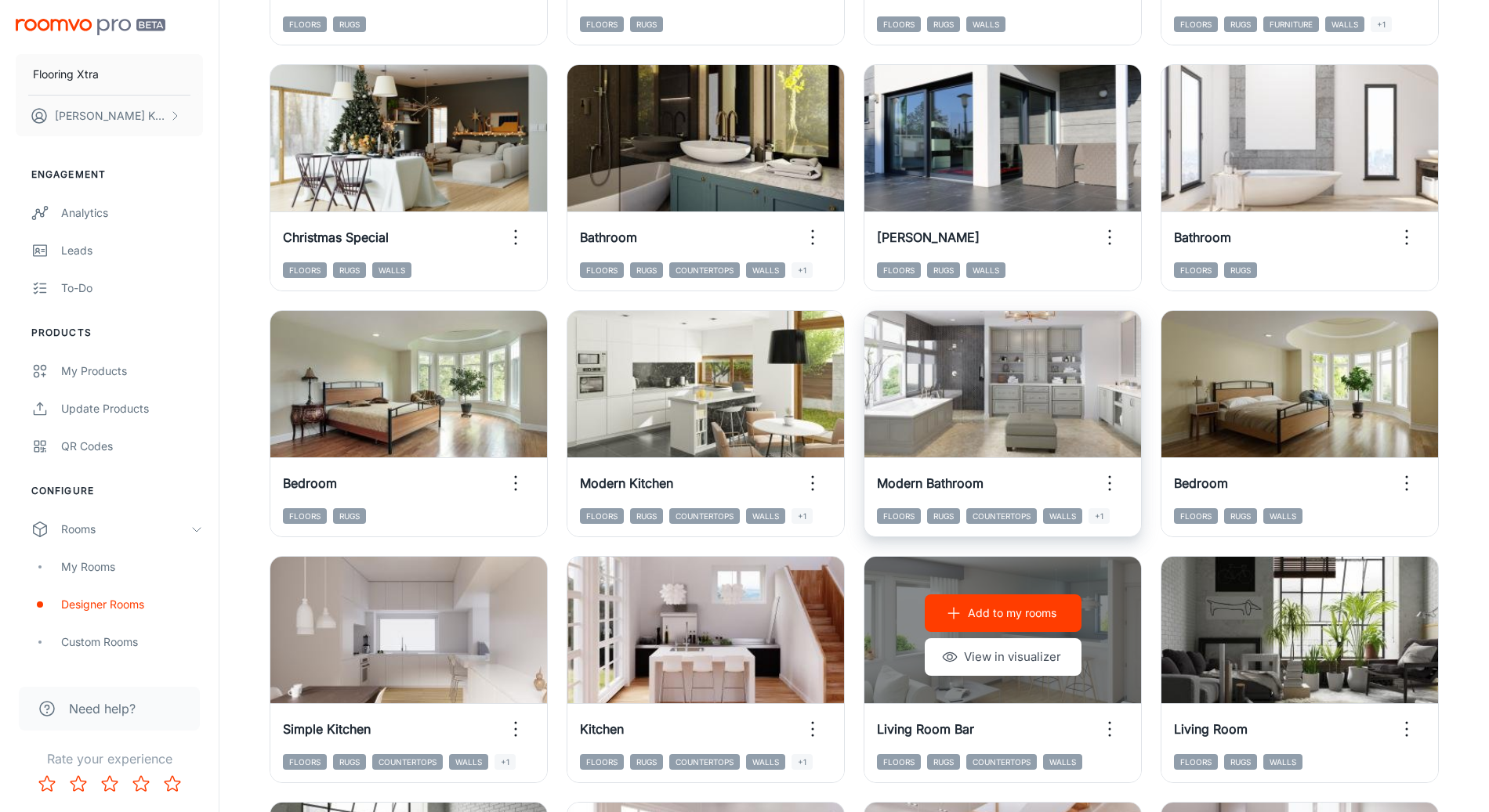
scroll to position [1169, 0]
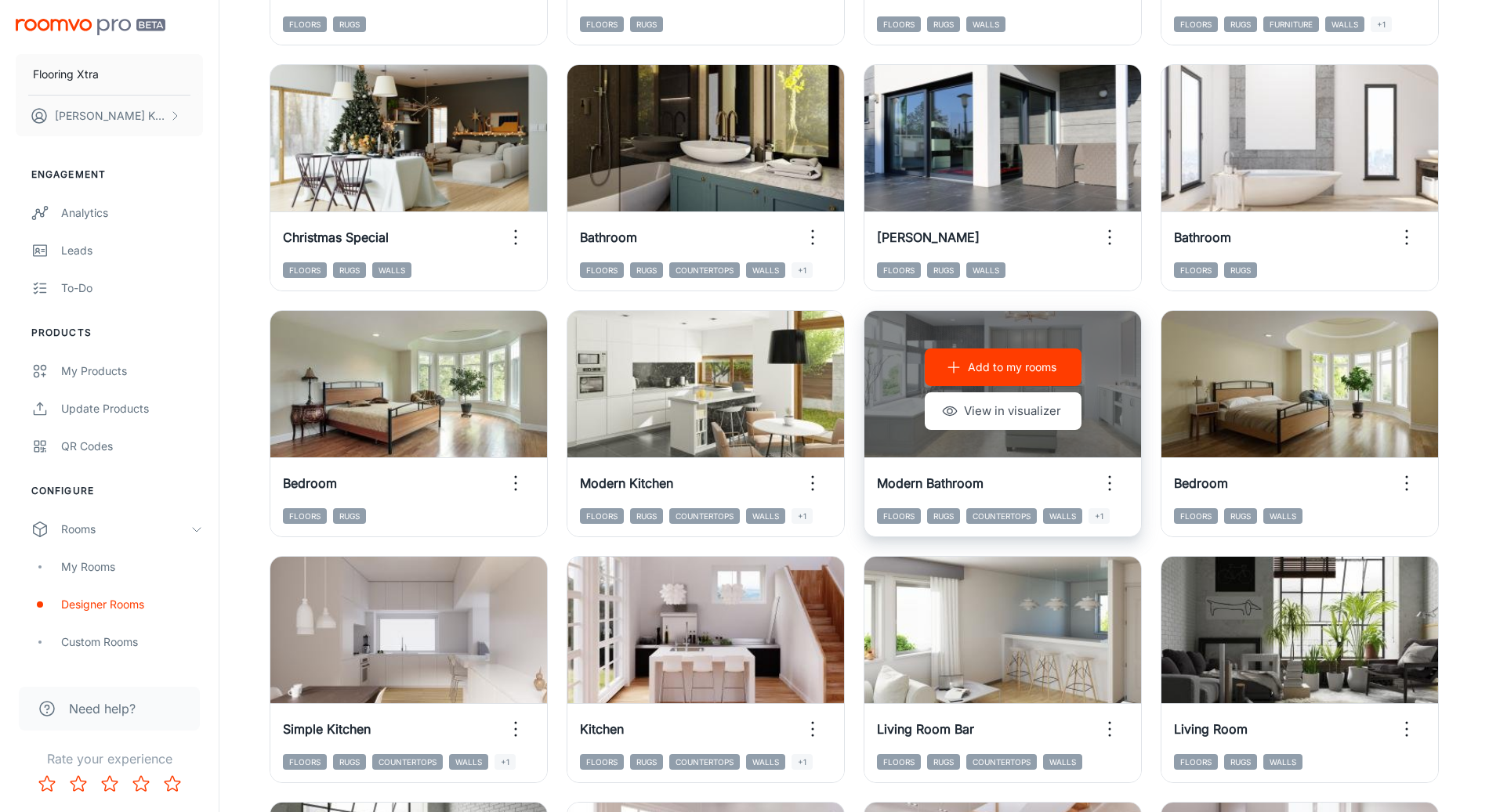
click at [1002, 374] on p "Add to my rooms" at bounding box center [1012, 368] width 89 height 18
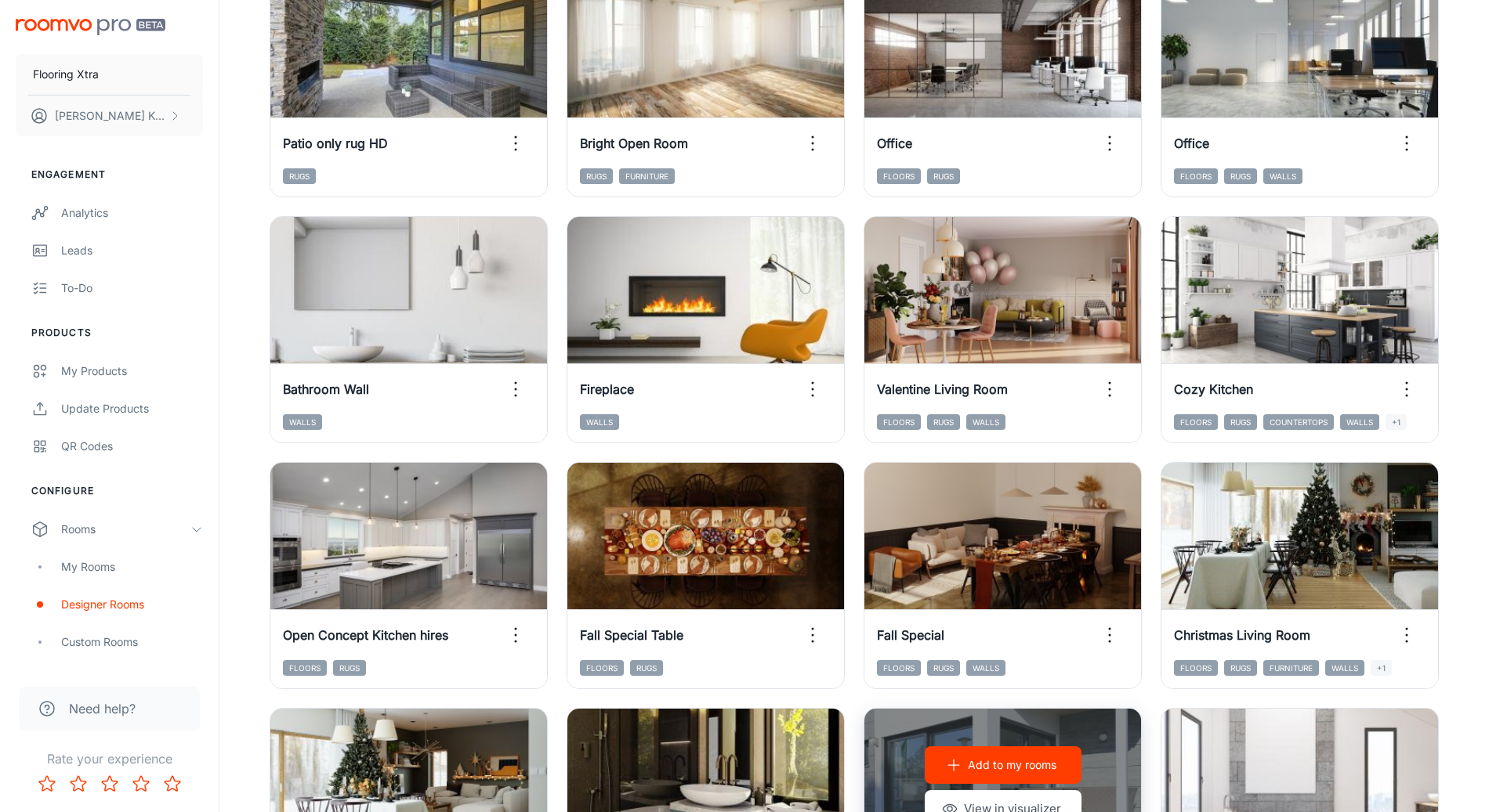
scroll to position [168, 0]
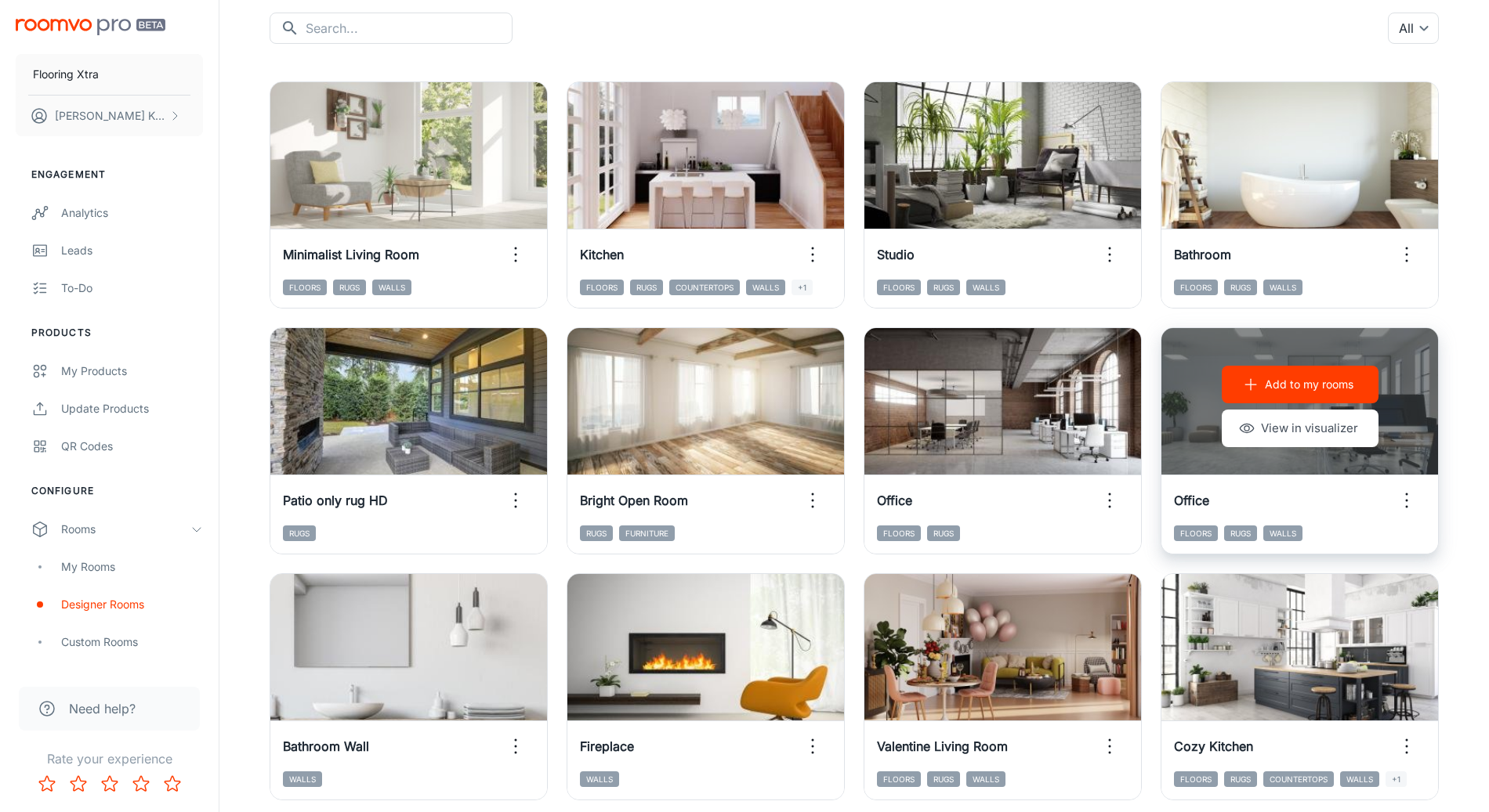
click at [1267, 396] on button "Add to my rooms" at bounding box center [1300, 384] width 156 height 37
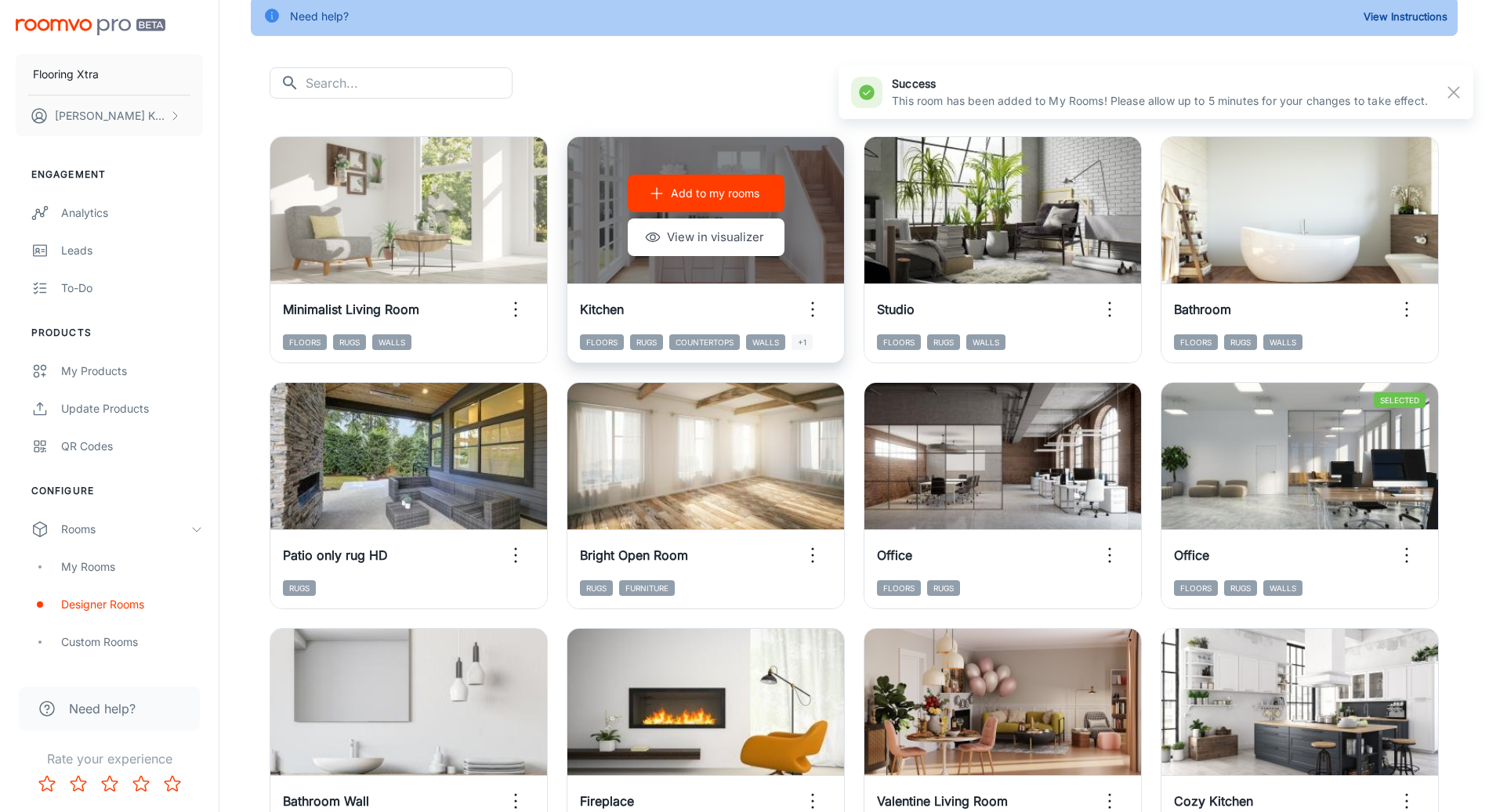
scroll to position [0, 0]
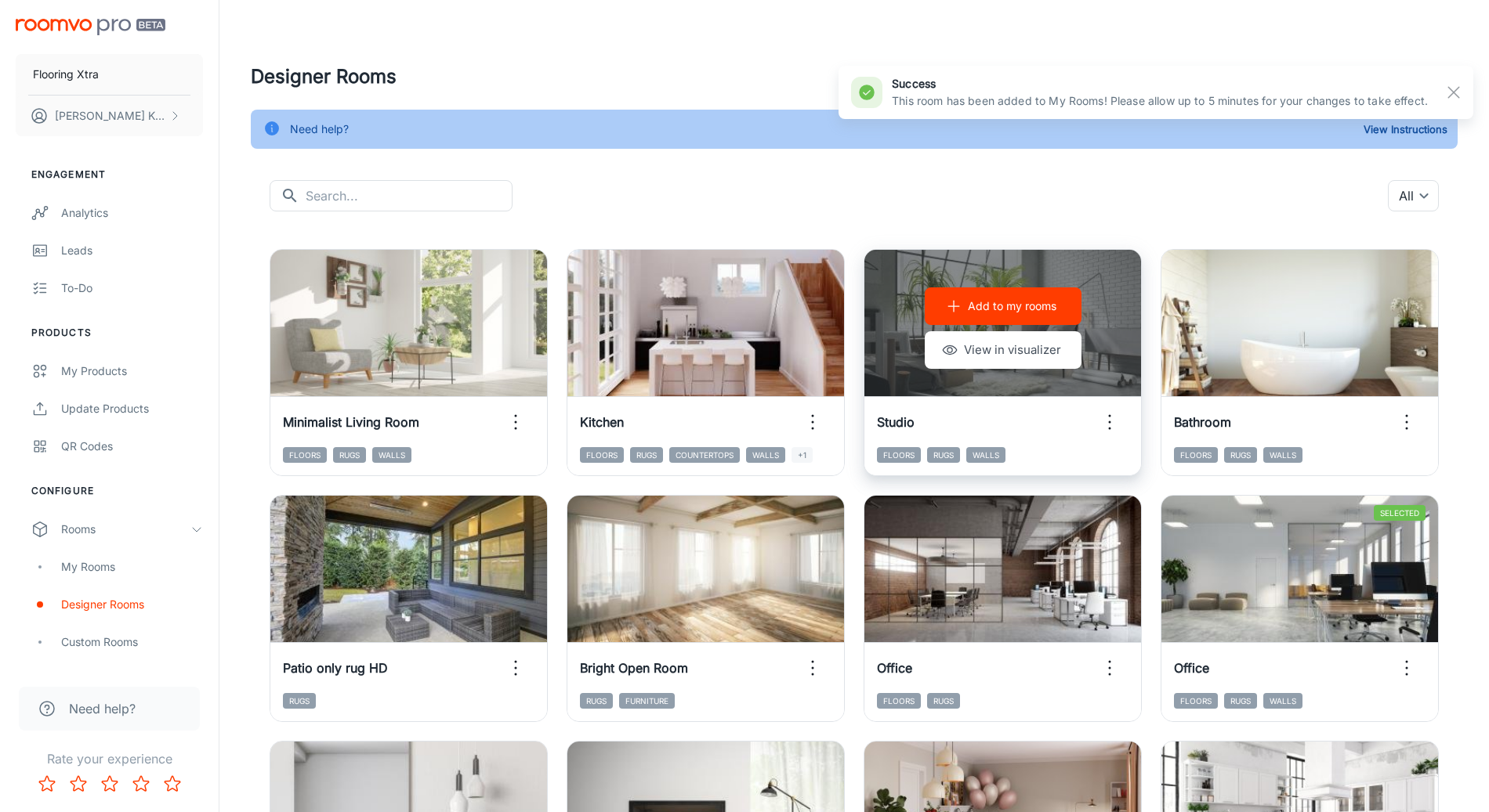
click at [965, 297] on button "Add to my rooms" at bounding box center [1003, 305] width 156 height 37
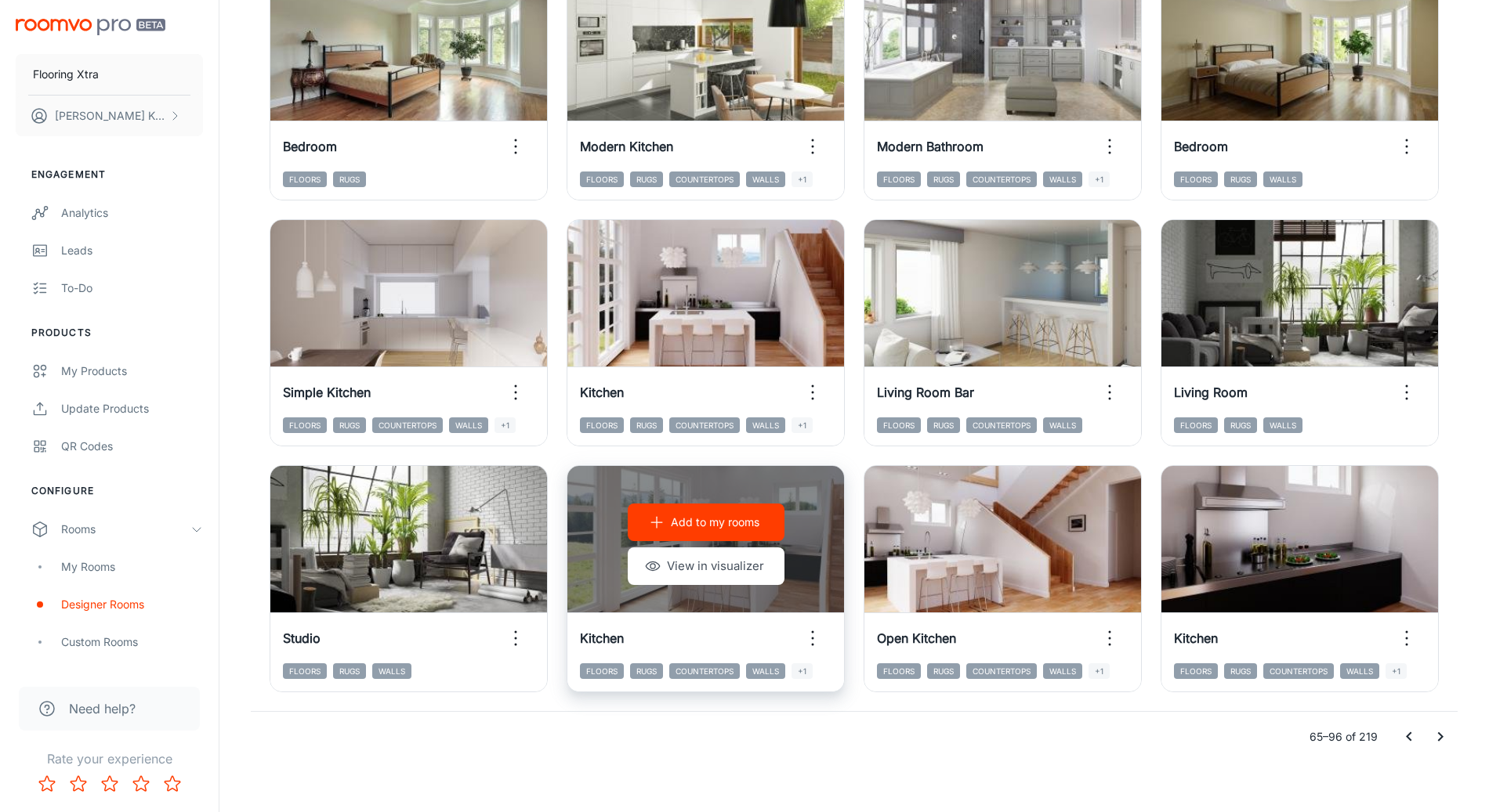
scroll to position [1517, 0]
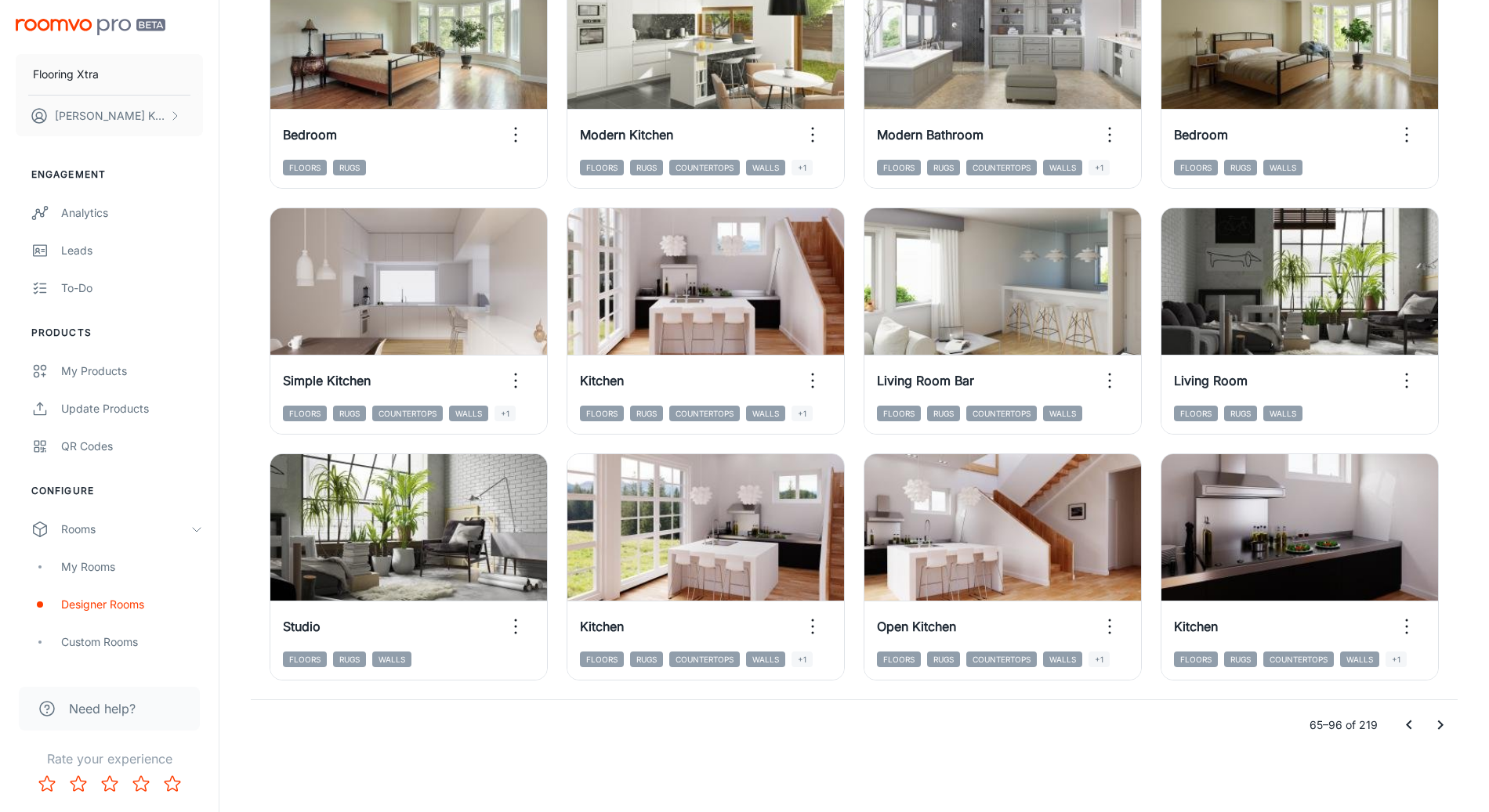
click at [1444, 730] on icon "Go to next page" at bounding box center [1440, 725] width 19 height 19
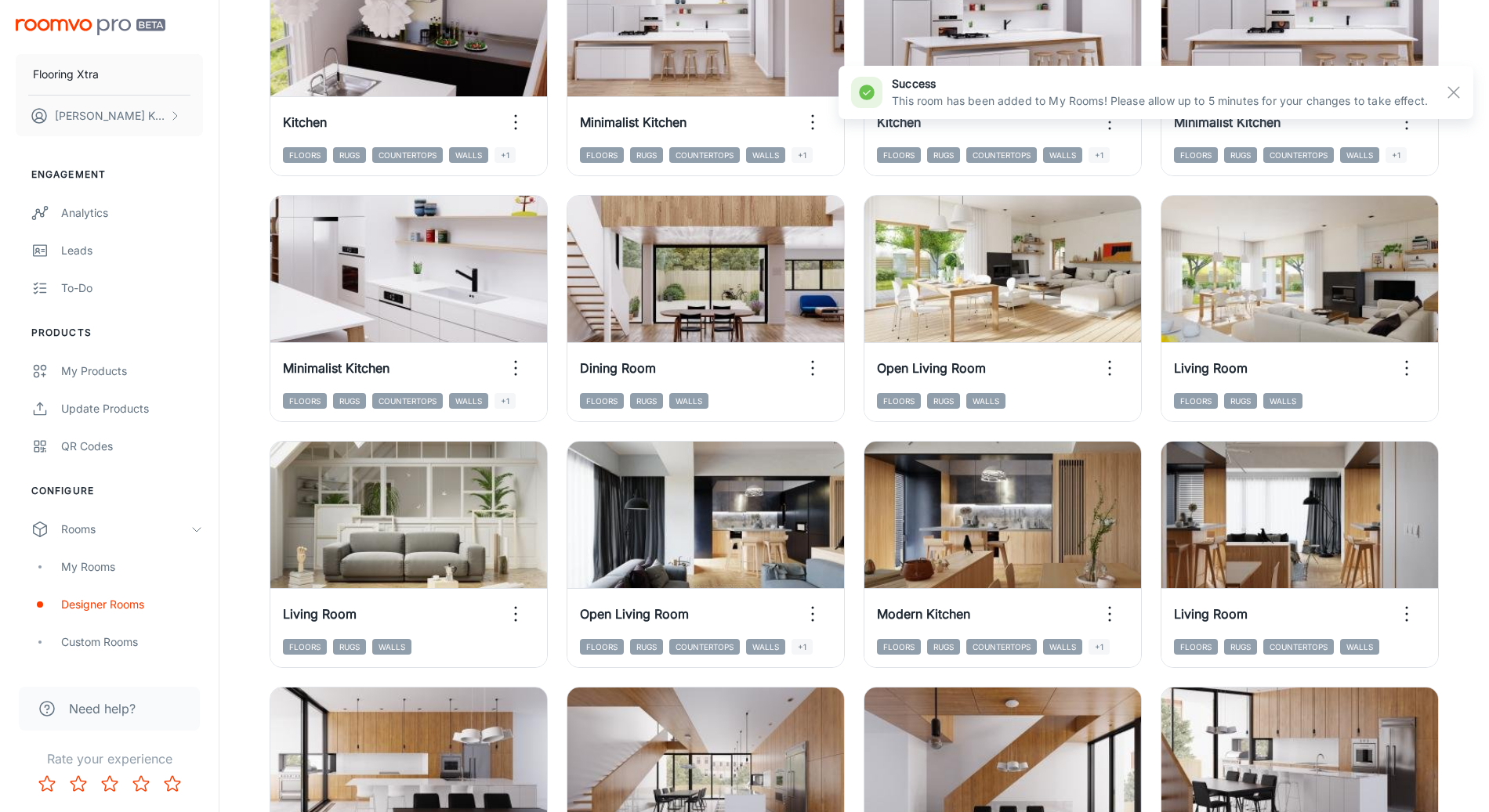
scroll to position [0, 0]
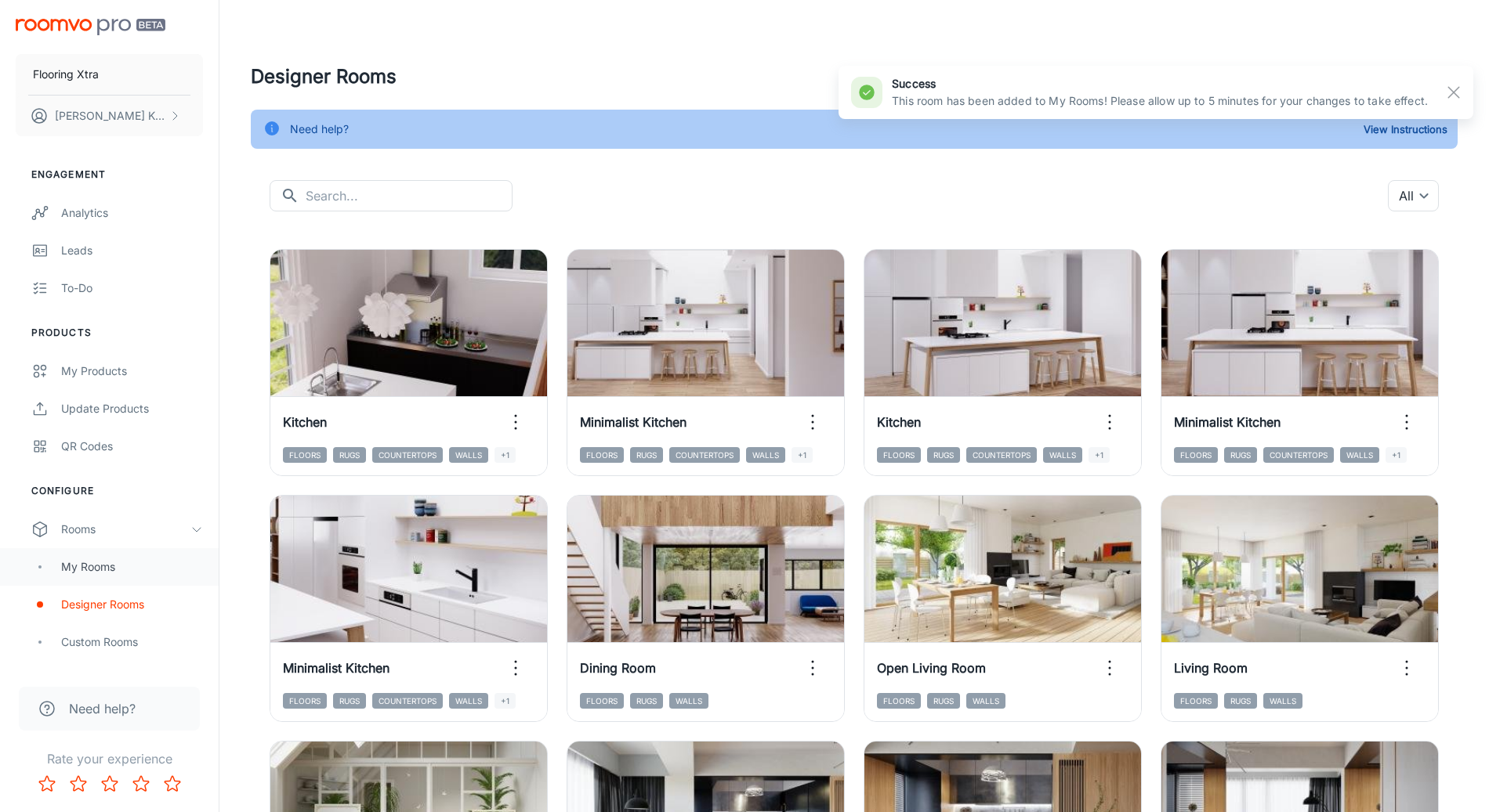
click at [81, 568] on div "My Rooms" at bounding box center [132, 567] width 142 height 18
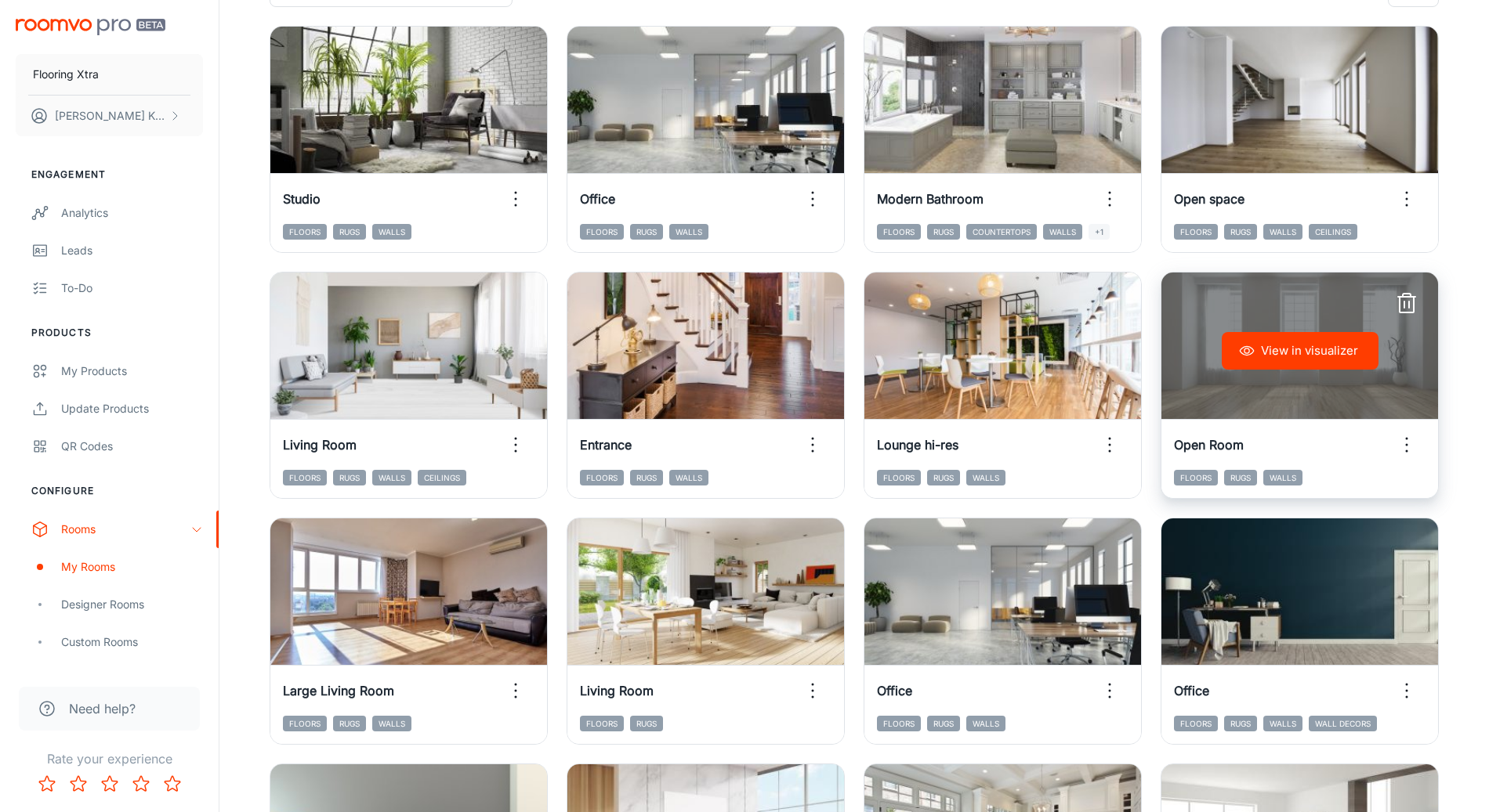
scroll to position [205, 0]
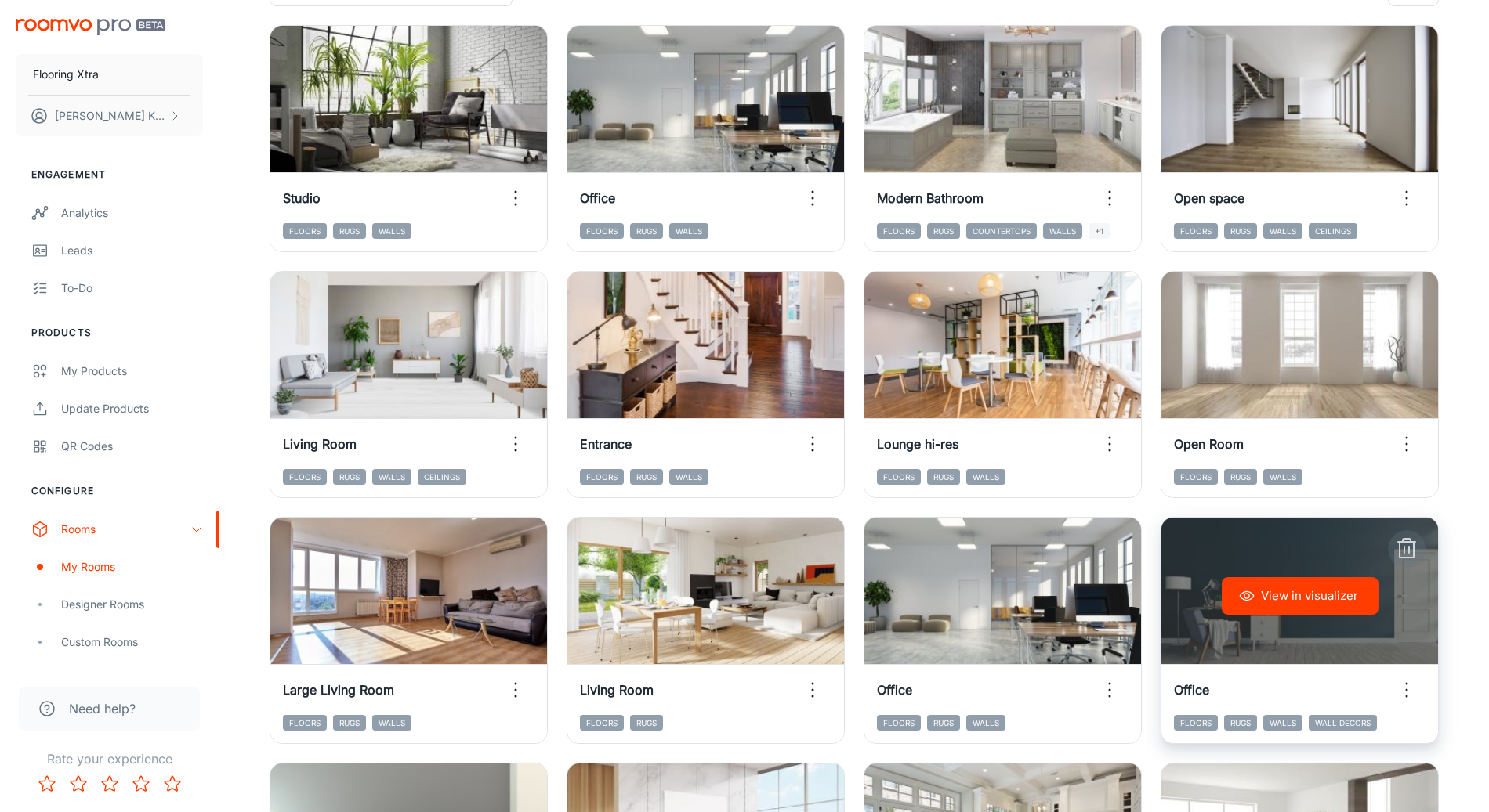
click at [1419, 554] on button "button" at bounding box center [1406, 549] width 38 height 37
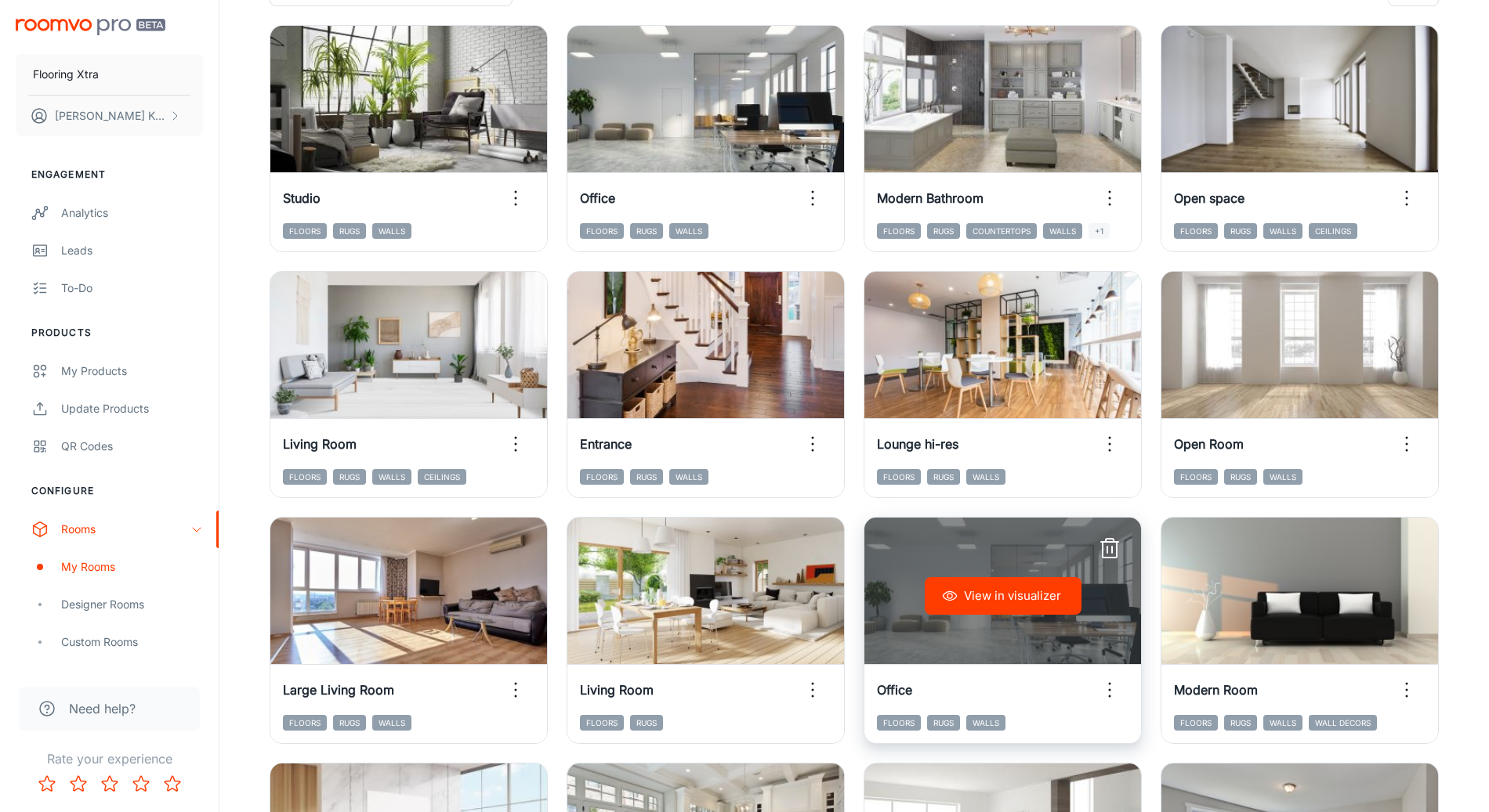
click at [1109, 544] on icon "button" at bounding box center [1109, 549] width 25 height 25
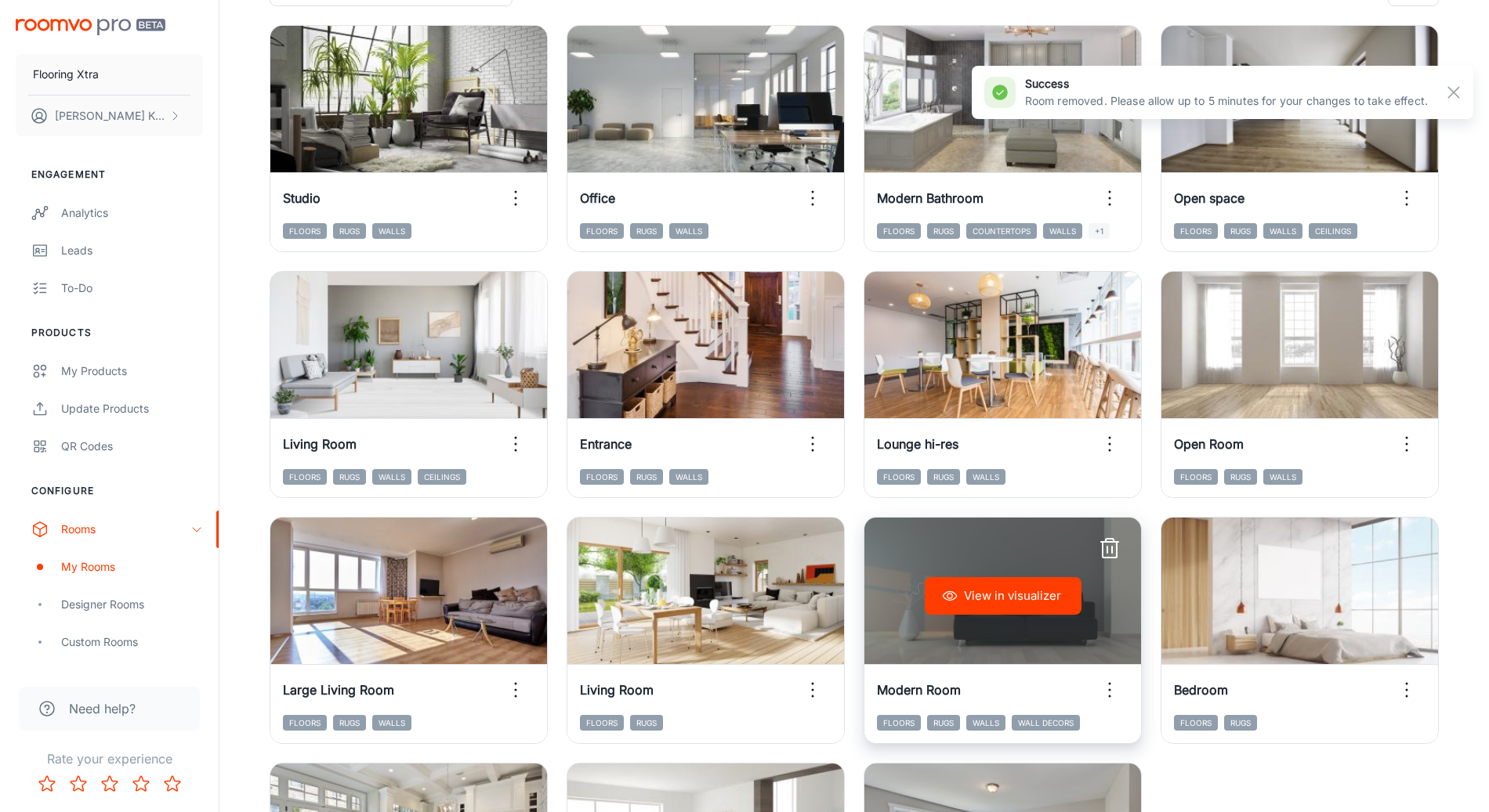
click at [1113, 553] on icon "button" at bounding box center [1109, 549] width 25 height 25
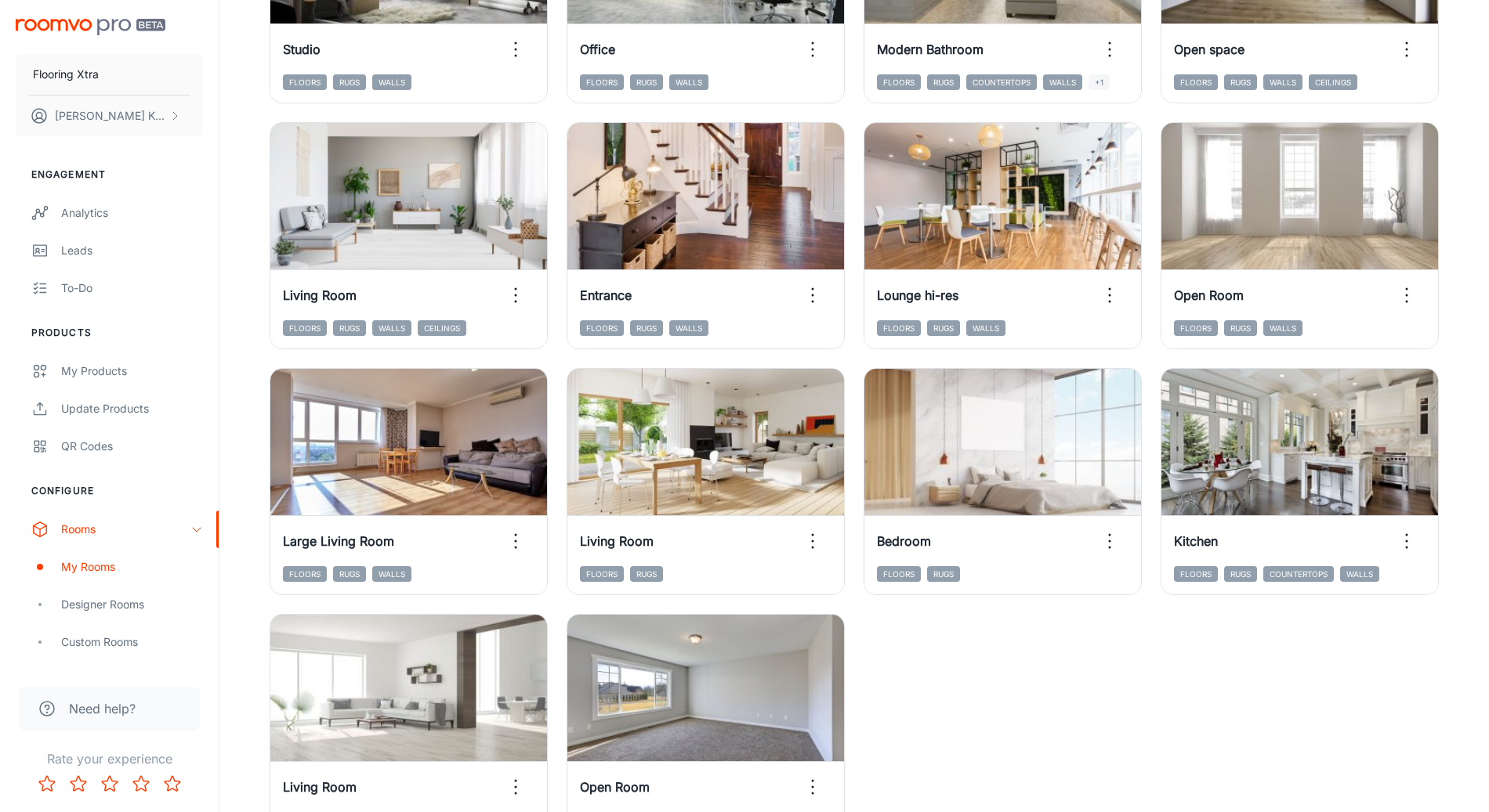
scroll to position [457, 0]
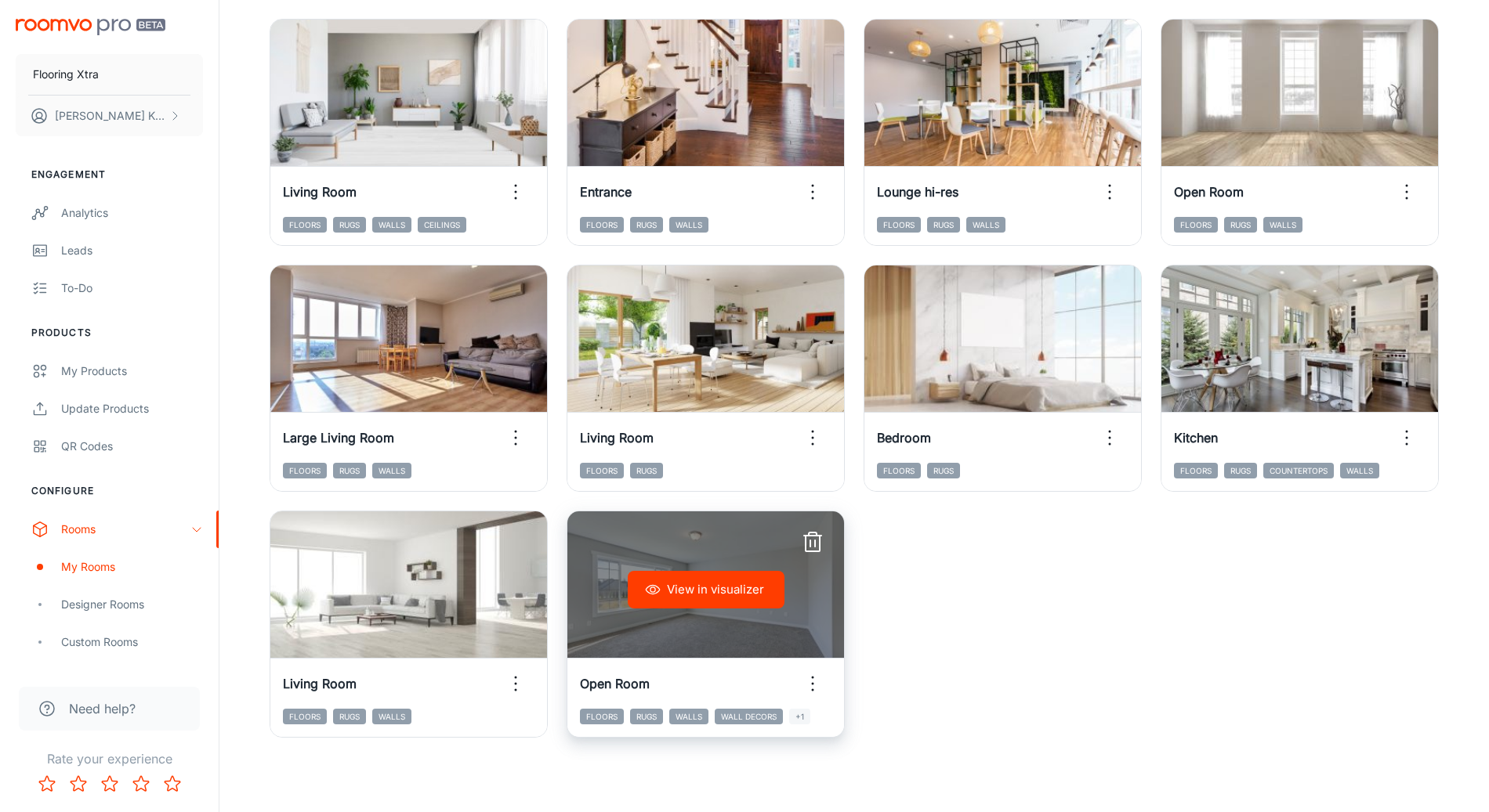
click at [820, 544] on icon "button" at bounding box center [812, 544] width 14 height 16
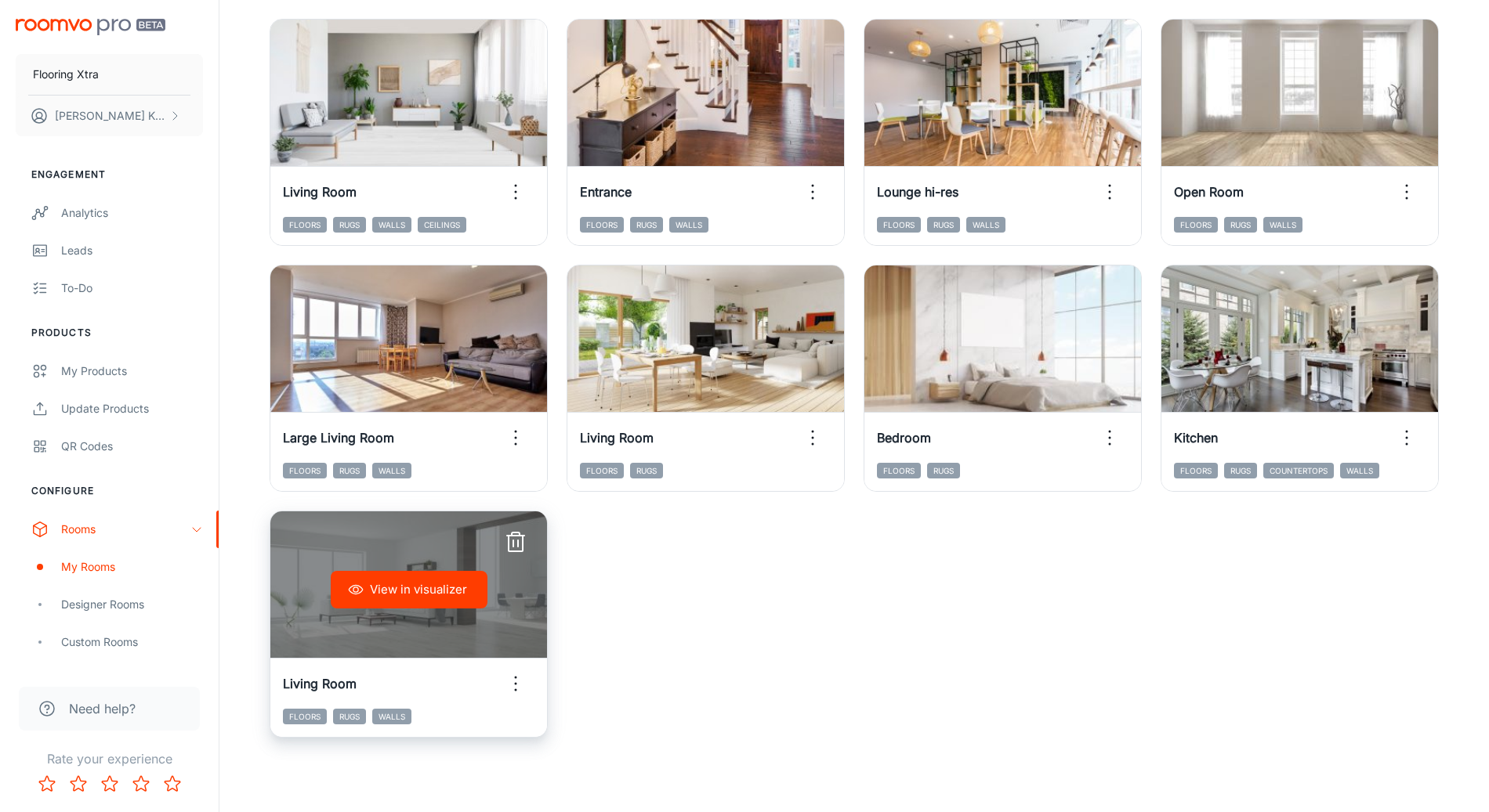
click at [521, 542] on icon "button" at bounding box center [515, 542] width 25 height 25
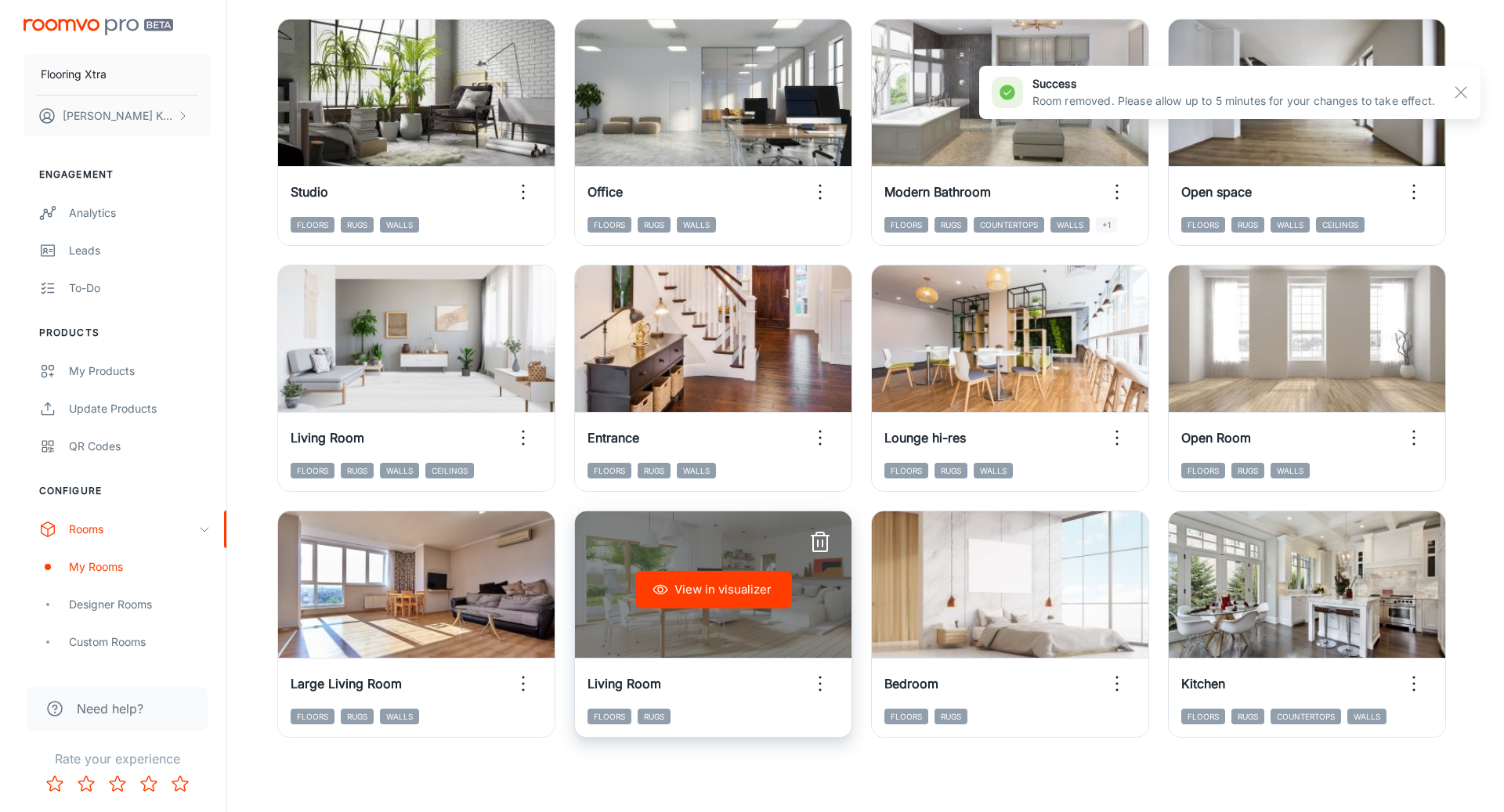
scroll to position [0, 0]
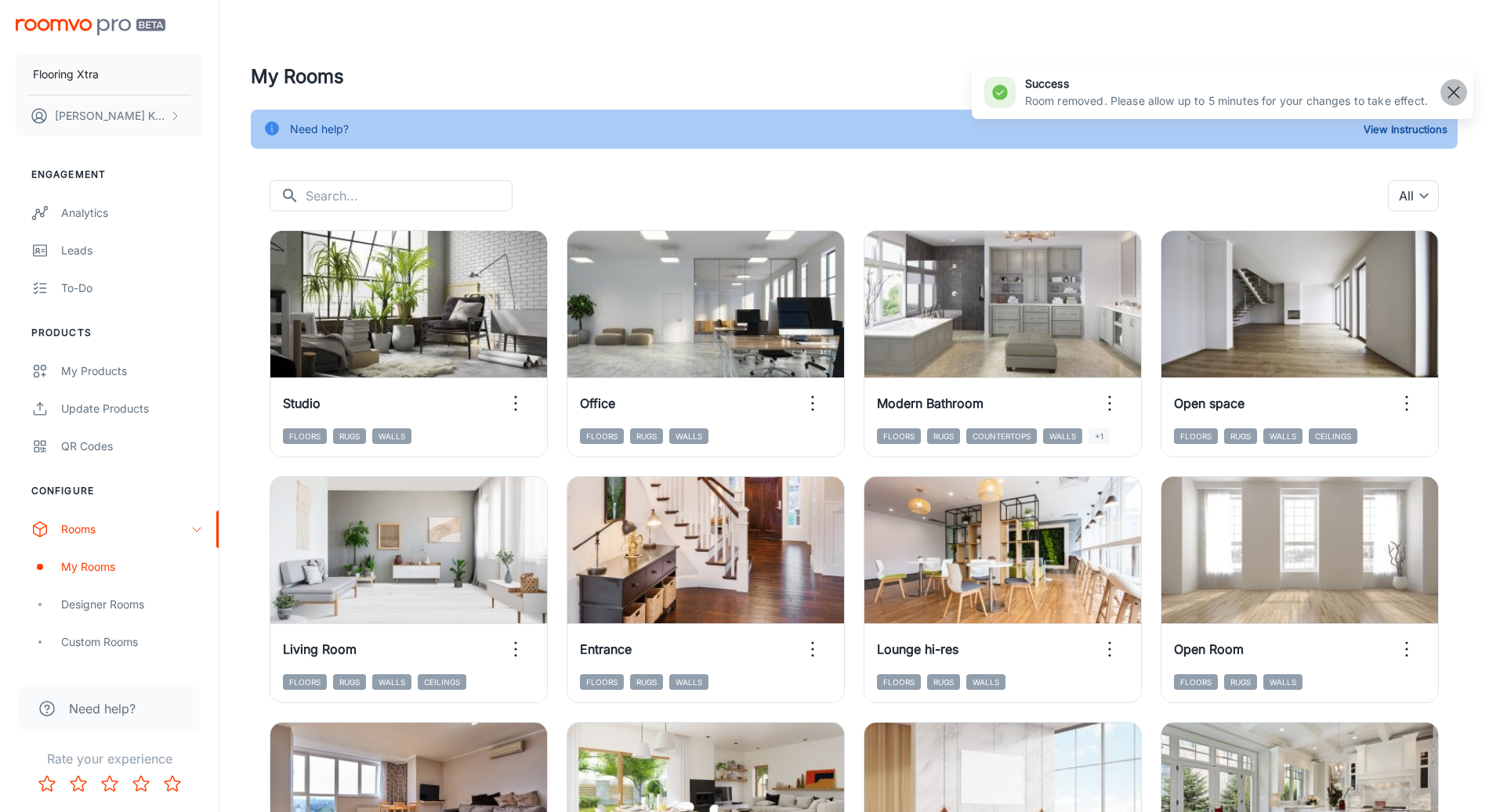
click at [1445, 101] on rect "button" at bounding box center [1454, 93] width 19 height 19
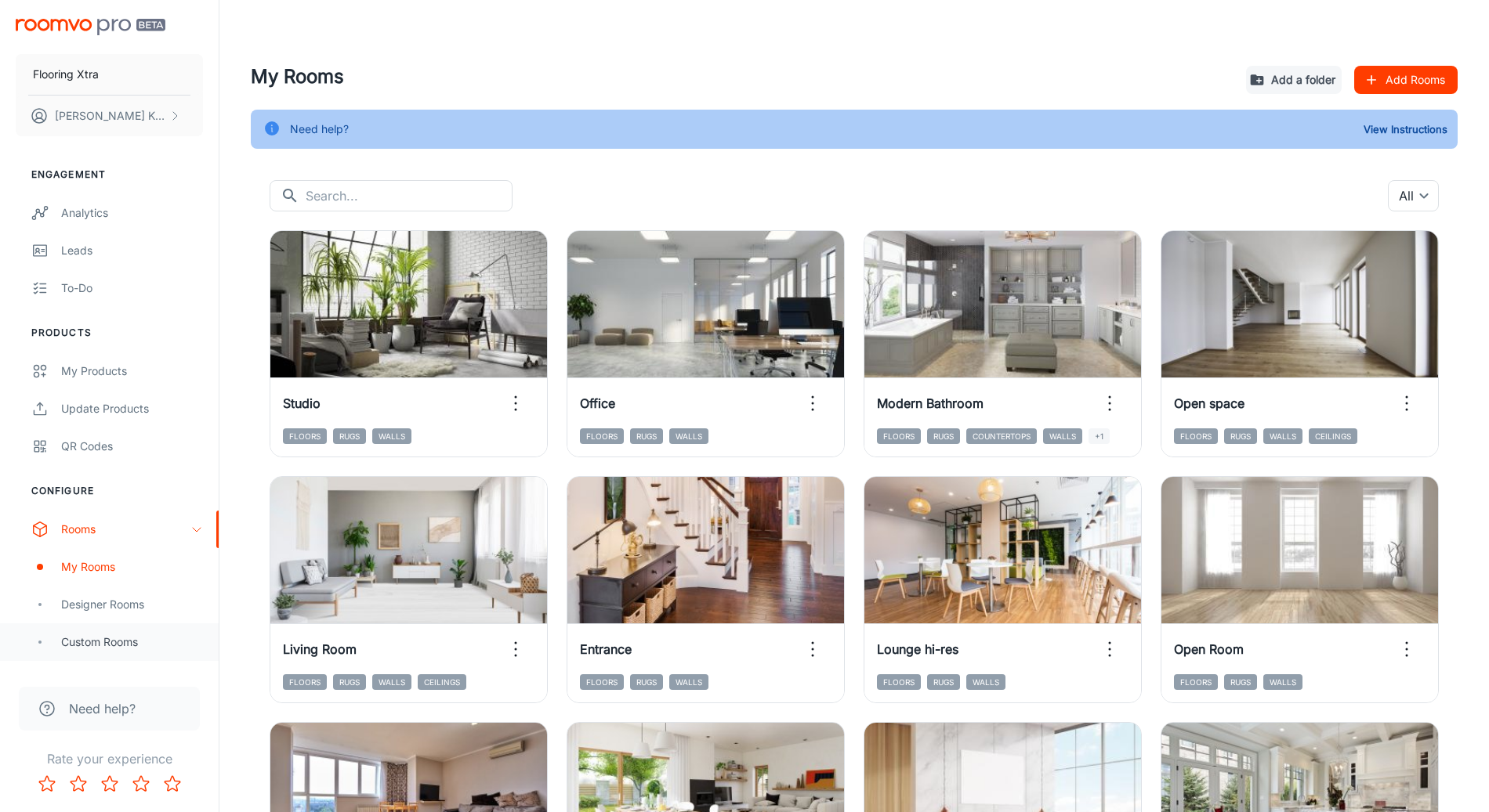
click at [97, 639] on div "Custom Rooms" at bounding box center [132, 642] width 142 height 18
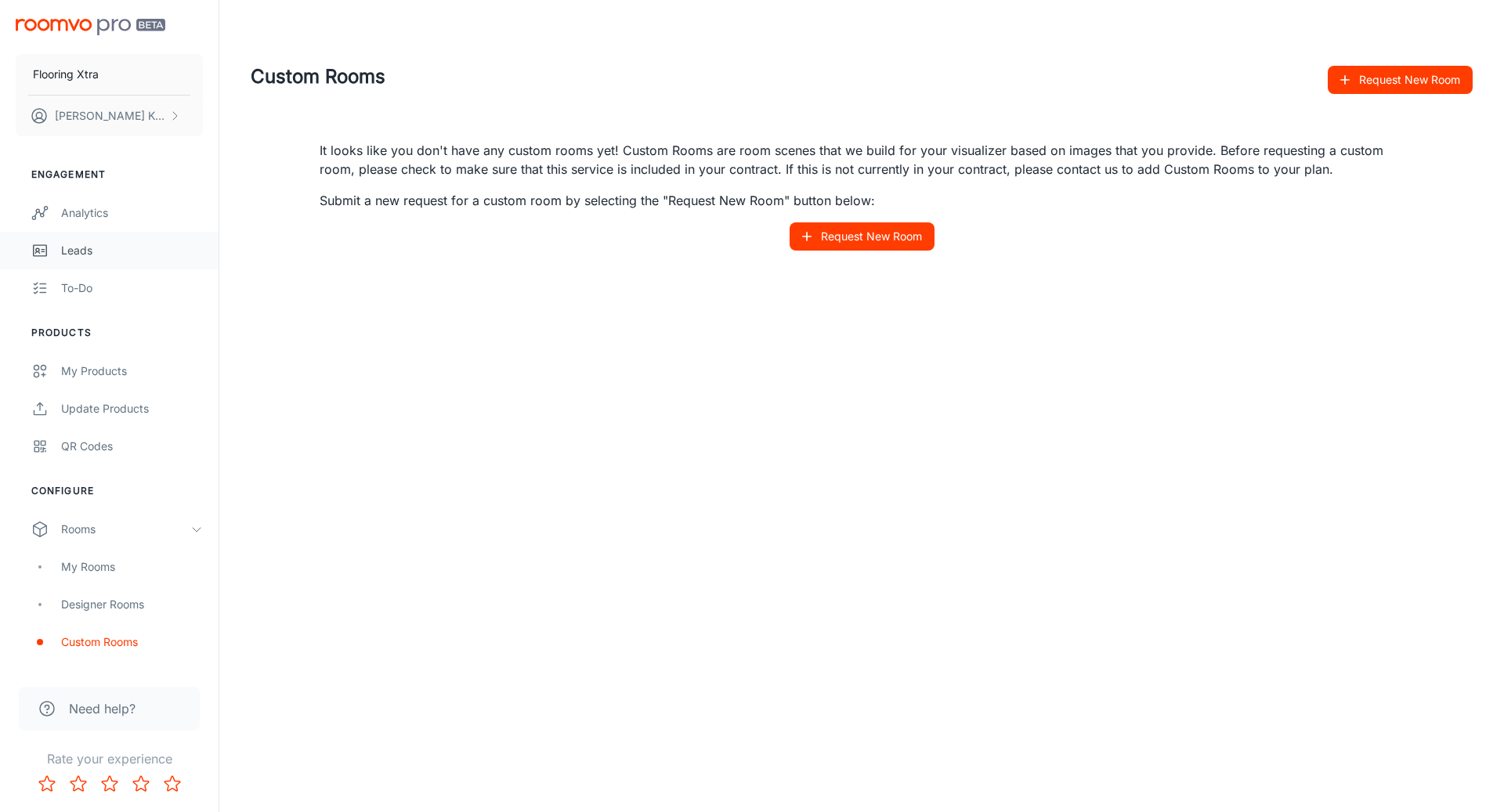
click at [82, 253] on div "Leads" at bounding box center [132, 250] width 142 height 18
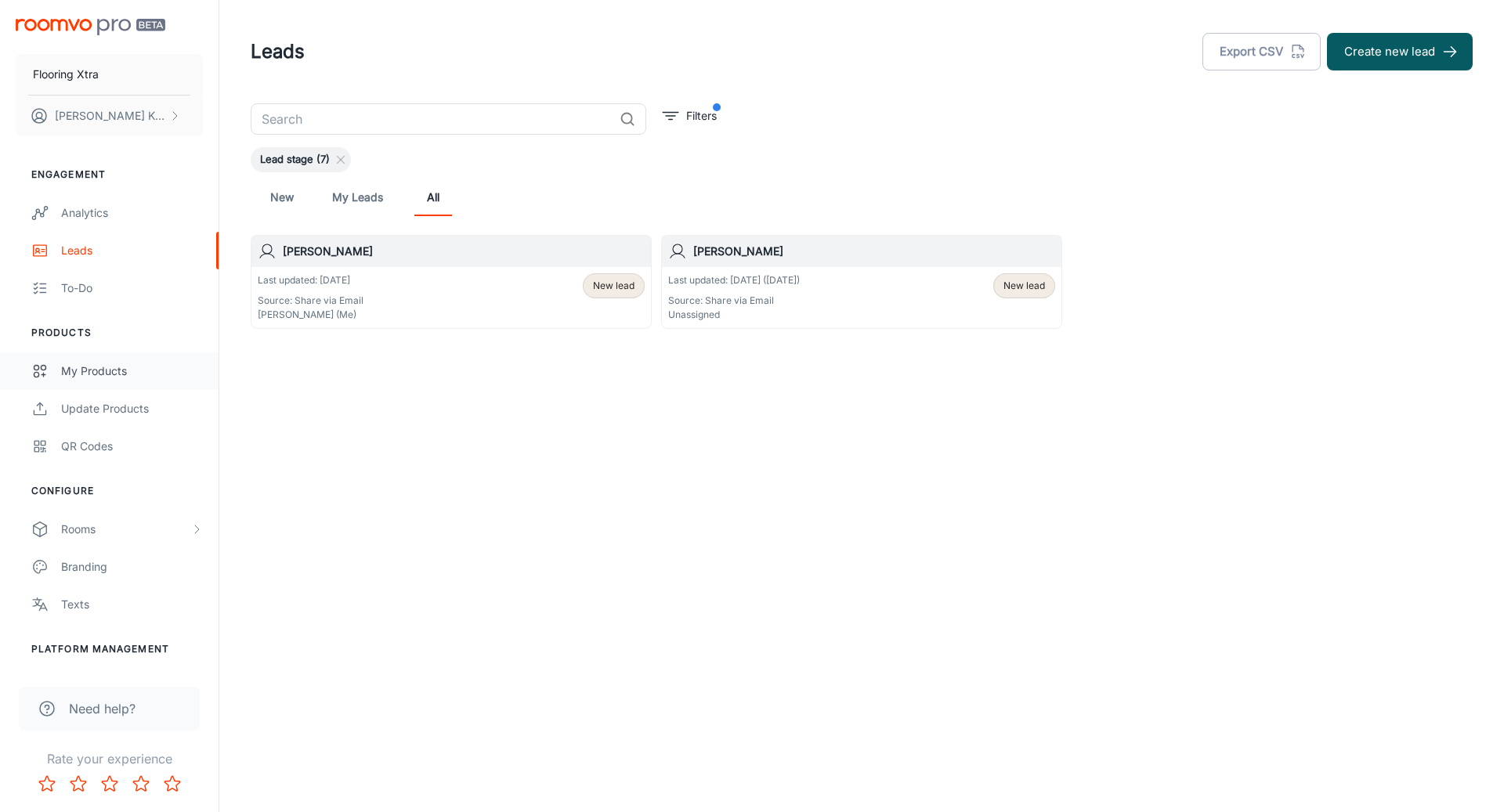
click at [101, 372] on div "My Products" at bounding box center [132, 372] width 142 height 18
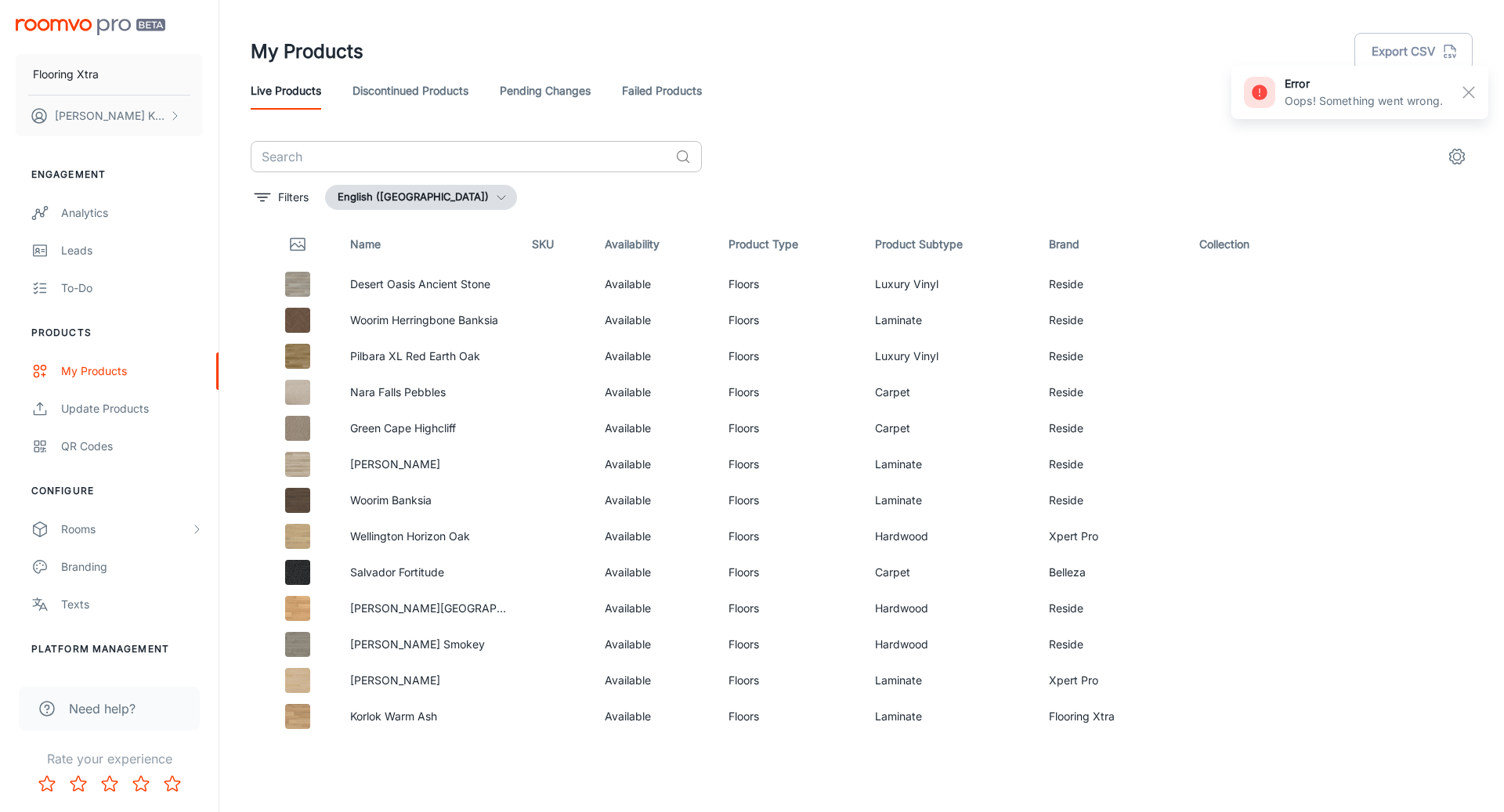
click at [574, 160] on input "text" at bounding box center [460, 156] width 418 height 31
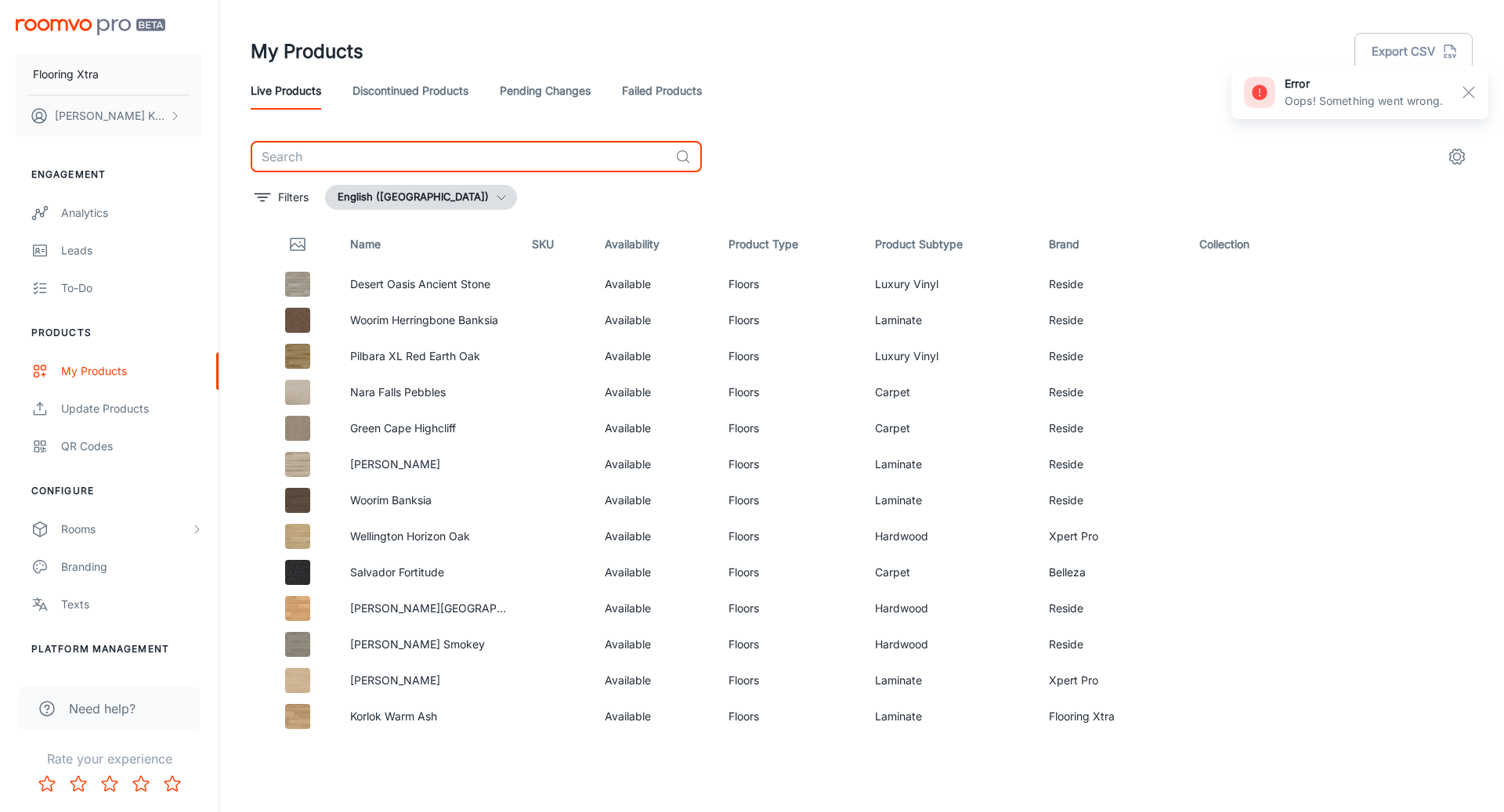
paste input "[GEOGRAPHIC_DATA]"
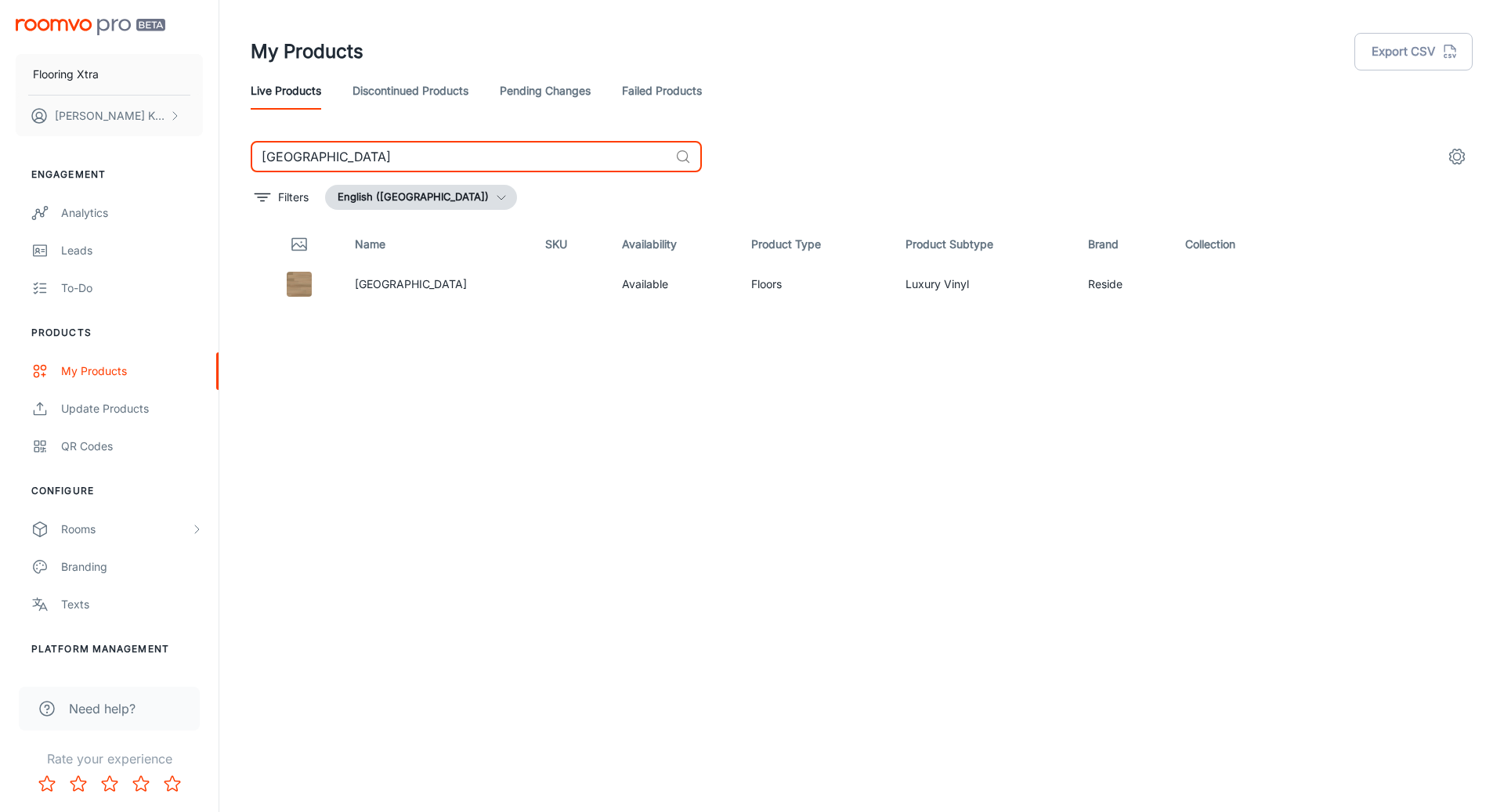
click at [440, 152] on input "[GEOGRAPHIC_DATA]" at bounding box center [460, 156] width 418 height 31
click at [440, 152] on input "[GEOGRAPHIC_DATA]" at bounding box center [460, 156] width 418 height 31
click at [440, 152] on input "[GEOGRAPHIC_DATA]" at bounding box center [460, 156] width 418 height 31
paste input "[PERSON_NAME]"
type input "[PERSON_NAME]"
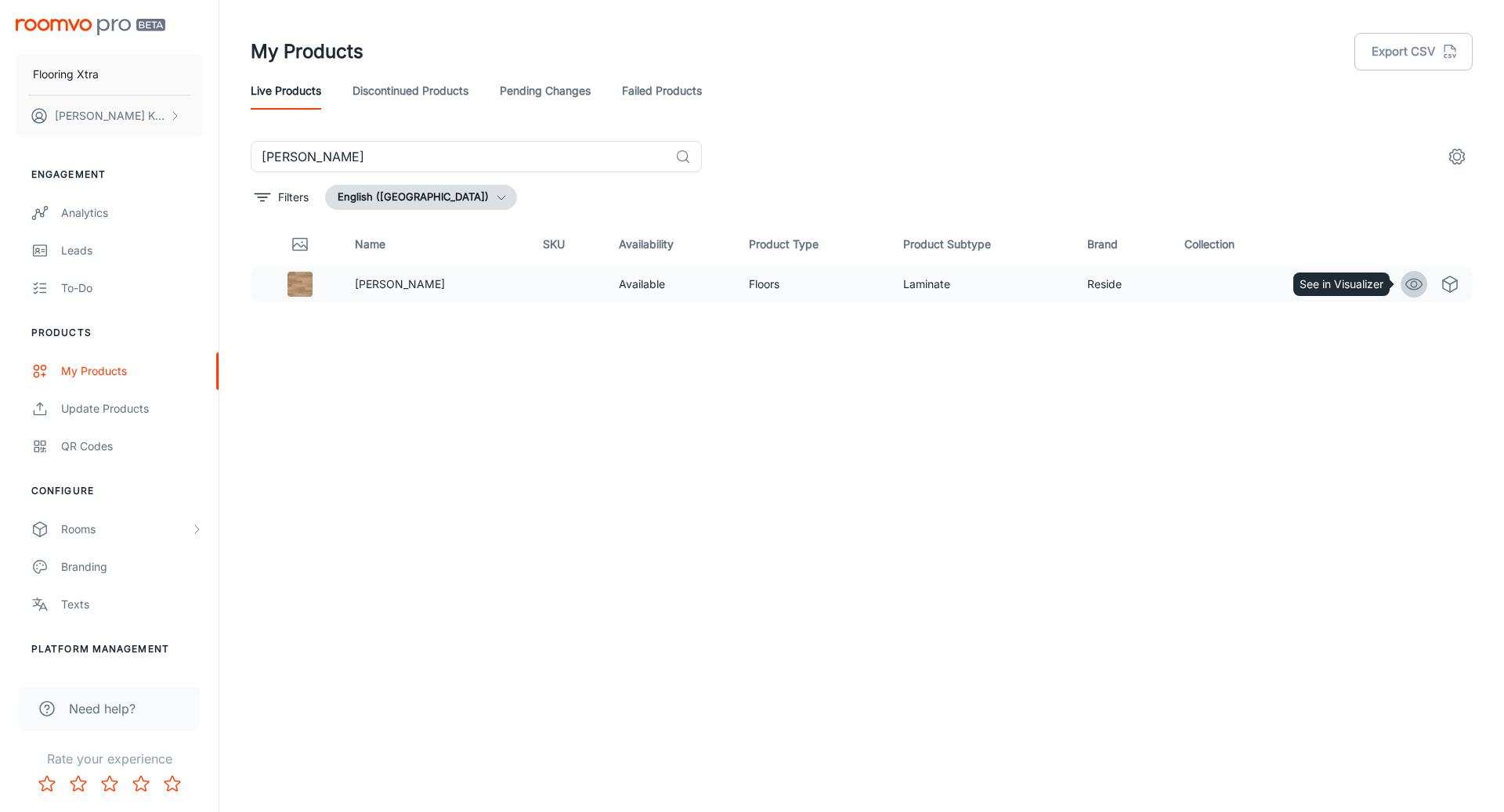
click at [1409, 284] on icon "See in Visualizer" at bounding box center [1415, 285] width 19 height 19
click at [1414, 290] on icon "See in Visualizer" at bounding box center [1415, 285] width 19 height 19
